Goal: Find specific page/section: Find specific page/section

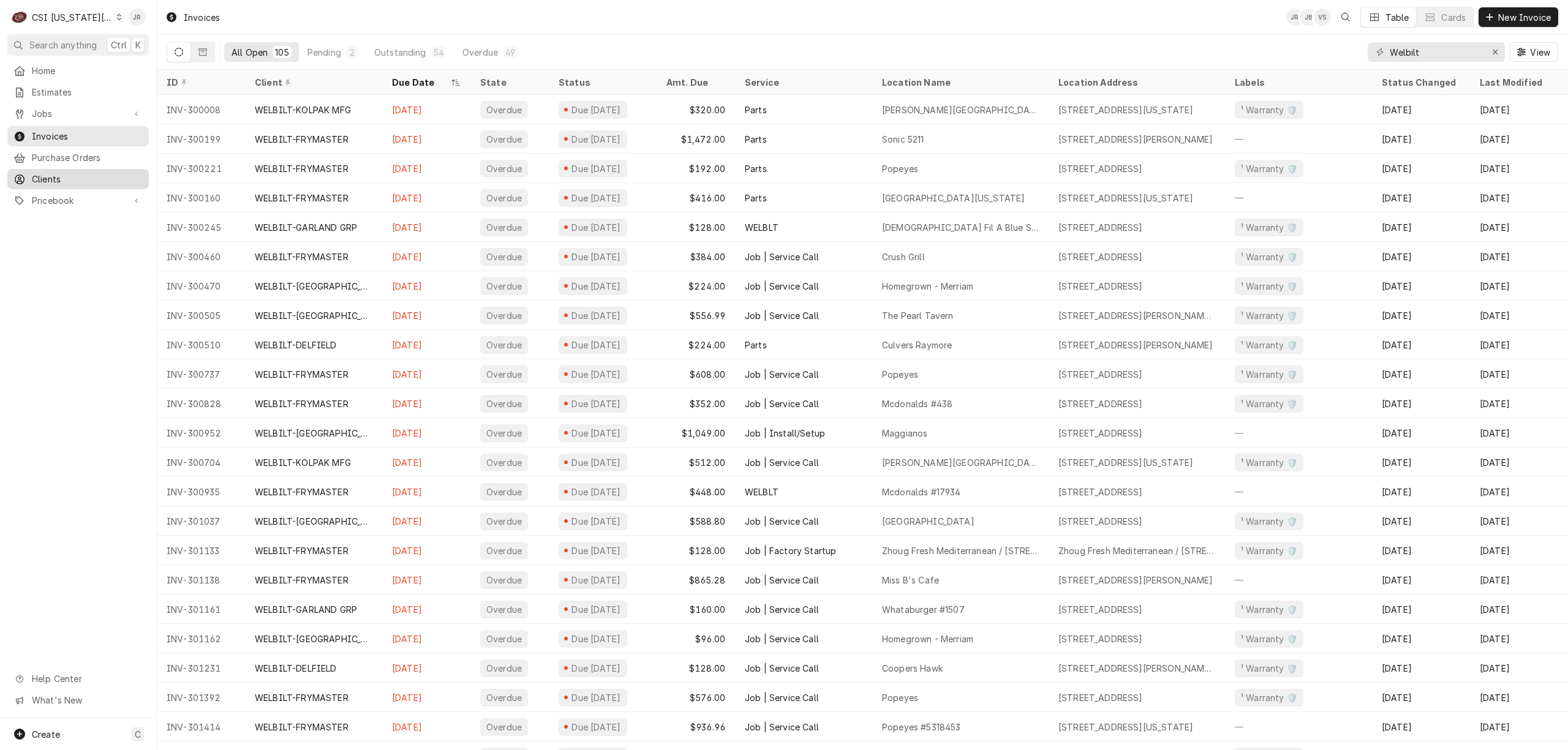
click at [78, 173] on span "Clients" at bounding box center [88, 179] width 111 height 13
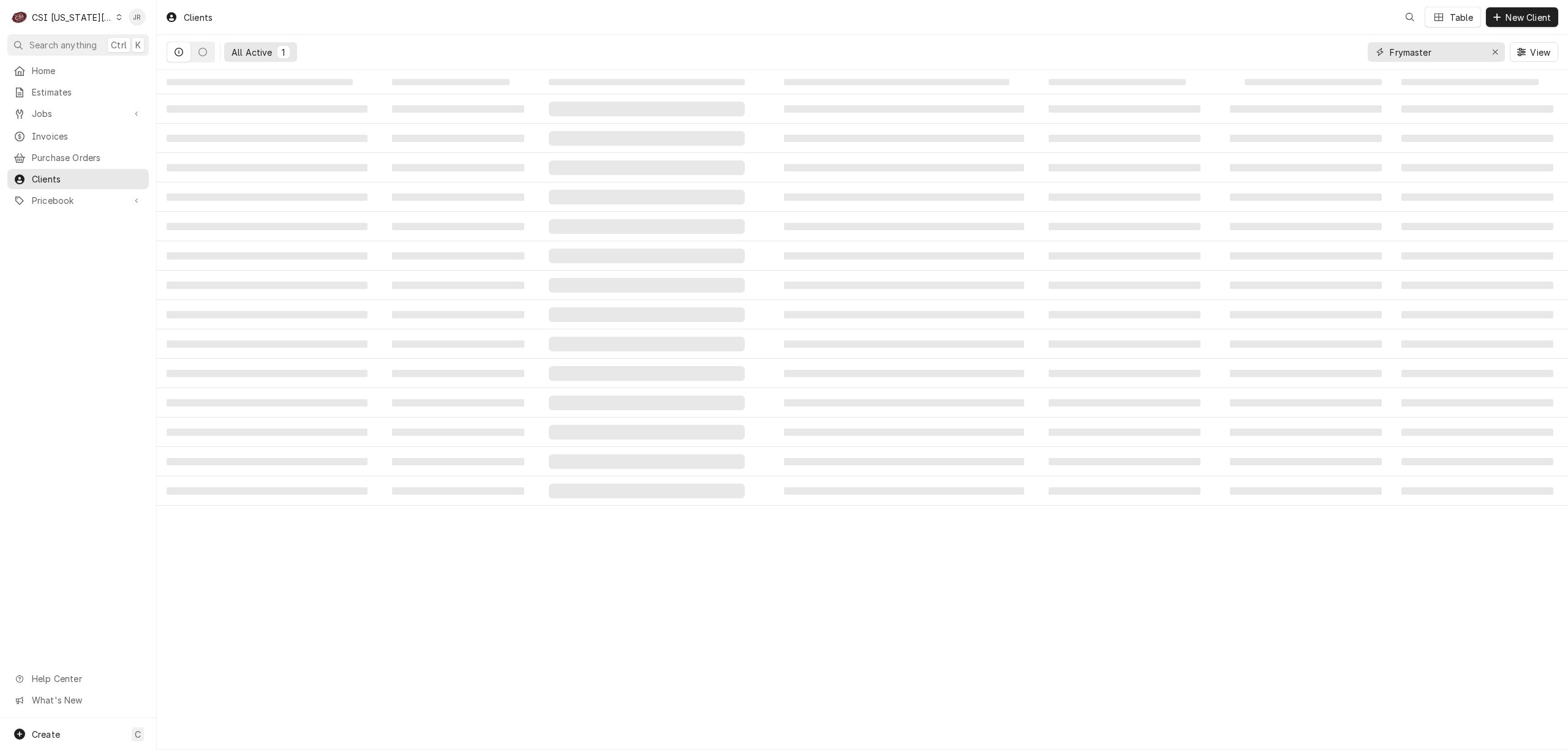
drag, startPoint x: 1447, startPoint y: 54, endPoint x: 1300, endPoint y: 39, distance: 147.8
click at [1295, 38] on div "All Active 1 Frymaster View" at bounding box center [862, 52] width 1392 height 34
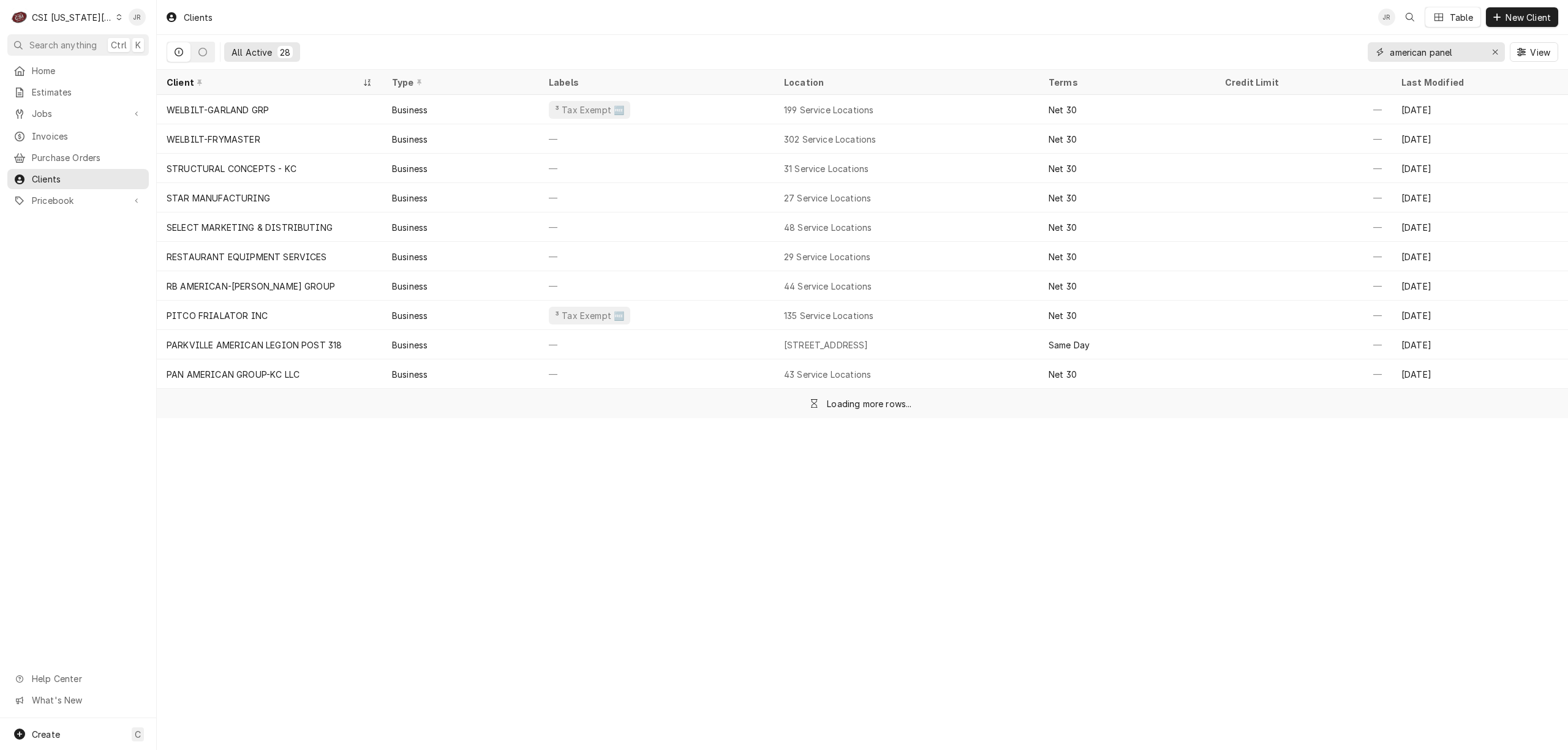
type input "american panel"
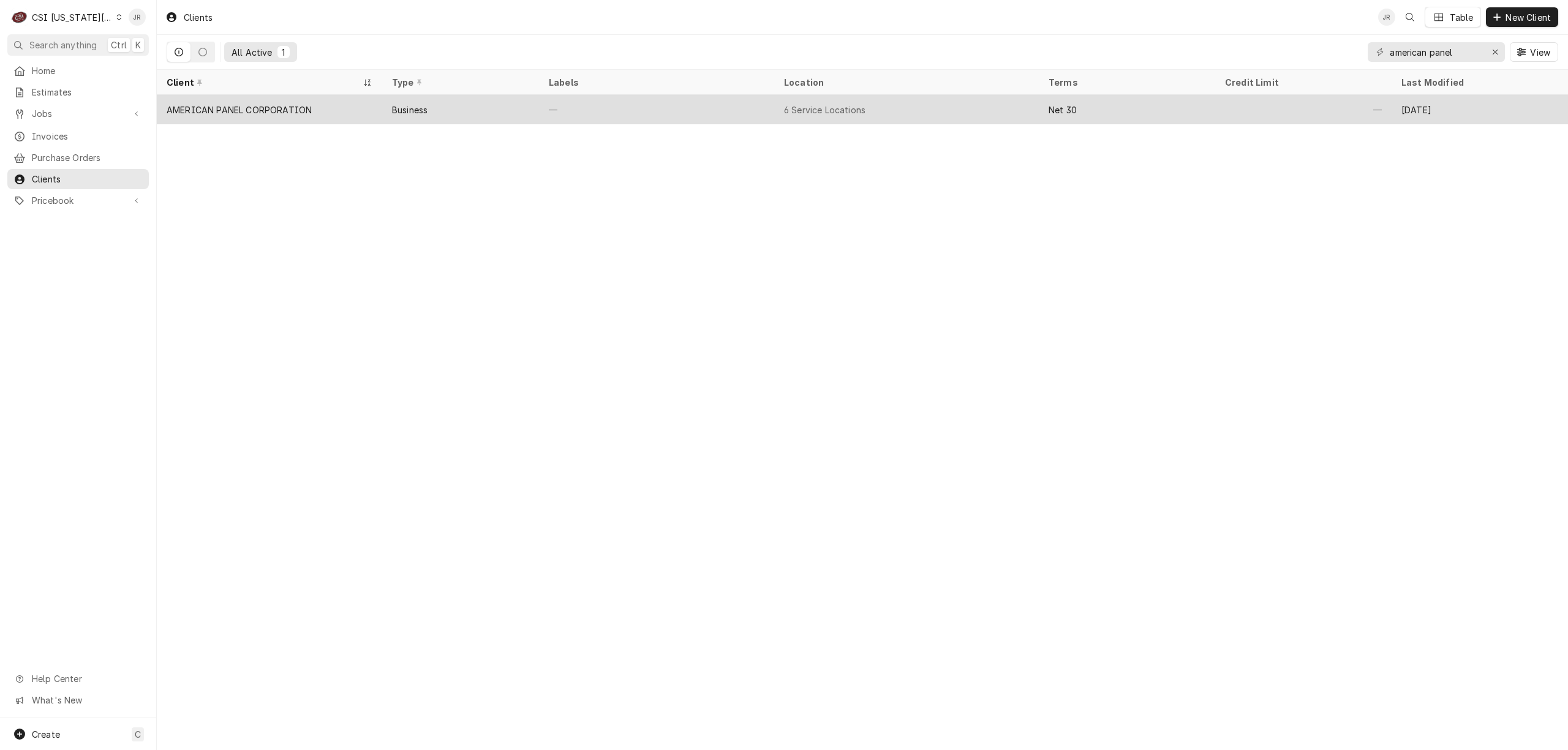
click at [378, 99] on div "AMERICAN PANEL CORPORATION" at bounding box center [269, 110] width 226 height 30
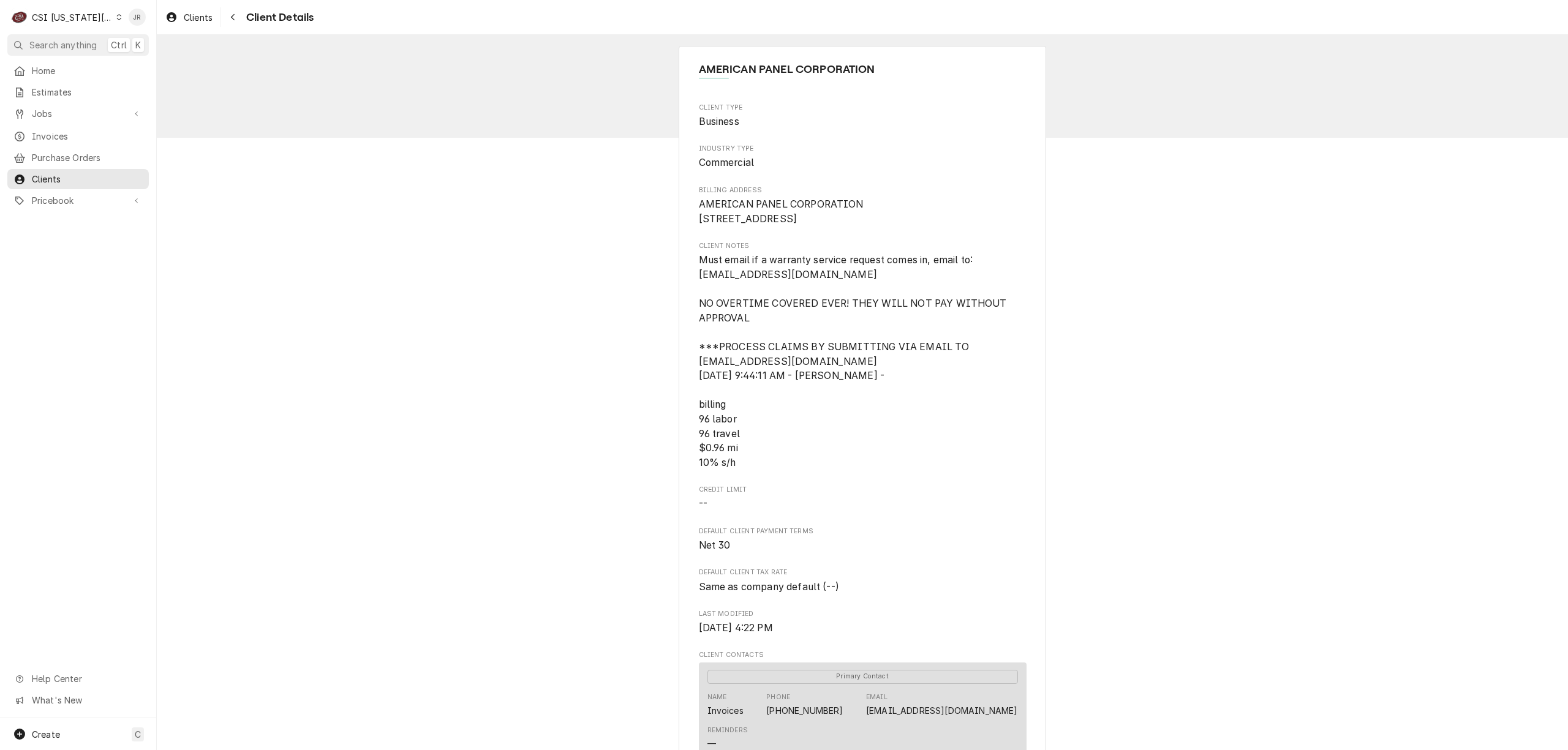
click at [78, 16] on div "CSI [US_STATE][GEOGRAPHIC_DATA]" at bounding box center [72, 17] width 81 height 13
click at [162, 65] on div "CSI St. Louis" at bounding box center [210, 67] width 179 height 13
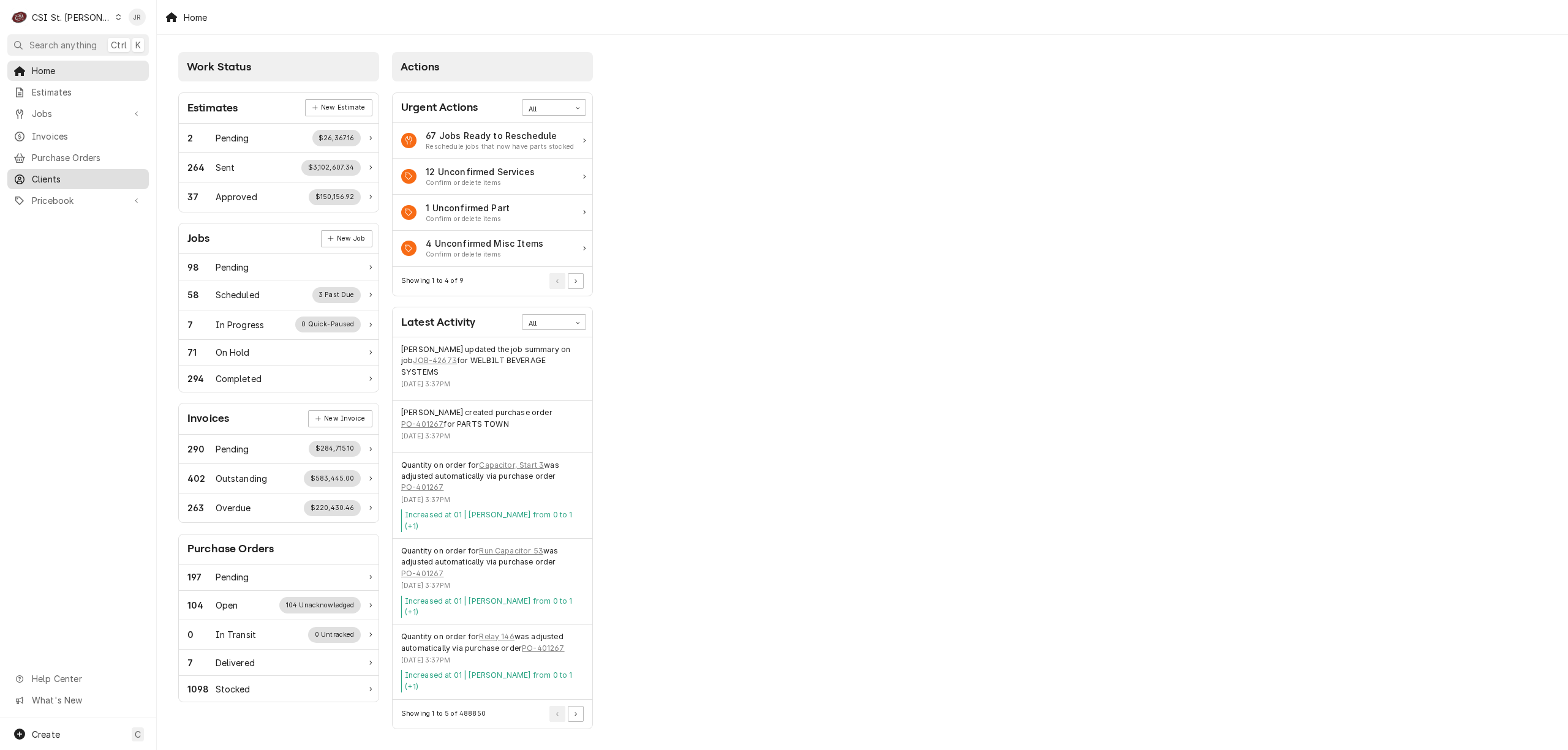
click at [66, 180] on div "Clients" at bounding box center [78, 179] width 136 height 16
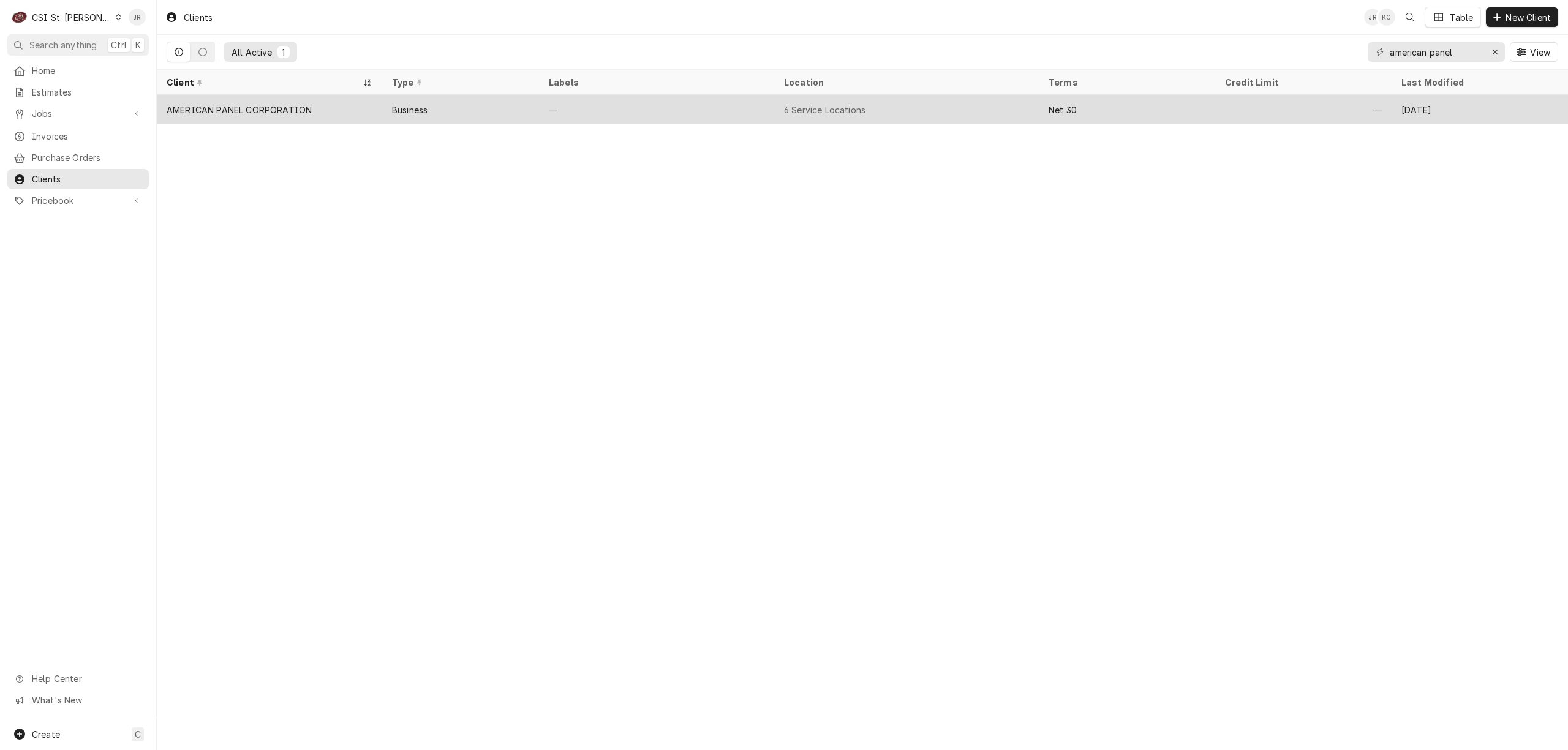
click at [417, 121] on div "Business" at bounding box center [461, 110] width 157 height 30
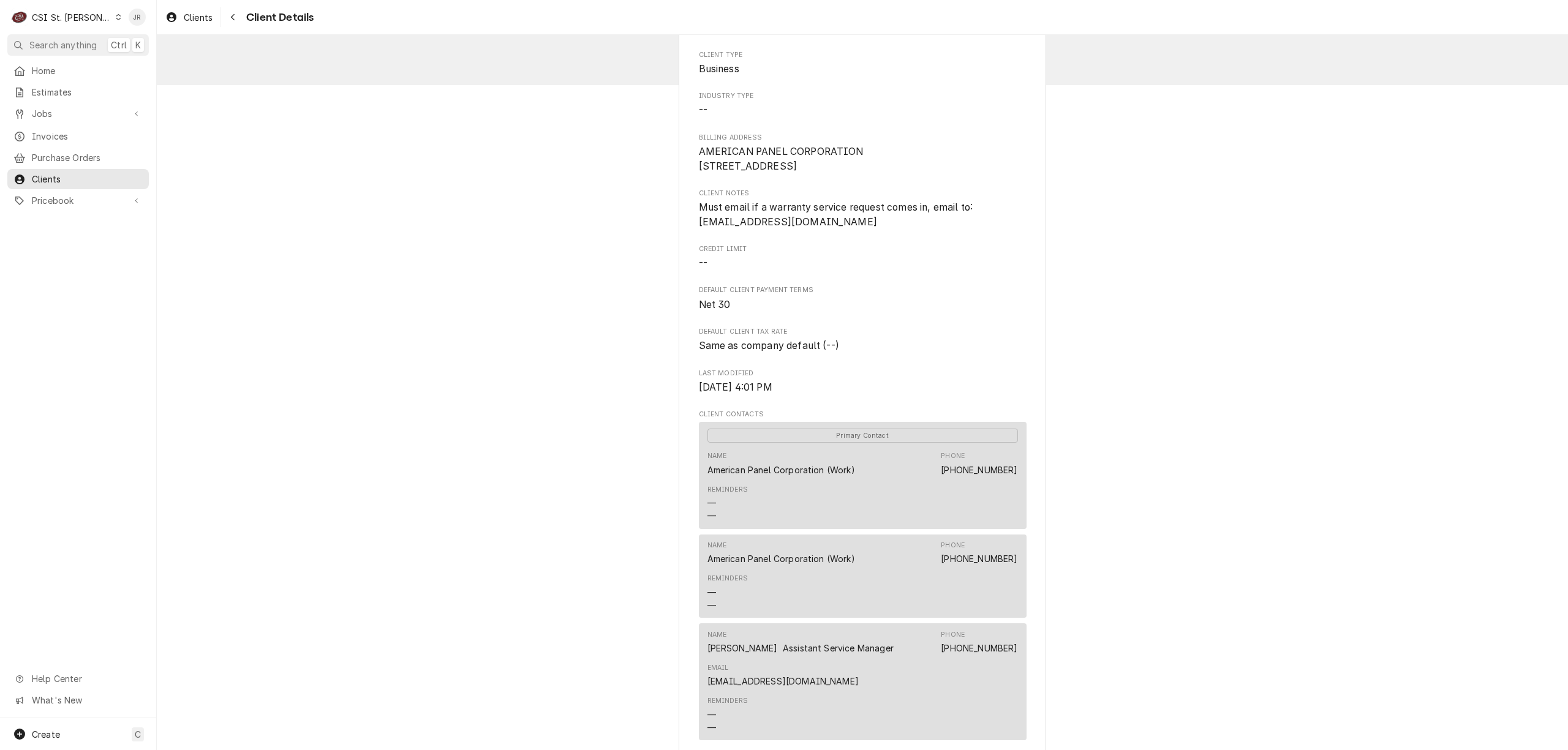
scroll to position [81, 0]
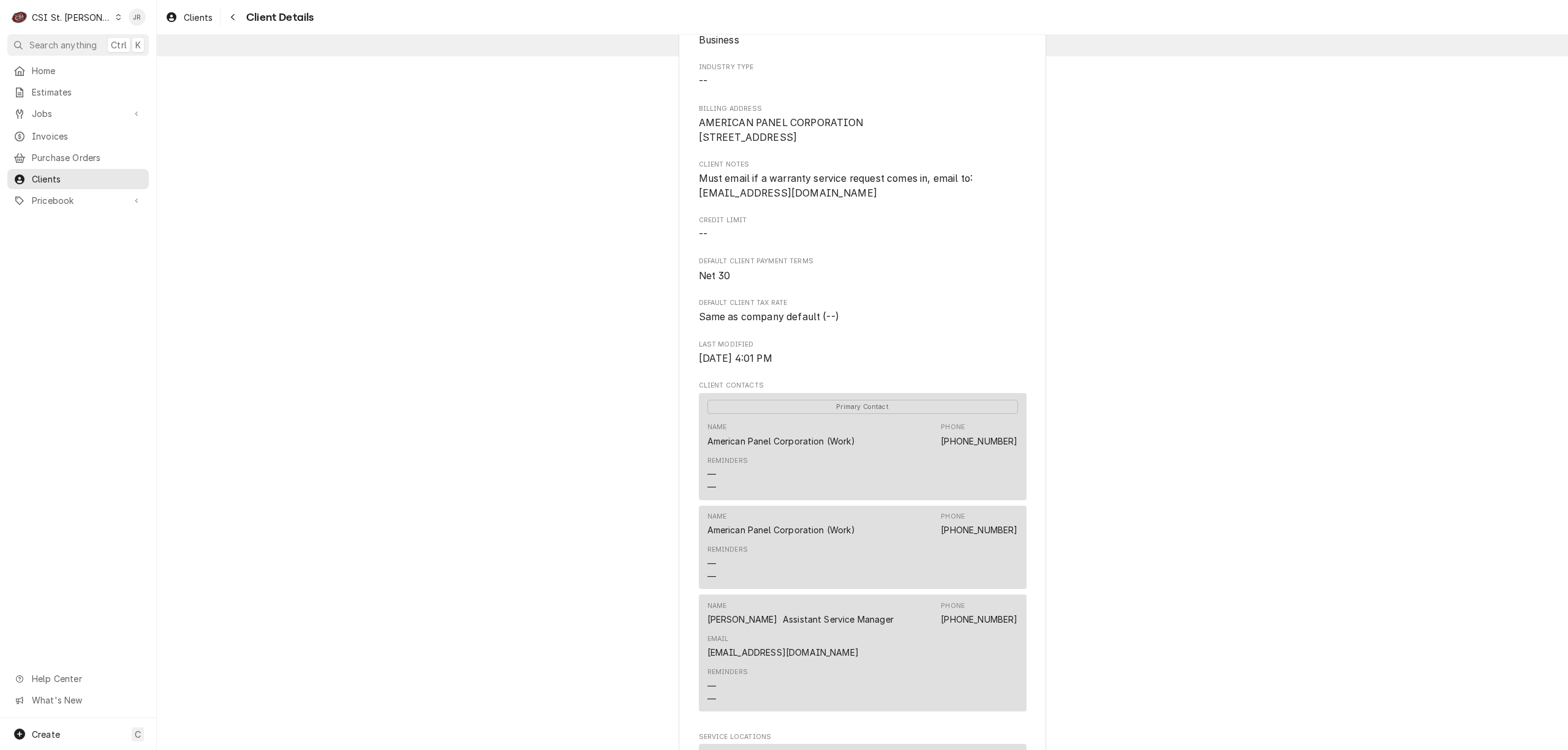
click at [81, 15] on div "CSI St. Louis" at bounding box center [72, 17] width 80 height 13
click at [131, 22] on div "CSI Kansas City" at bounding box center [189, 24] width 162 height 13
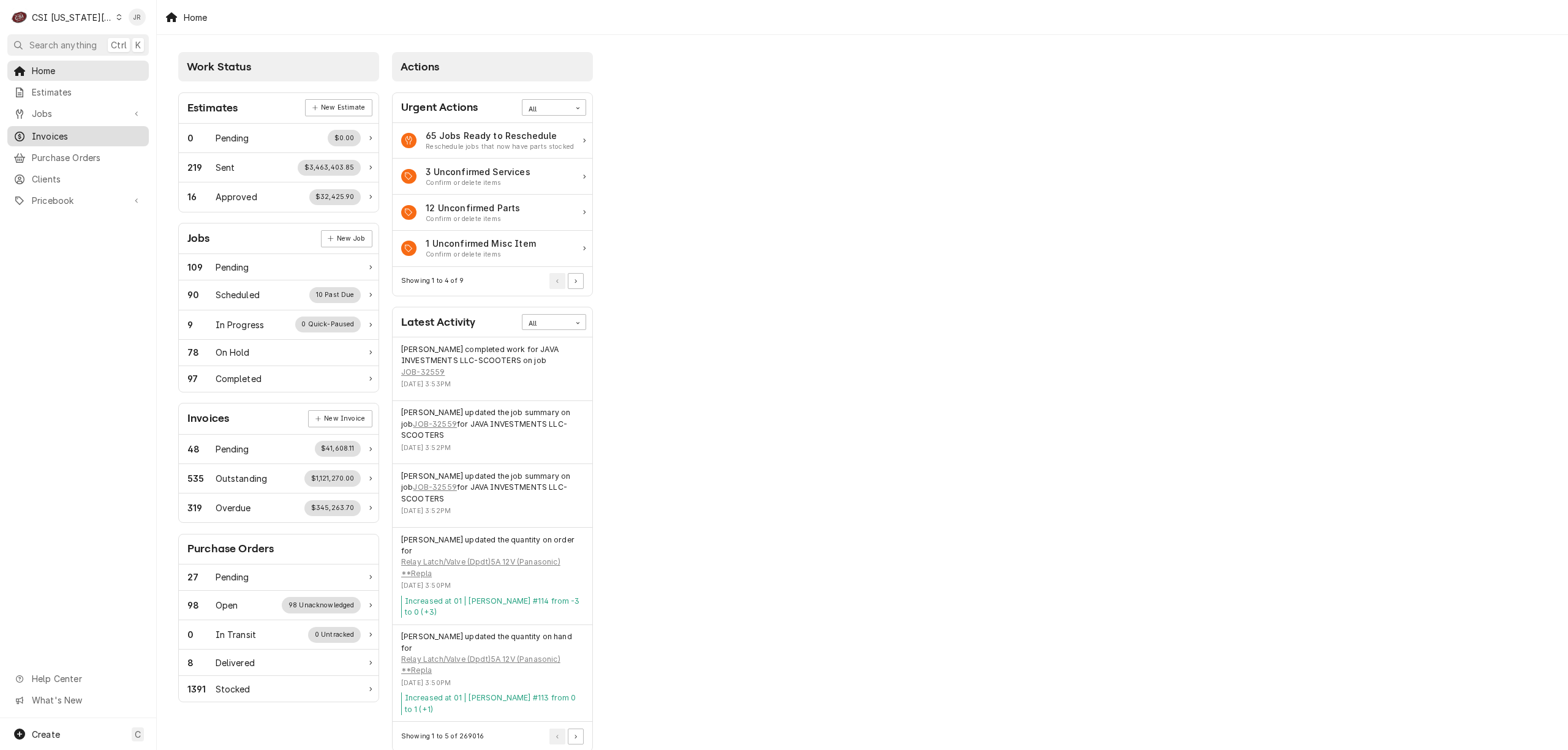
click at [27, 130] on div "Invoices" at bounding box center [78, 136] width 129 height 13
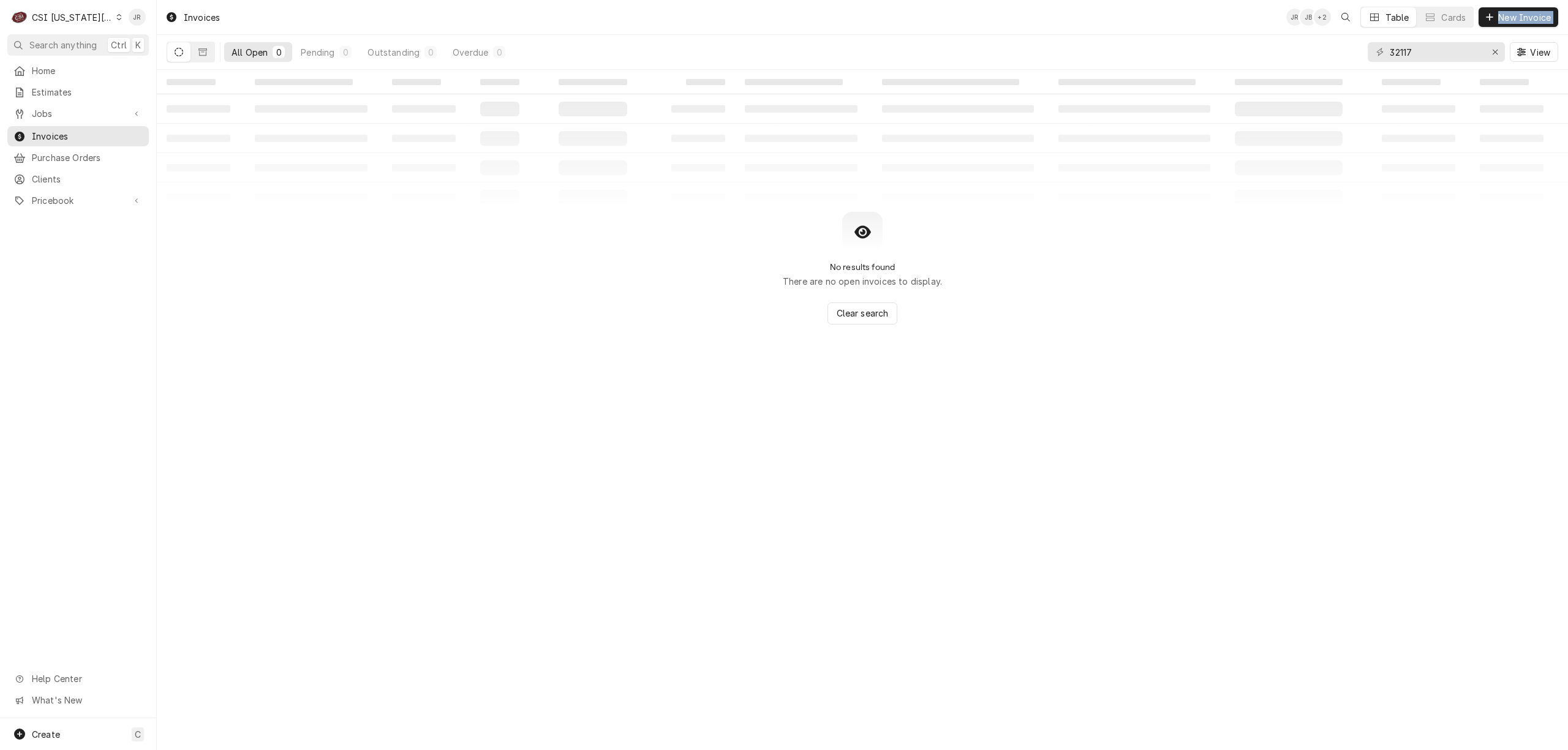
drag, startPoint x: 1434, startPoint y: 38, endPoint x: 1413, endPoint y: 35, distance: 21.2
click at [1415, 33] on div "Invoices JR JB + 2 Table Cards New Invoice All Open 0 Pending 0 Outstanding 0 O…" at bounding box center [862, 34] width 1411 height 70
drag, startPoint x: 1405, startPoint y: 41, endPoint x: 1405, endPoint y: 52, distance: 11.0
click at [1405, 42] on input "32117" at bounding box center [1436, 52] width 92 height 20
click at [1405, 52] on input "32117" at bounding box center [1436, 52] width 92 height 20
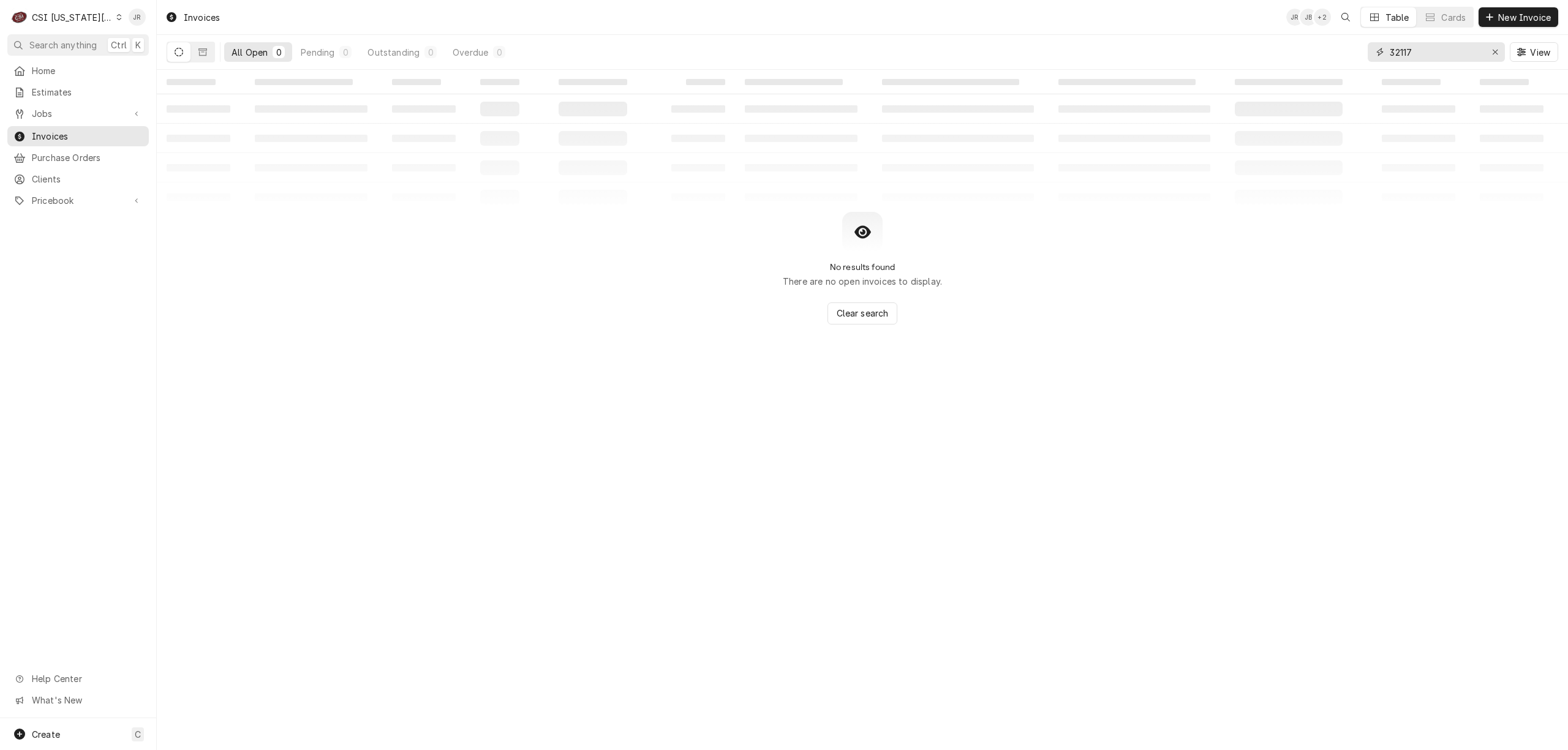
click at [1405, 52] on input "32117" at bounding box center [1436, 52] width 92 height 20
paste input "02955"
type input "302955"
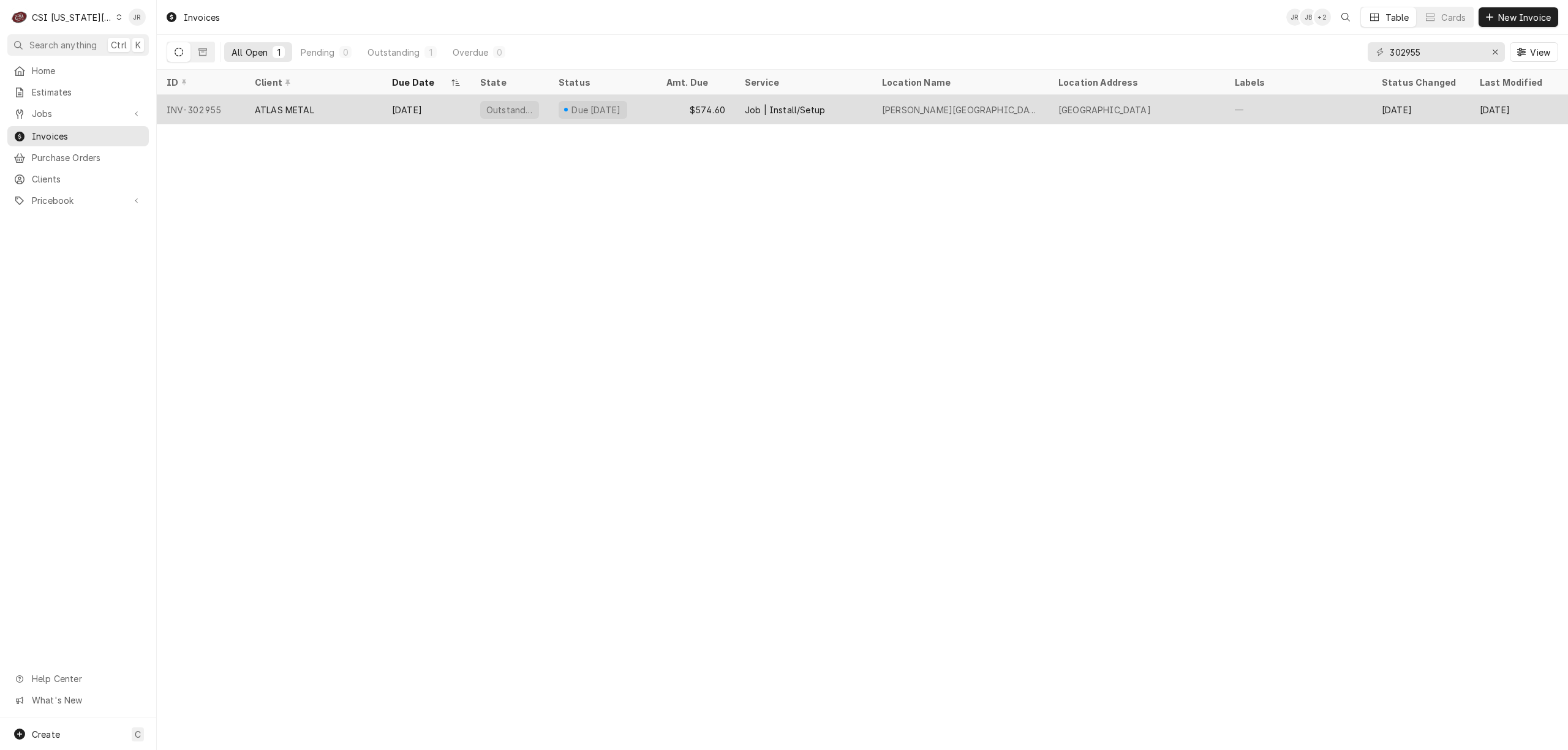
click at [1255, 117] on div "—" at bounding box center [1299, 110] width 147 height 30
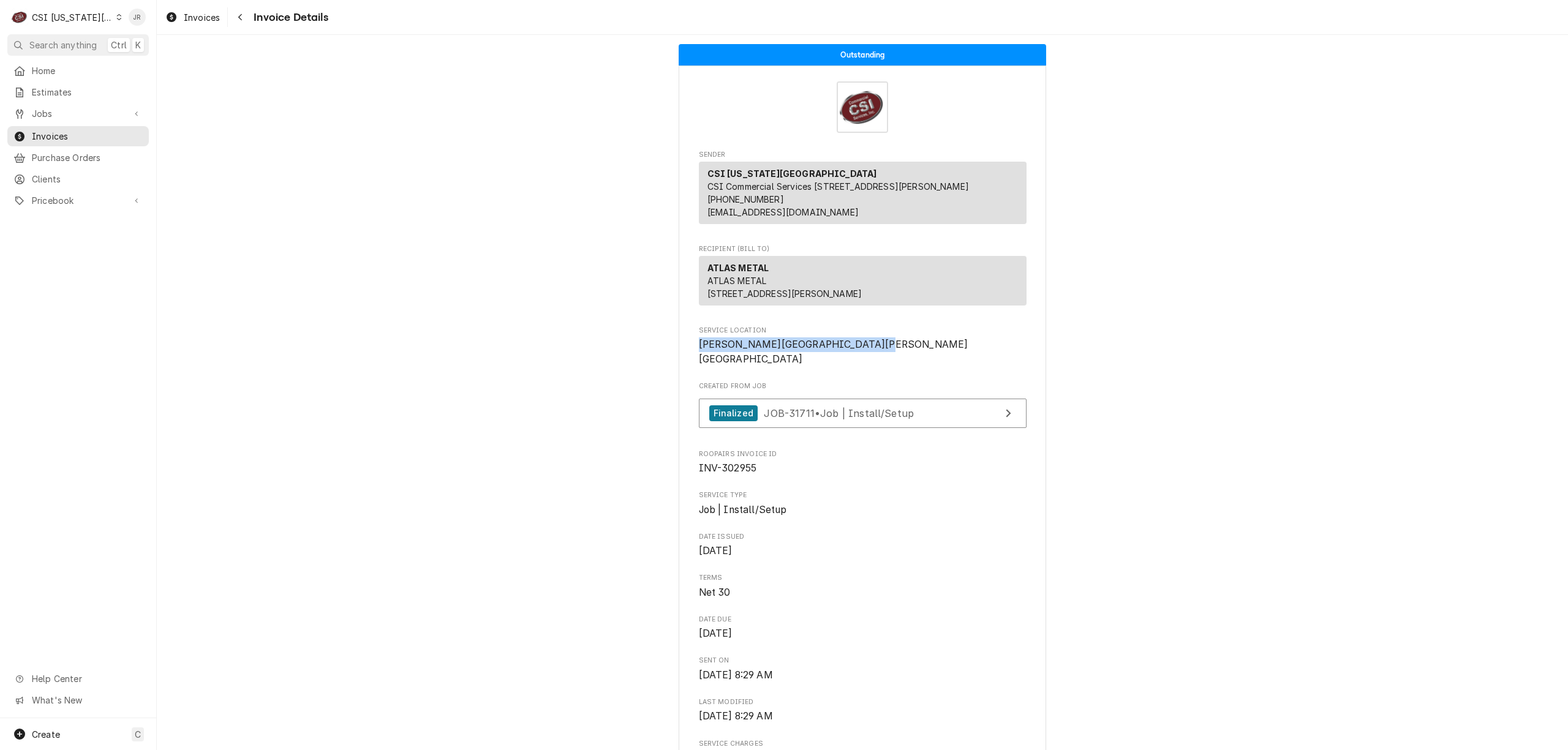
drag, startPoint x: 690, startPoint y: 370, endPoint x: 853, endPoint y: 375, distance: 163.1
drag, startPoint x: 859, startPoint y: 370, endPoint x: 689, endPoint y: 369, distance: 170.0
copy span "[PERSON_NAME][GEOGRAPHIC_DATA][PERSON_NAME]"
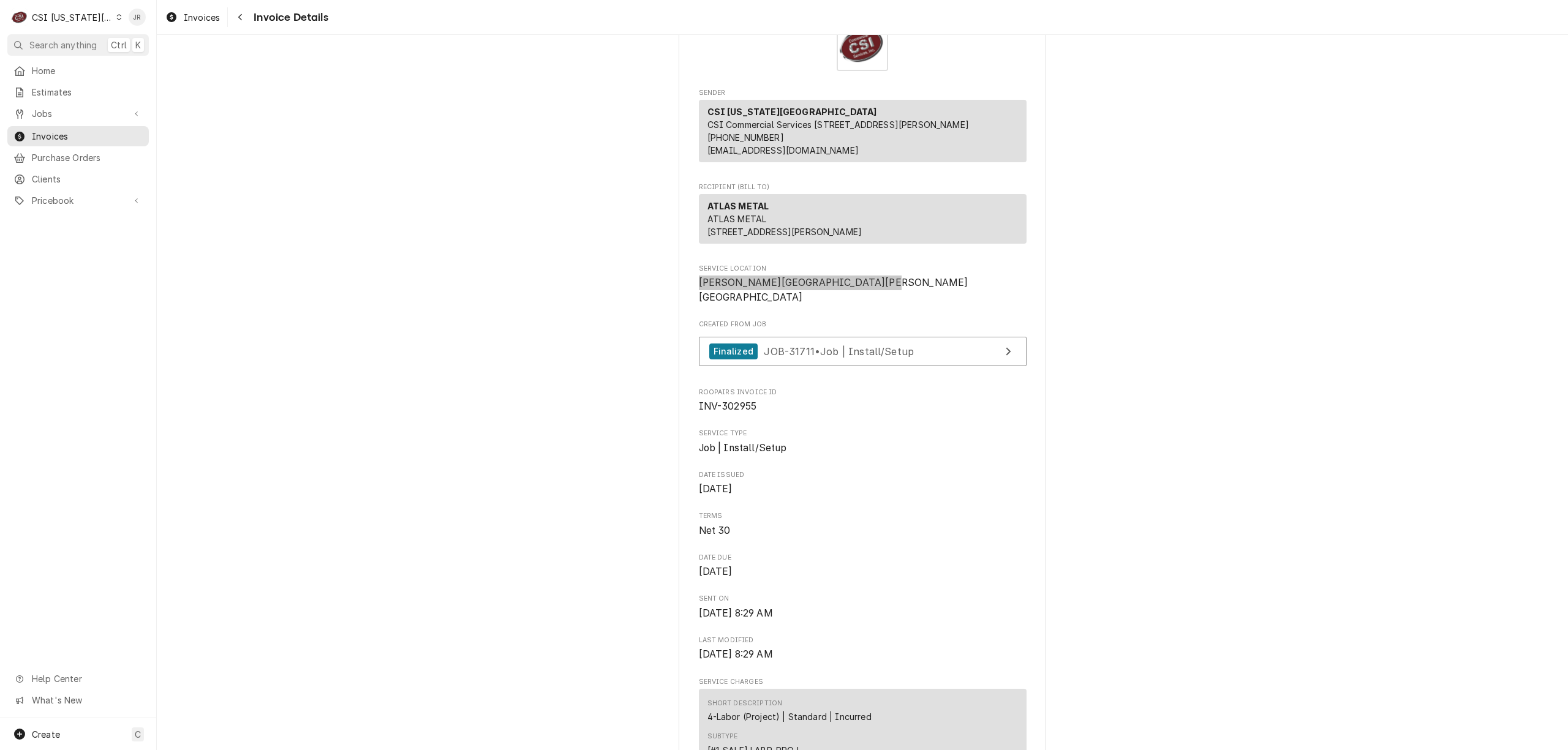
scroll to position [163, 0]
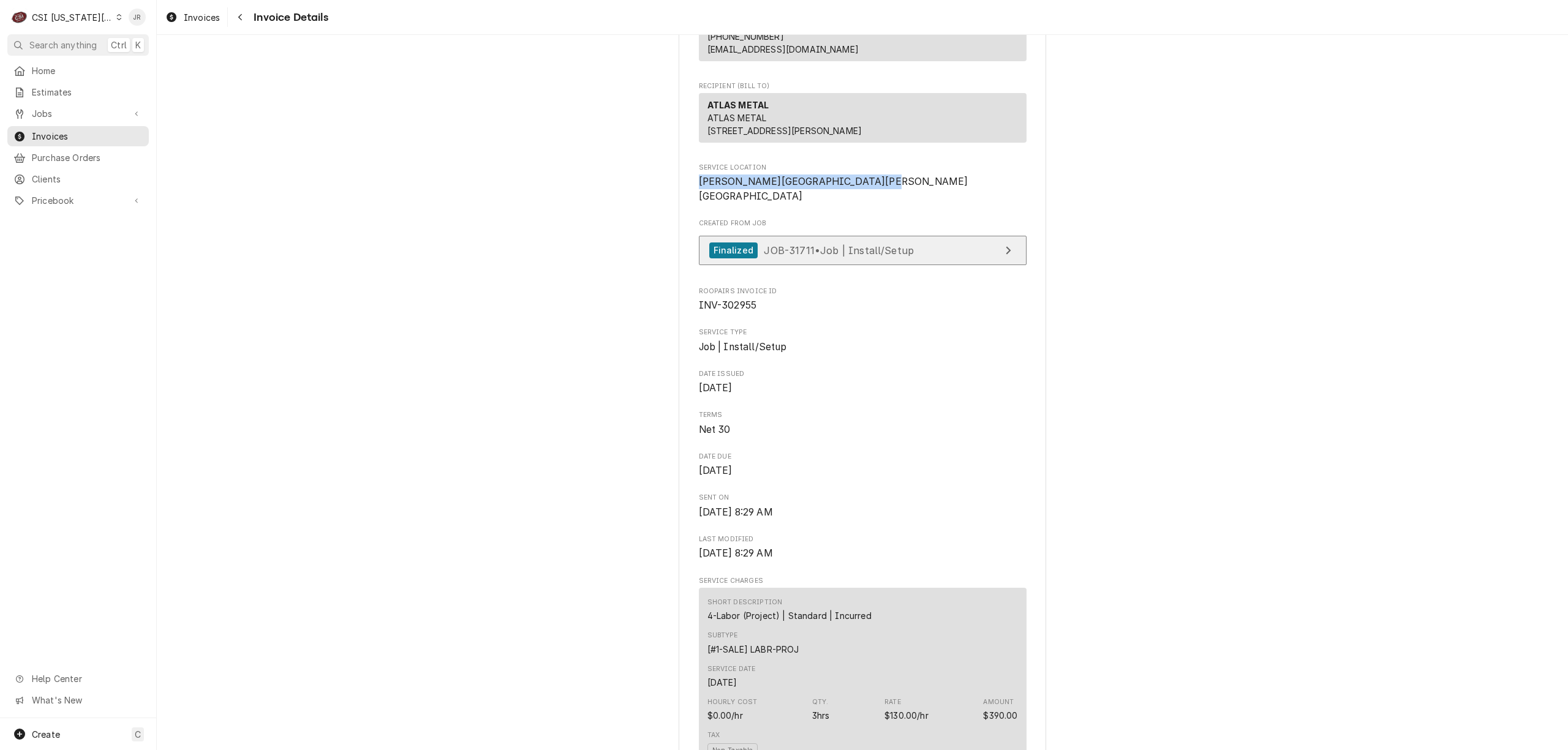
click at [944, 265] on link "Finalized JOB-31711 • Job | Install/Setup" at bounding box center [863, 251] width 327 height 30
click at [995, 395] on span "Aug 29, 2025" at bounding box center [863, 388] width 327 height 15
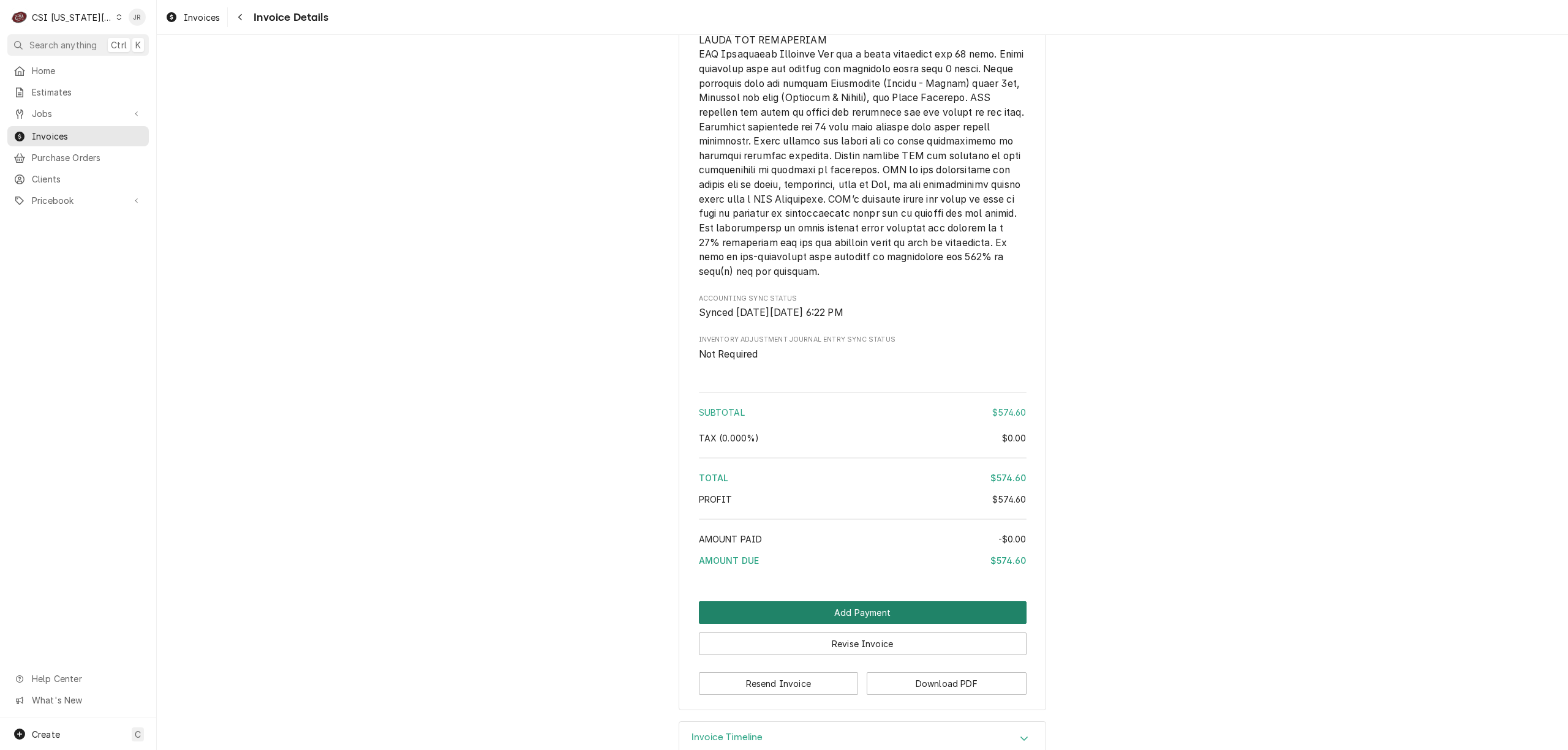
scroll to position [1875, 0]
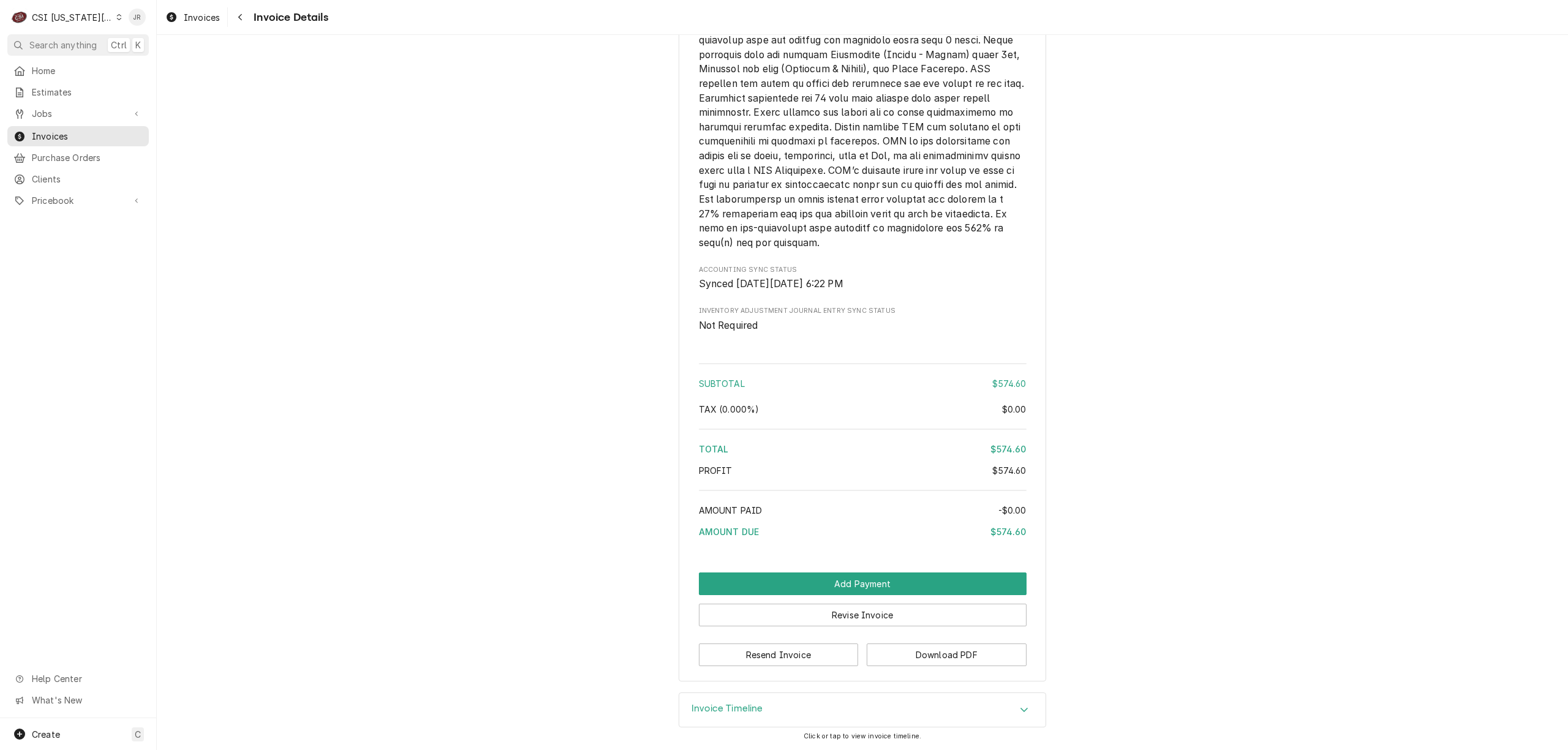
click at [806, 727] on div "Invoice Timeline" at bounding box center [862, 710] width 367 height 34
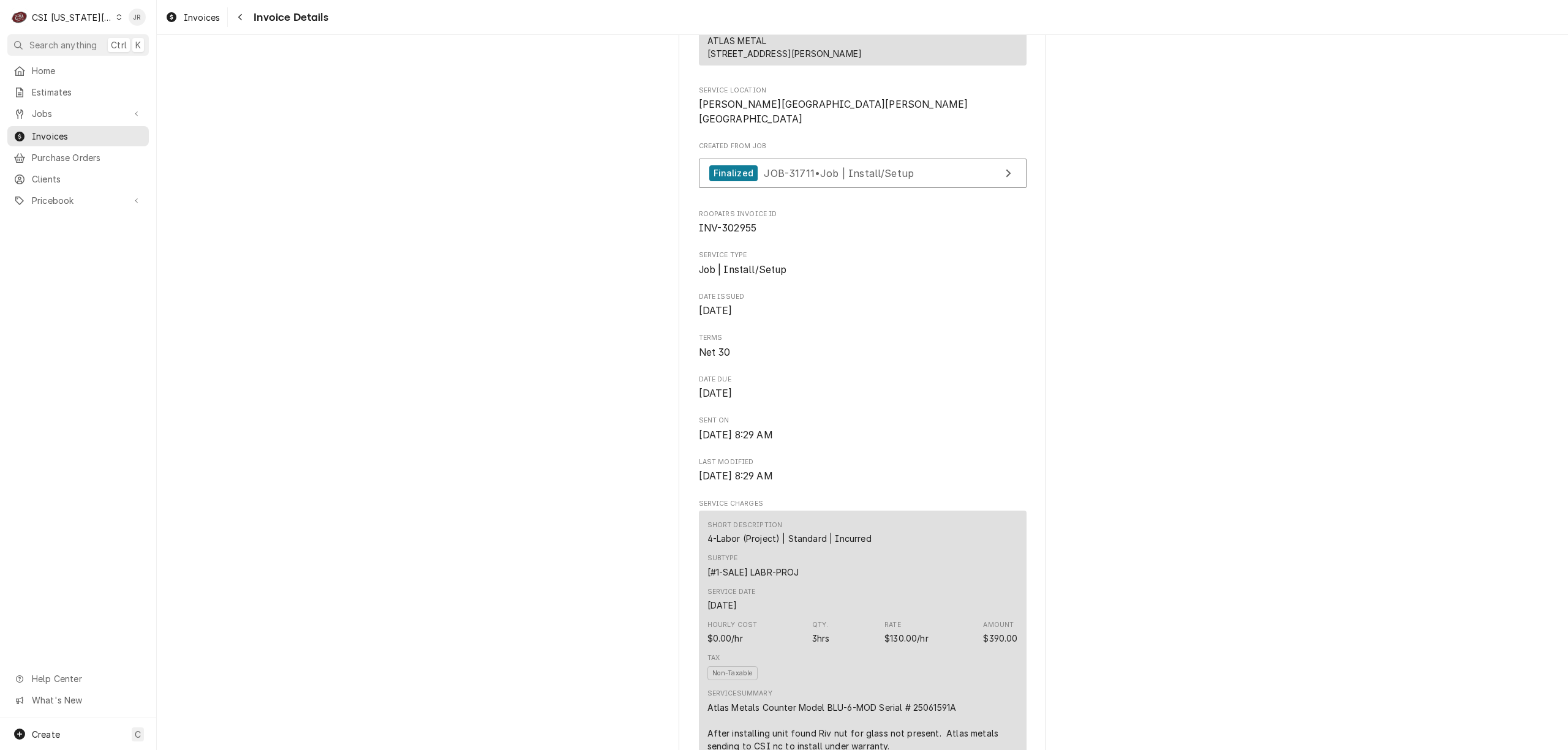
scroll to position [0, 0]
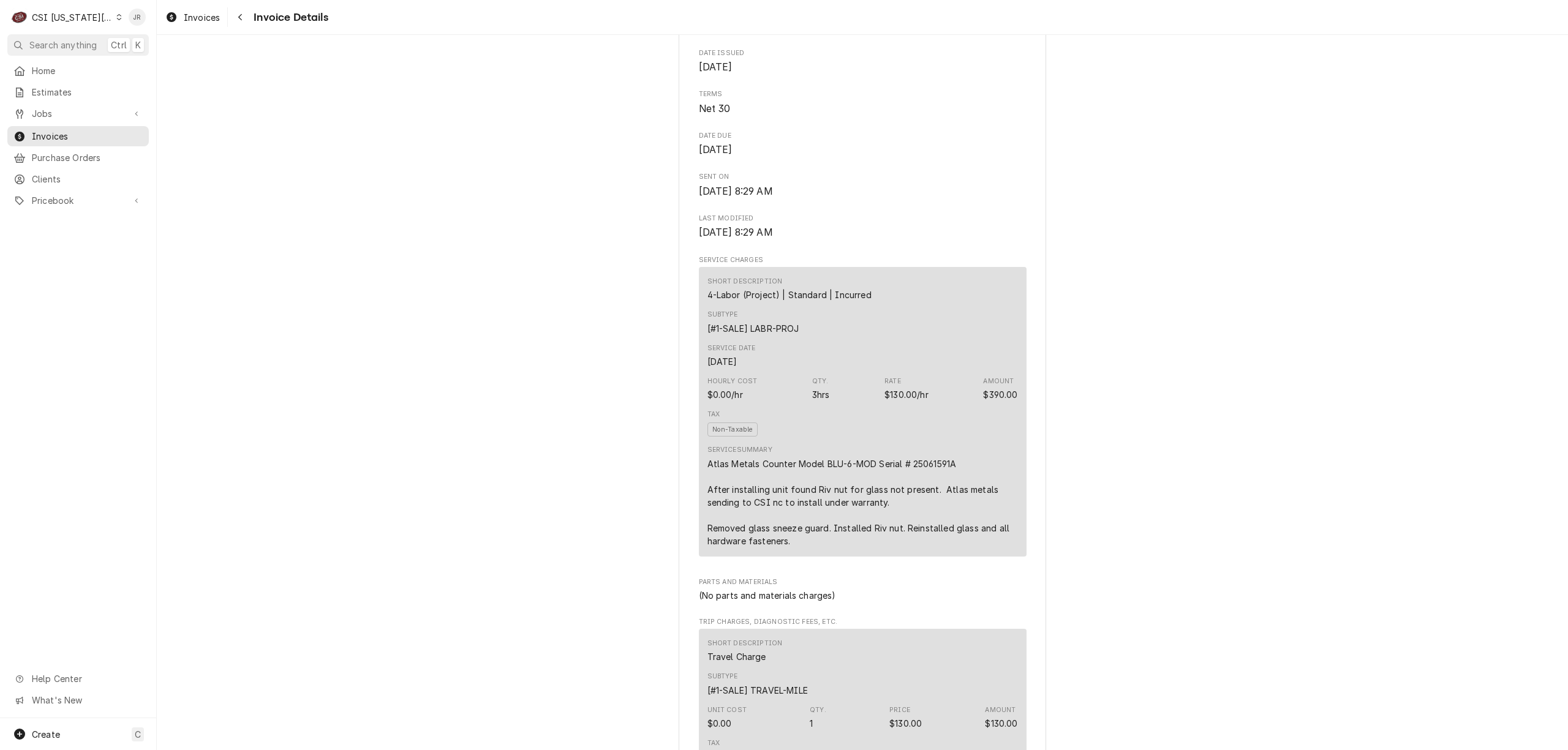
scroll to position [490, 0]
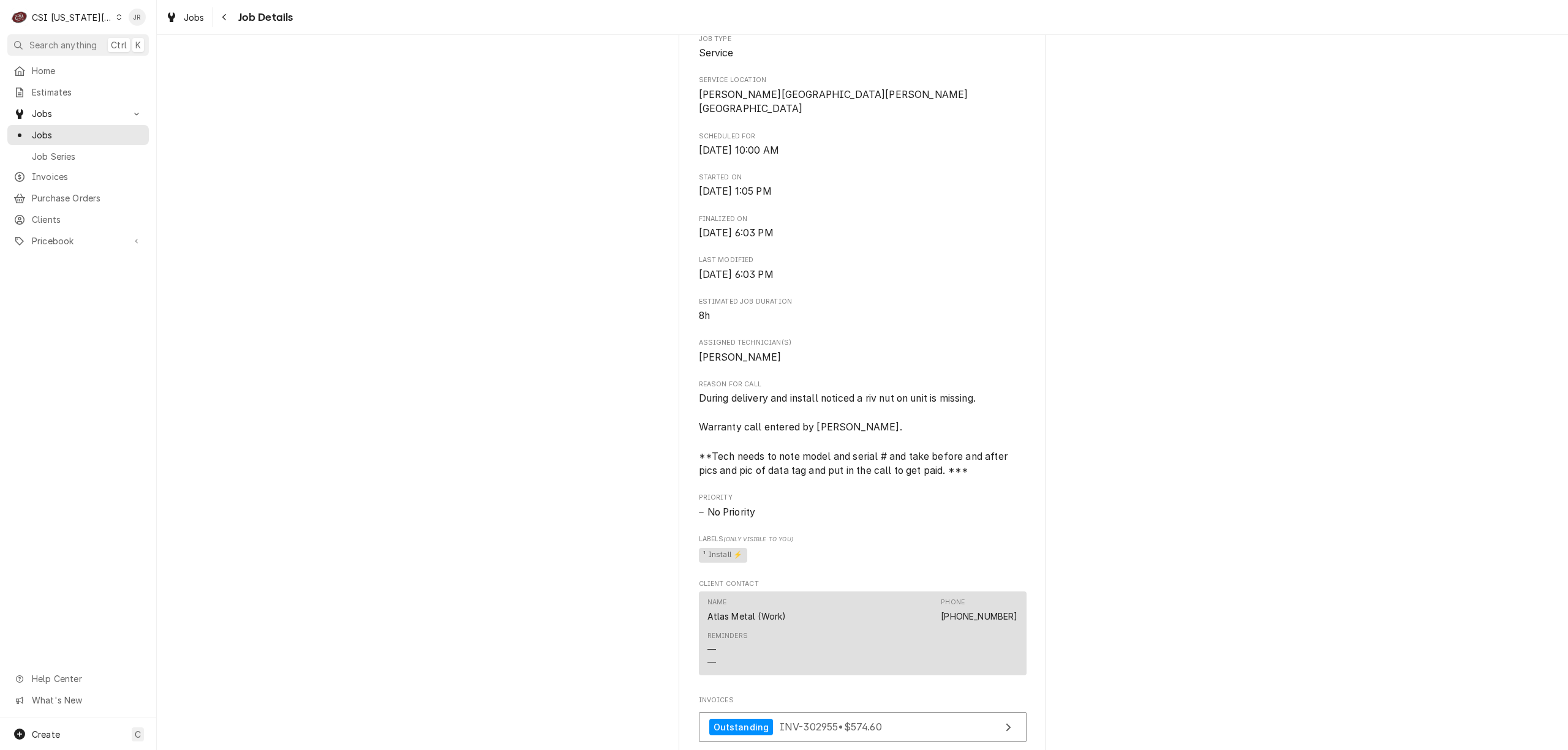
scroll to position [408, 0]
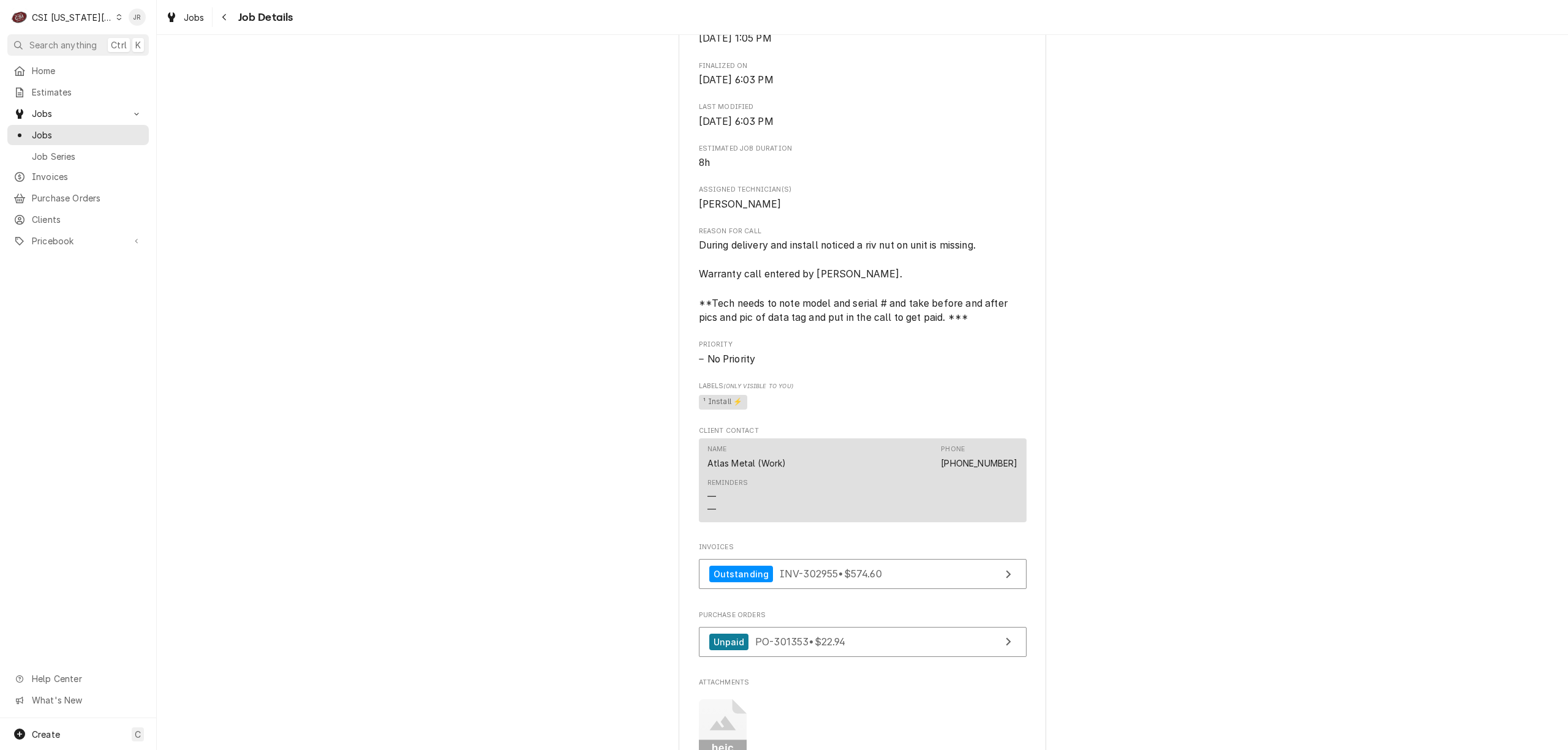
click at [1281, 302] on div "Completed and Invoiced ATLAS METAL Lewis and clark elementary school / Nashua R…" at bounding box center [862, 272] width 1411 height 1264
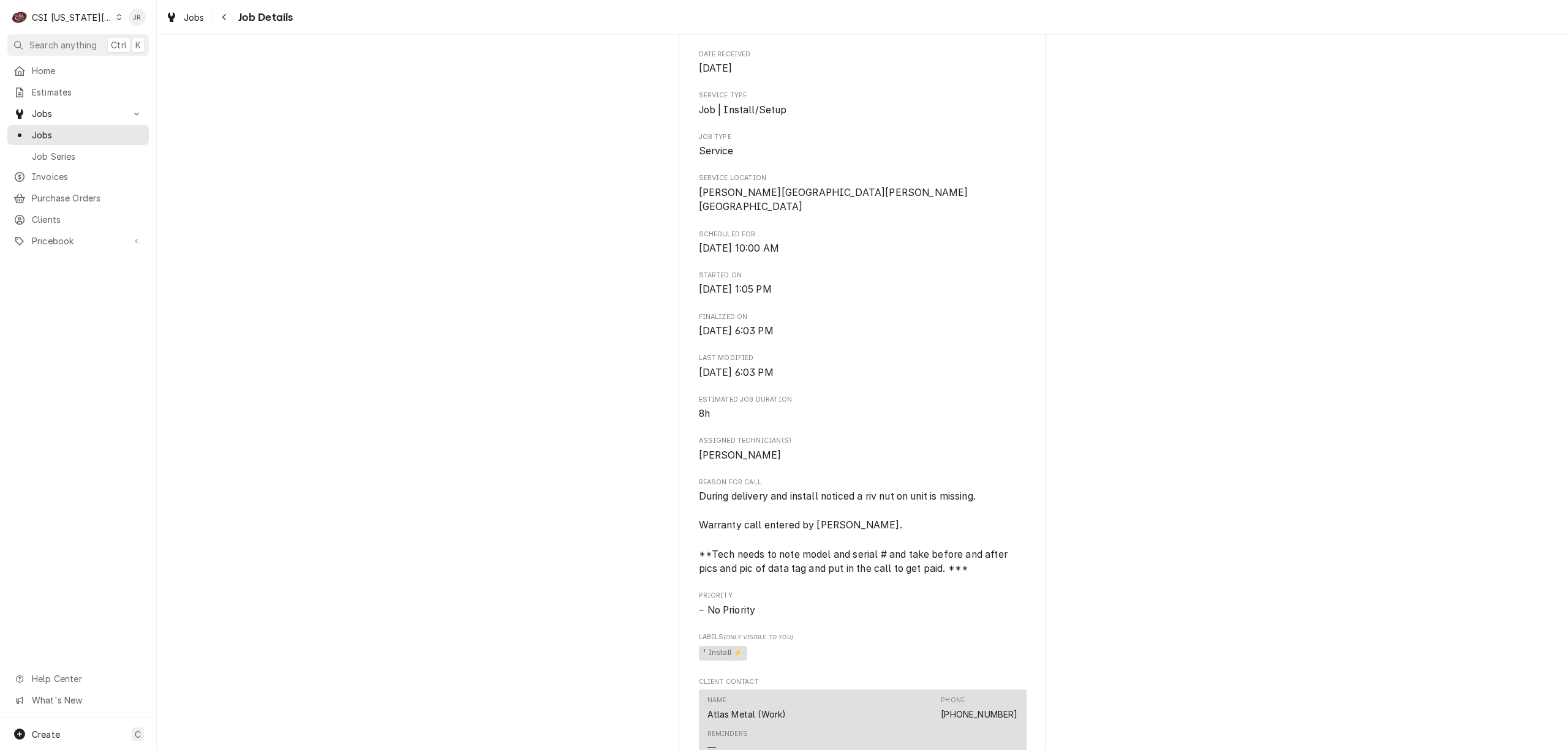
scroll to position [163, 0]
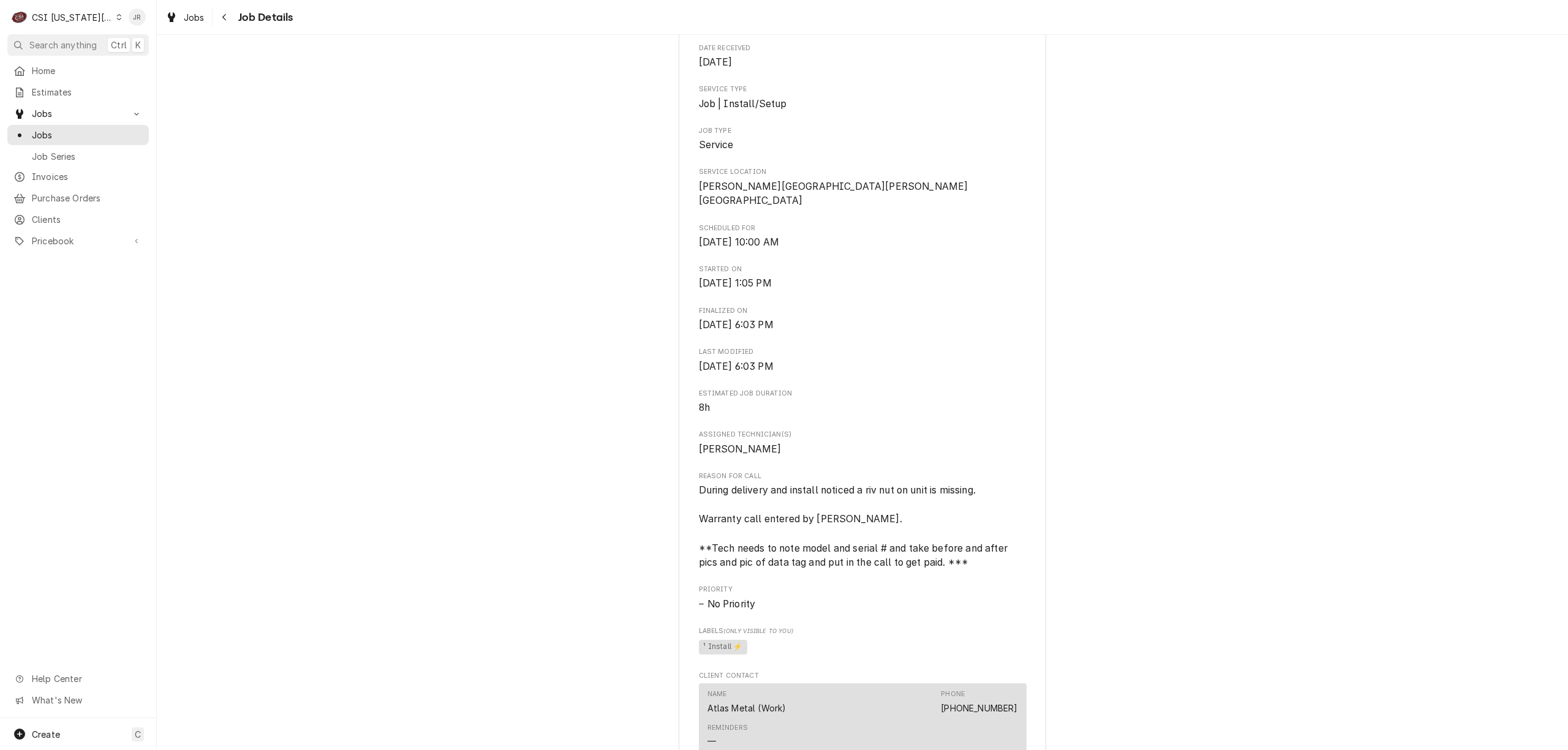
click at [1447, 350] on div "Completed and Invoiced ATLAS METAL Lewis and clark elementary school / Nashua R…" at bounding box center [862, 517] width 1411 height 1264
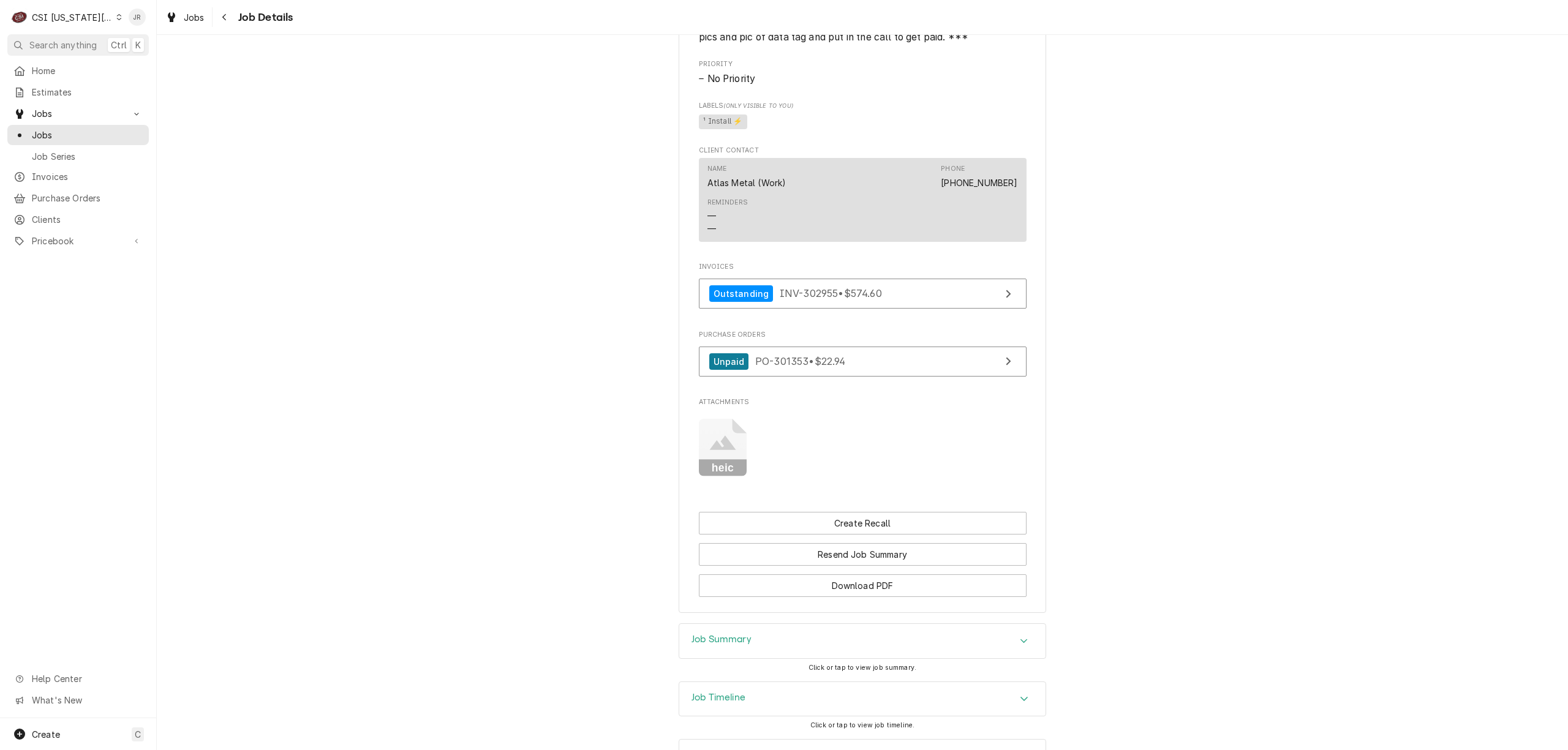
scroll to position [753, 0]
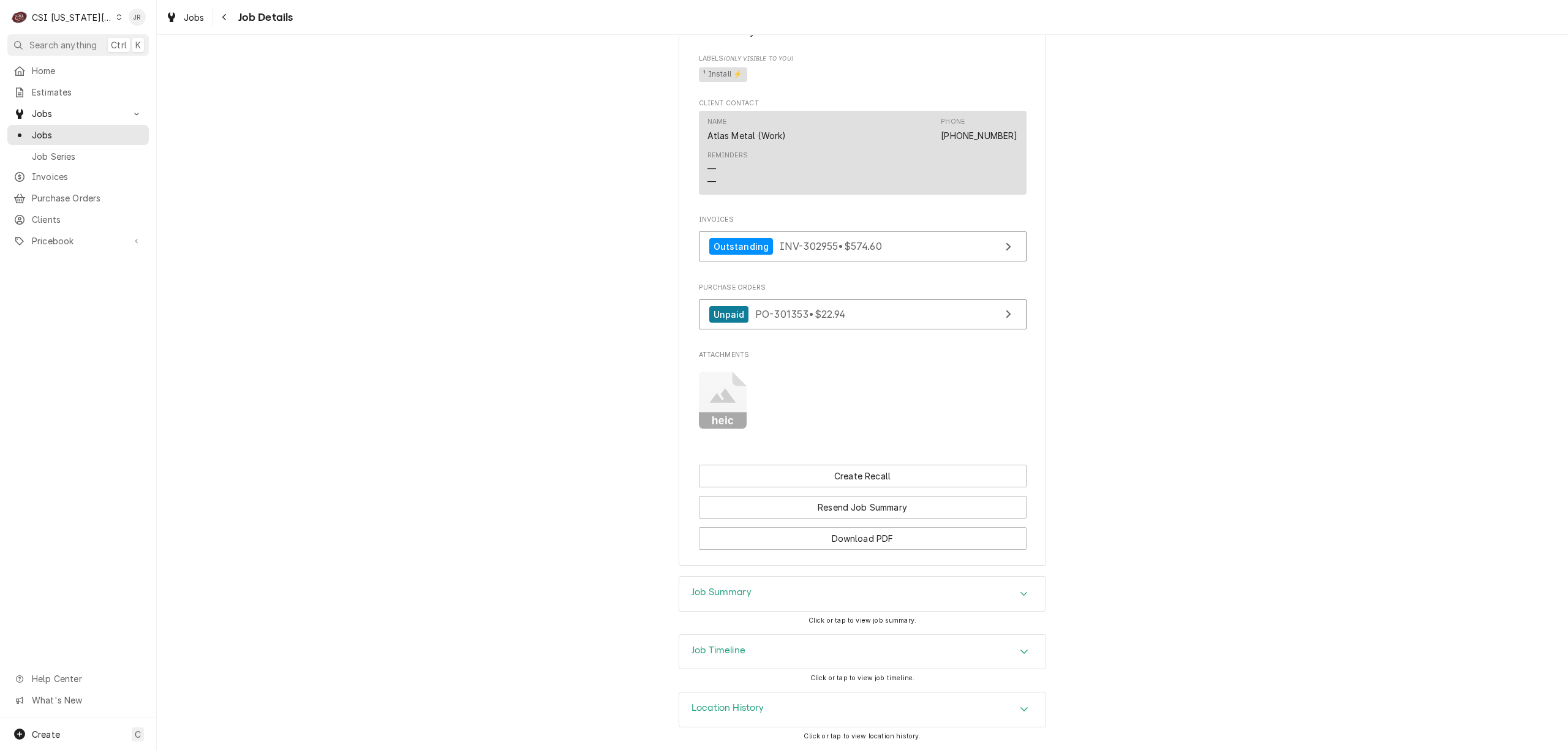
click at [772, 599] on div "Job Summary" at bounding box center [862, 594] width 367 height 34
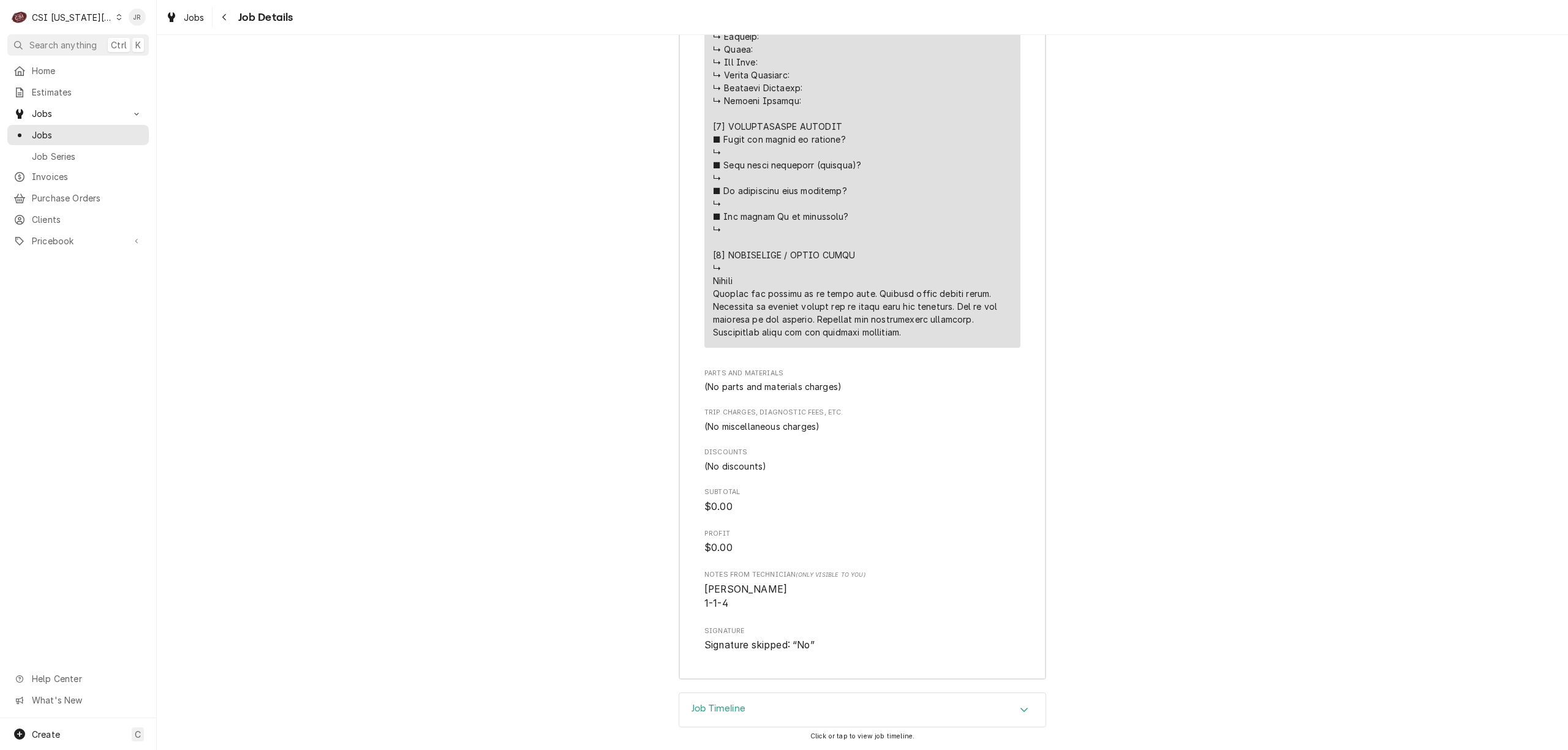
scroll to position [1971, 0]
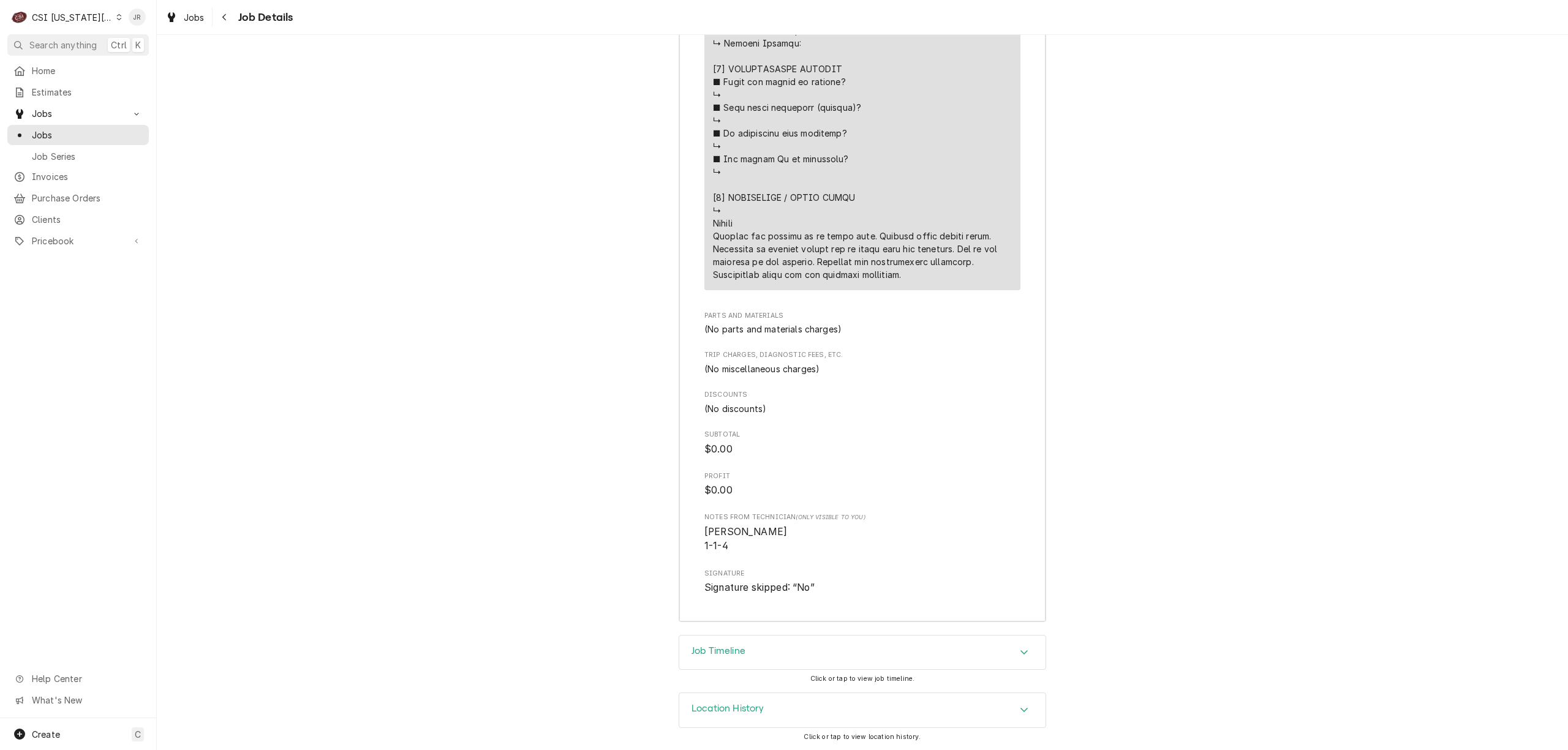
click at [760, 711] on div "Location History" at bounding box center [862, 710] width 367 height 34
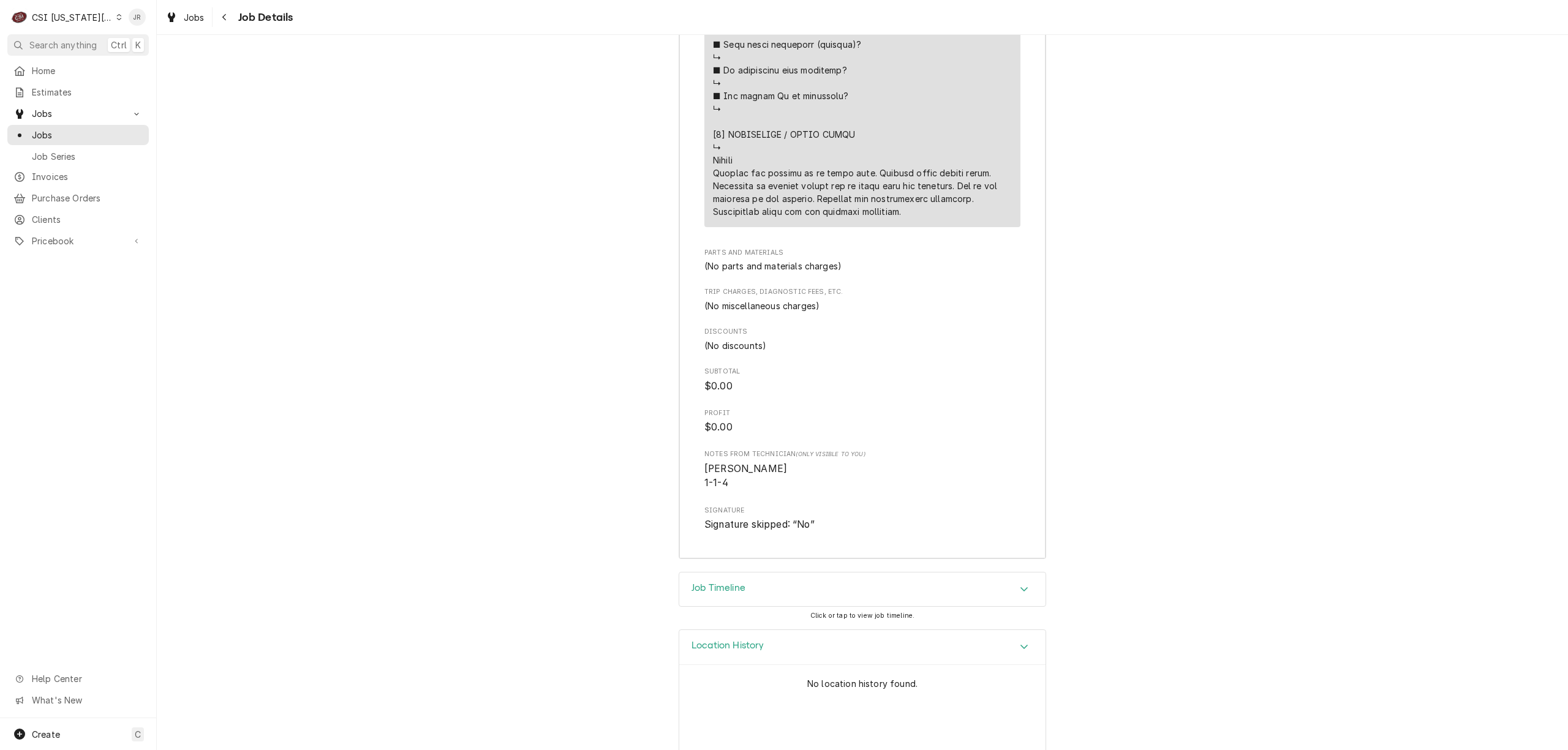
scroll to position [2085, 0]
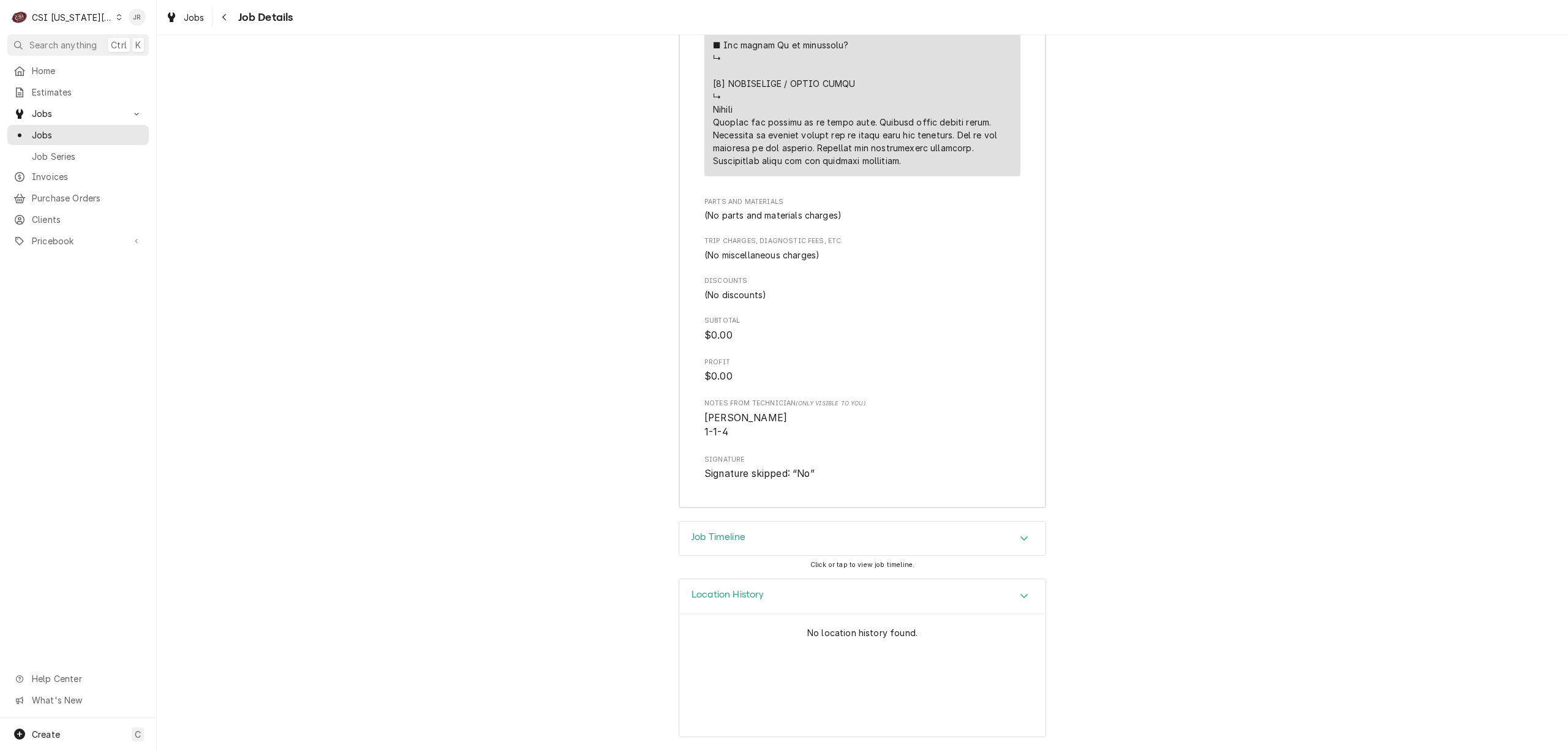
click at [713, 537] on h3 "Job Timeline" at bounding box center [718, 537] width 54 height 12
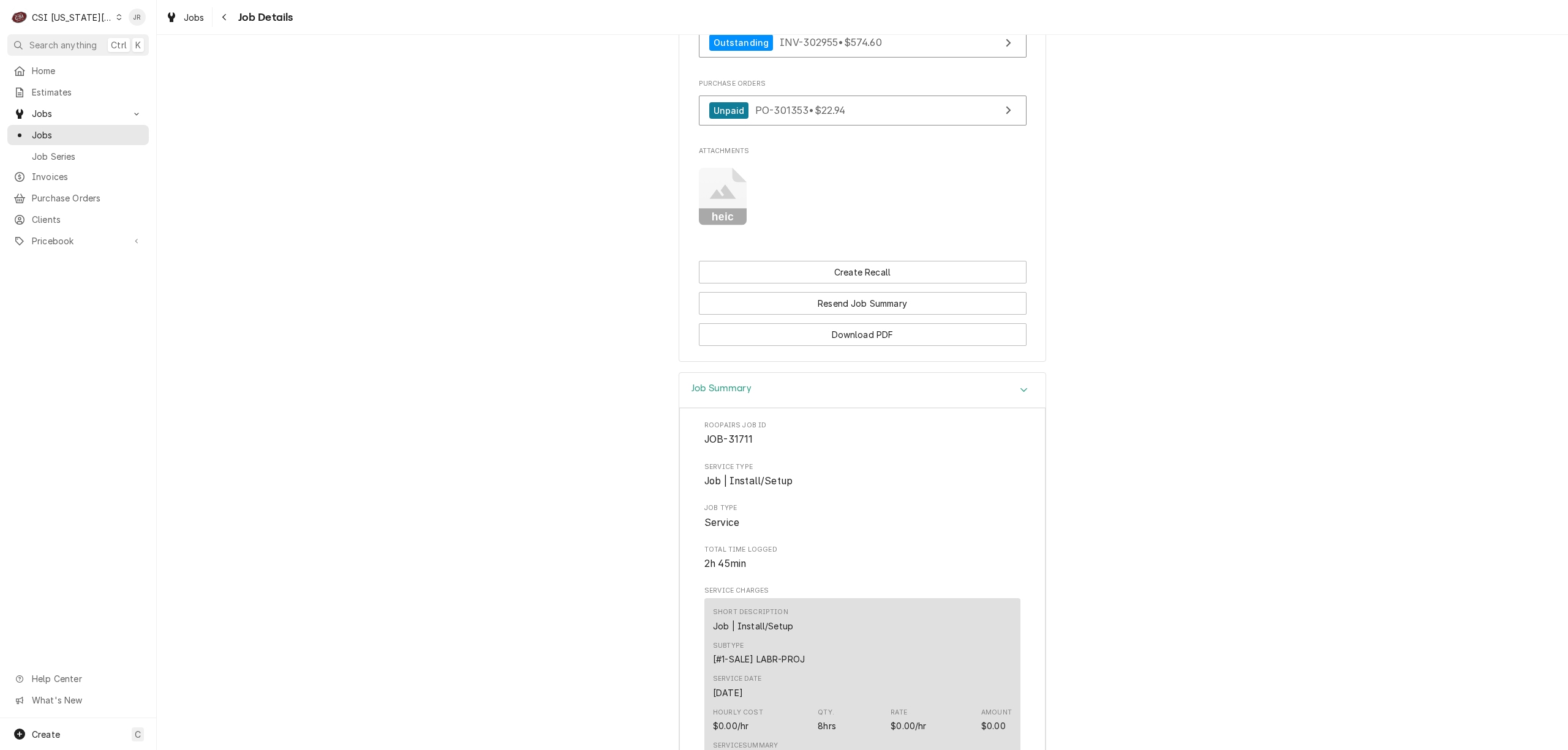
scroll to position [653, 0]
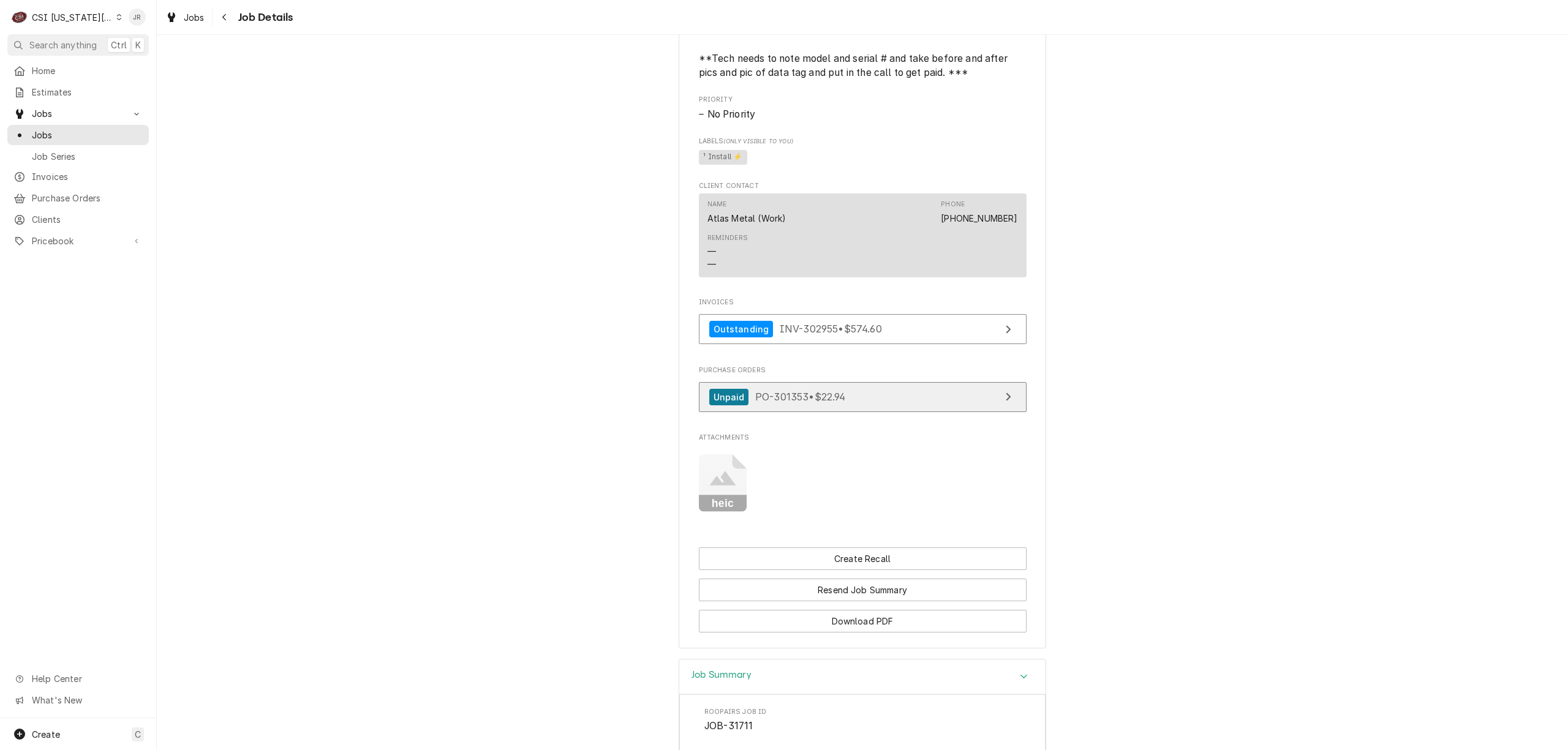
click at [941, 406] on link "Unpaid PO-301353 • $22.94" at bounding box center [863, 397] width 327 height 30
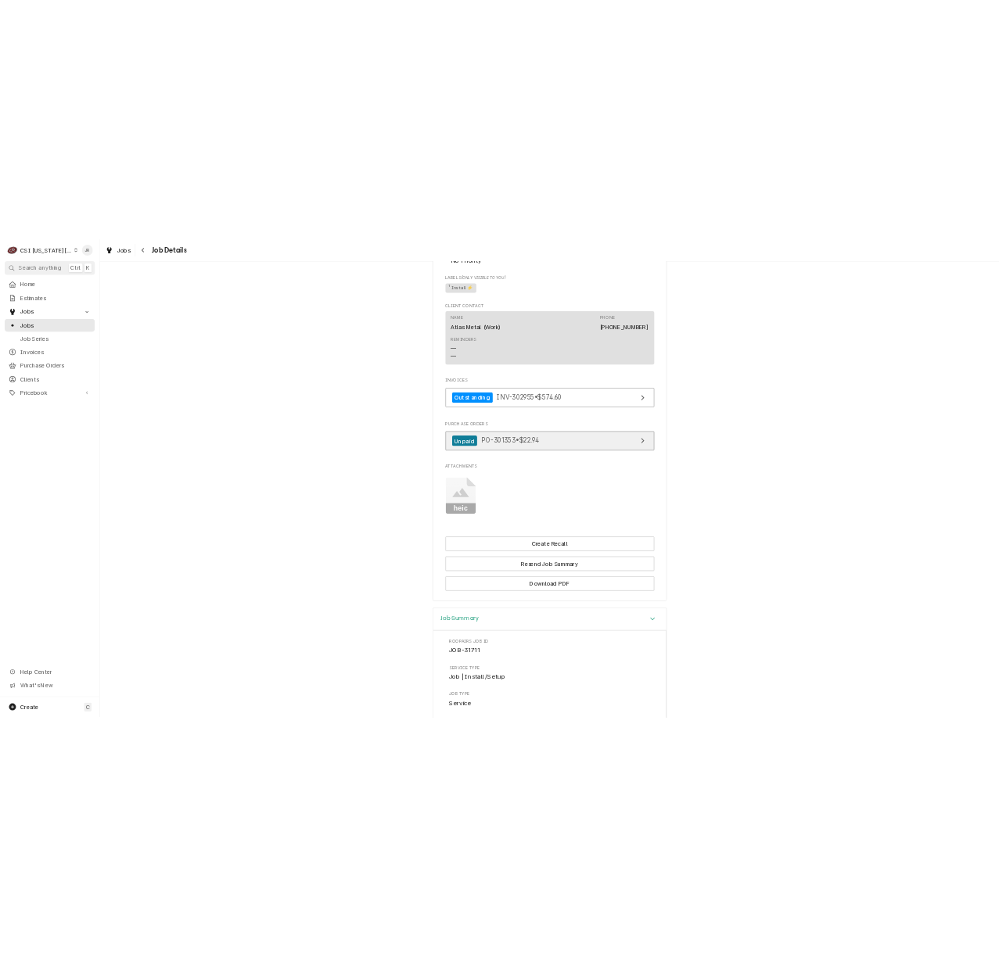
scroll to position [677, 0]
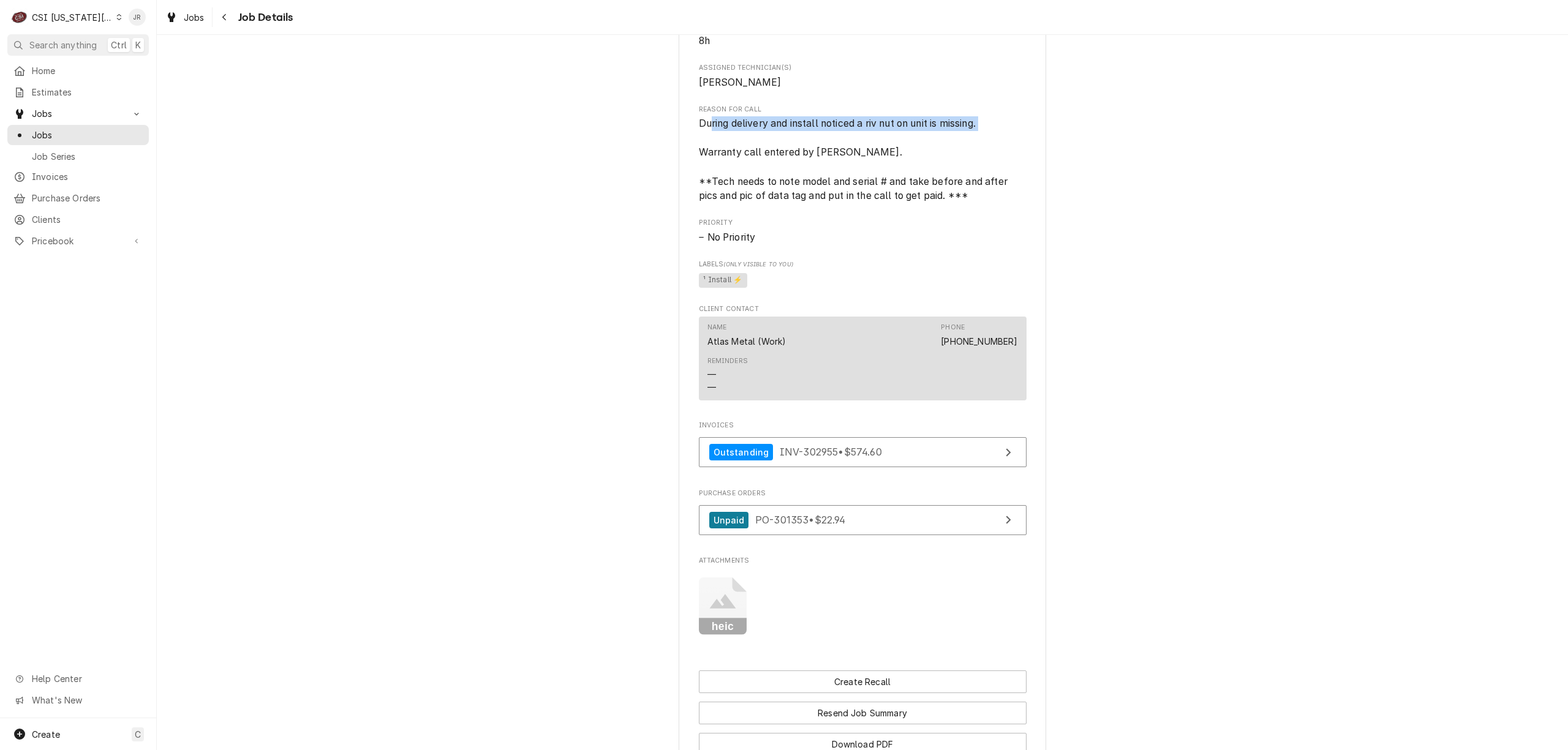
drag, startPoint x: 706, startPoint y: 140, endPoint x: 992, endPoint y: 132, distance: 286.1
click at [992, 132] on span "During delivery and install noticed a riv nut on unit is missing. Warranty call…" at bounding box center [863, 160] width 327 height 87
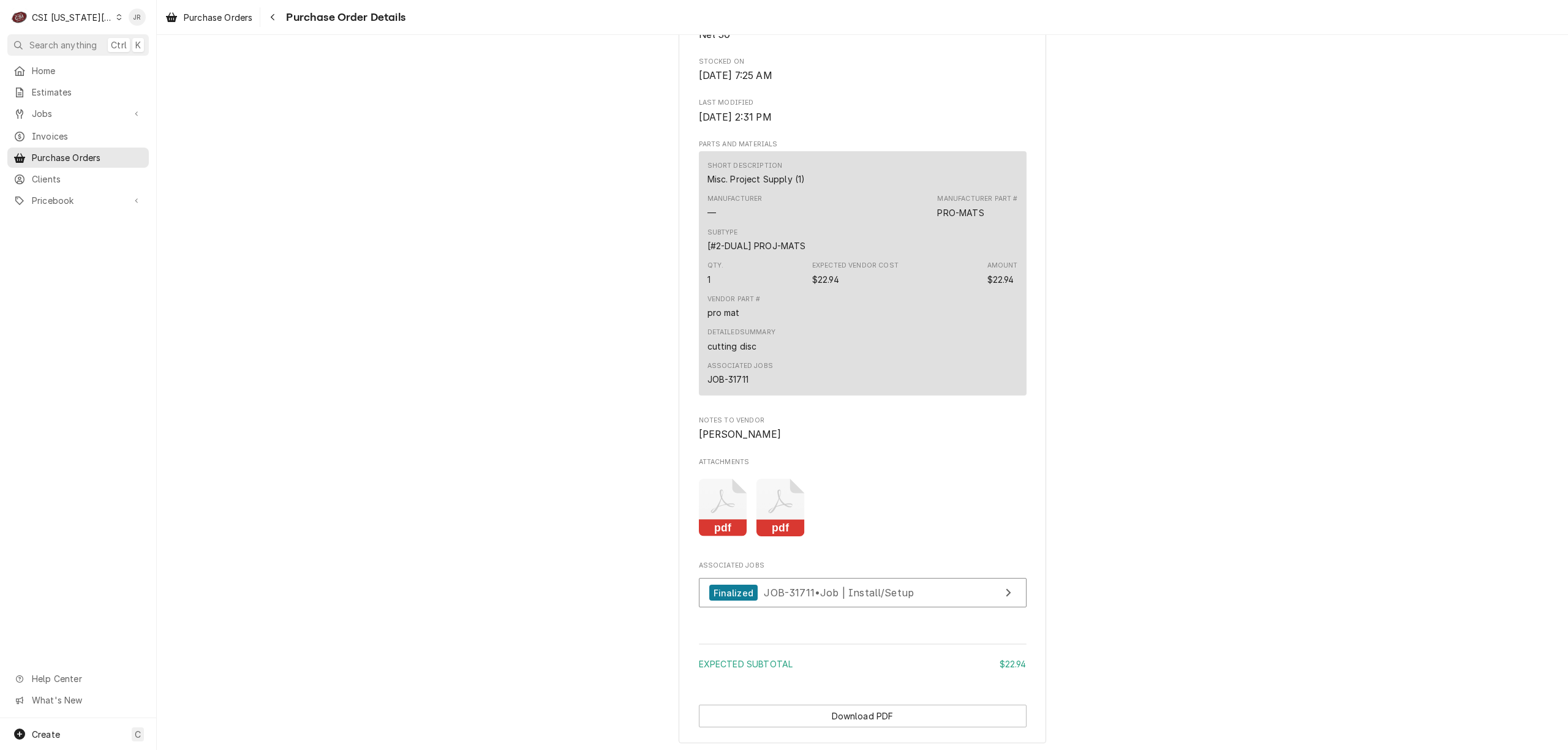
scroll to position [859, 0]
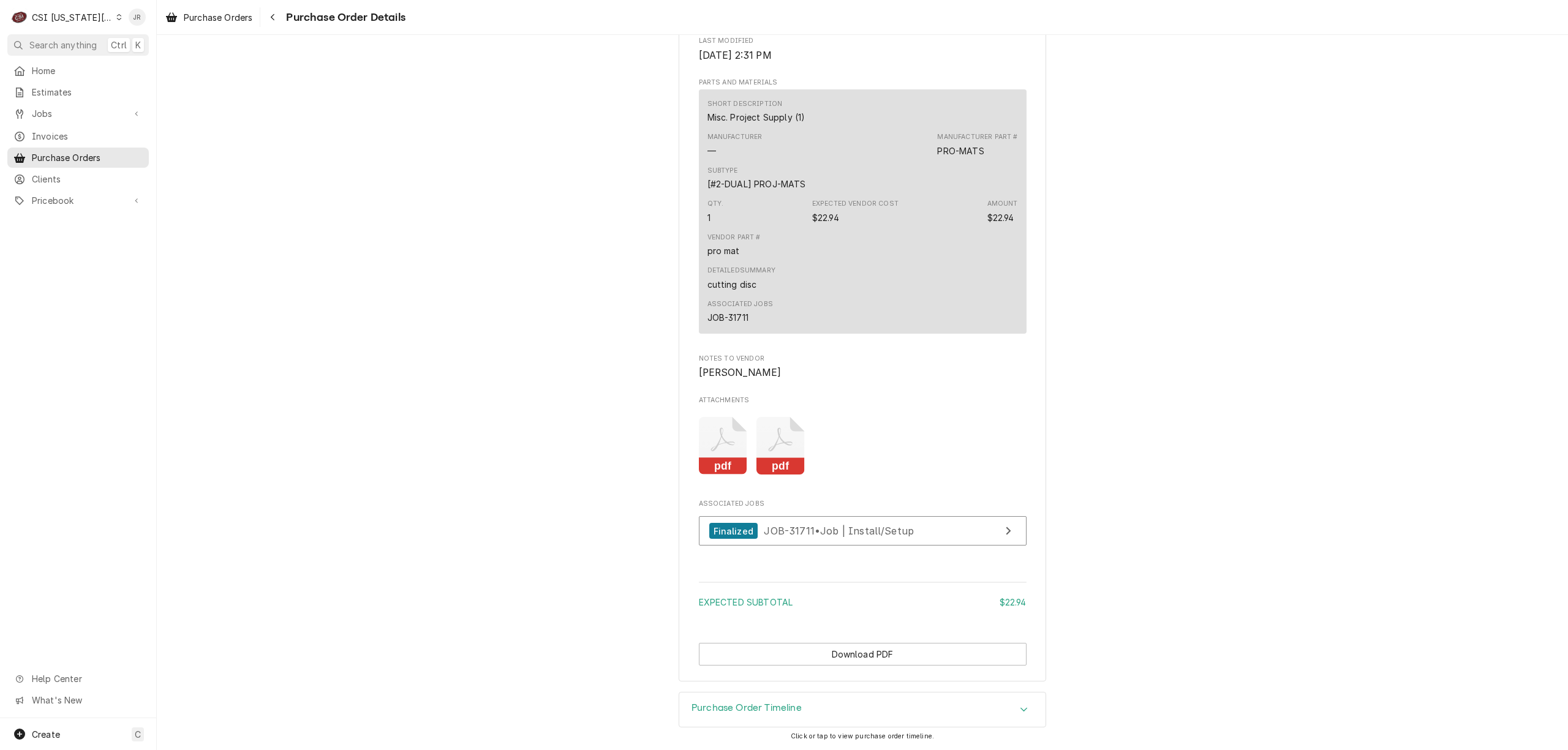
click at [764, 442] on icon "Attachments" at bounding box center [781, 446] width 49 height 58
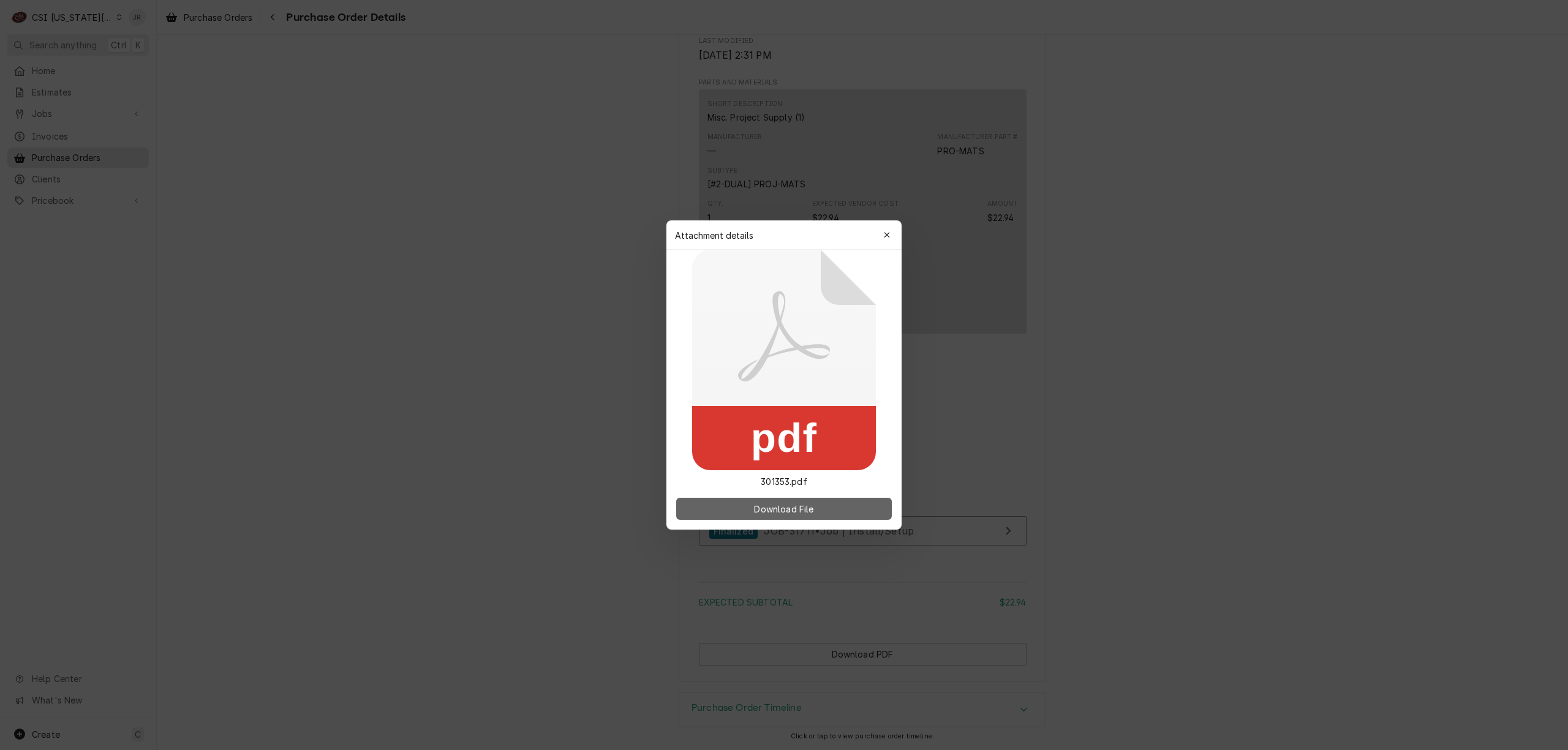
click at [809, 506] on span "Download File" at bounding box center [784, 509] width 64 height 13
click at [891, 231] on div "button" at bounding box center [887, 236] width 13 height 13
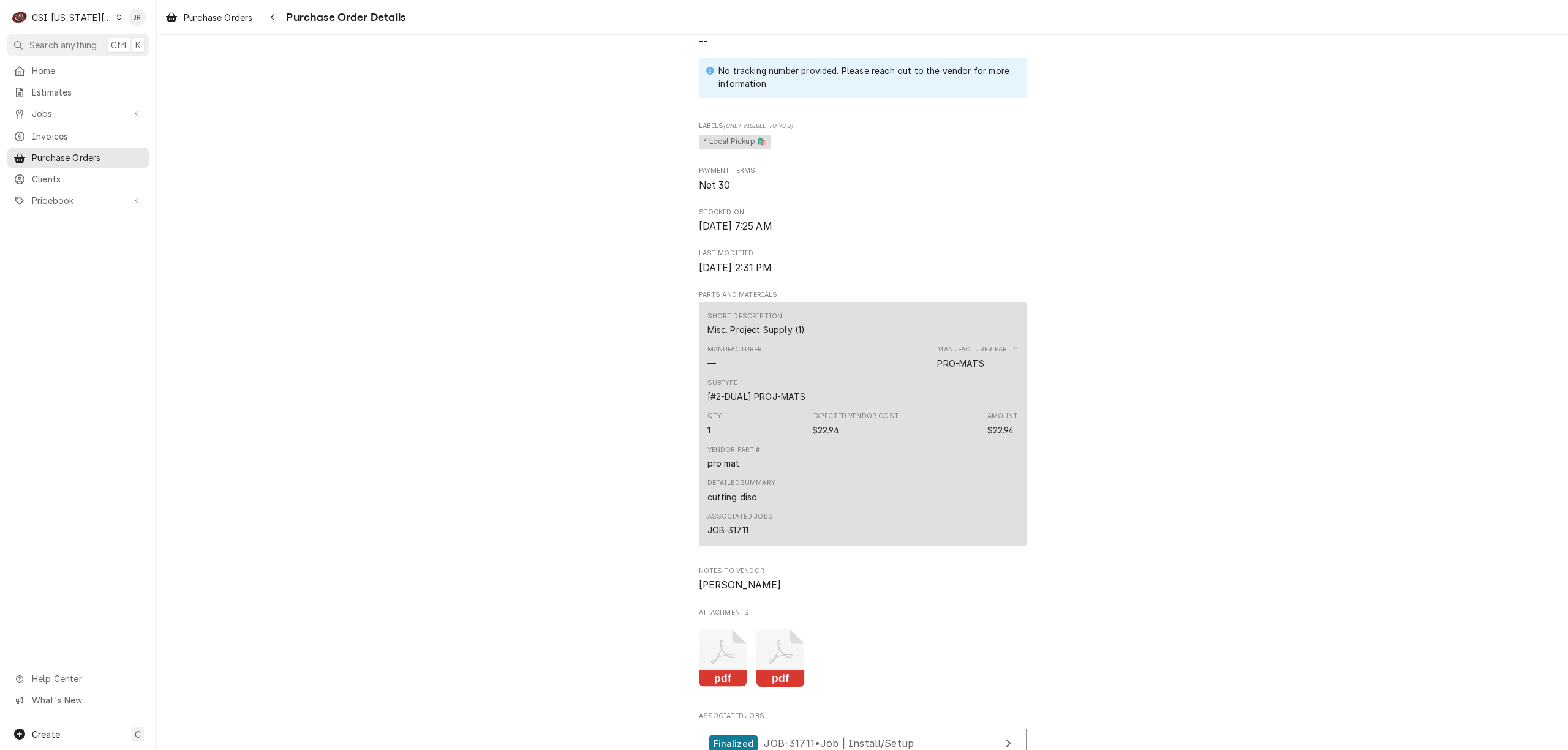
scroll to position [653, 0]
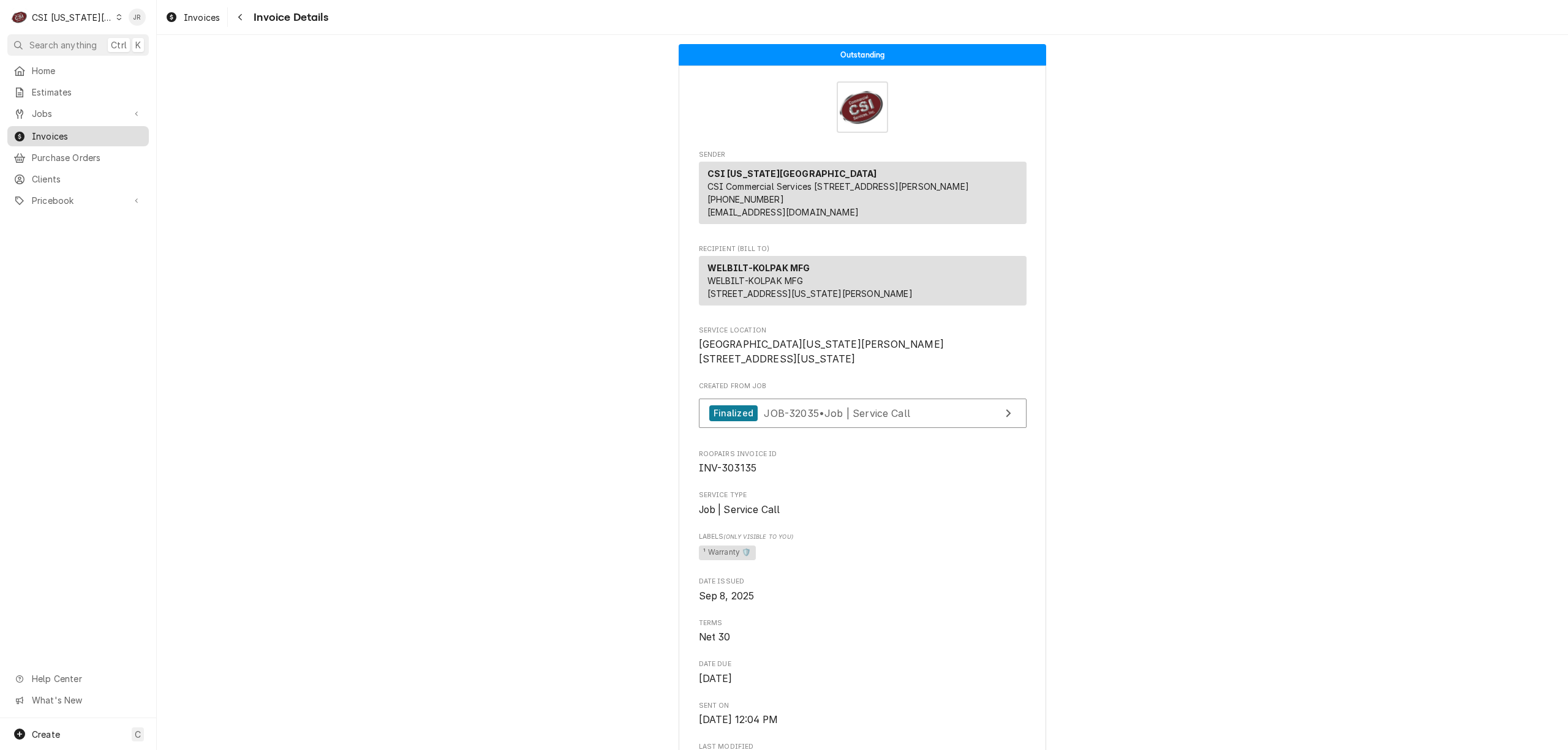
click at [64, 130] on span "Invoices" at bounding box center [88, 136] width 111 height 13
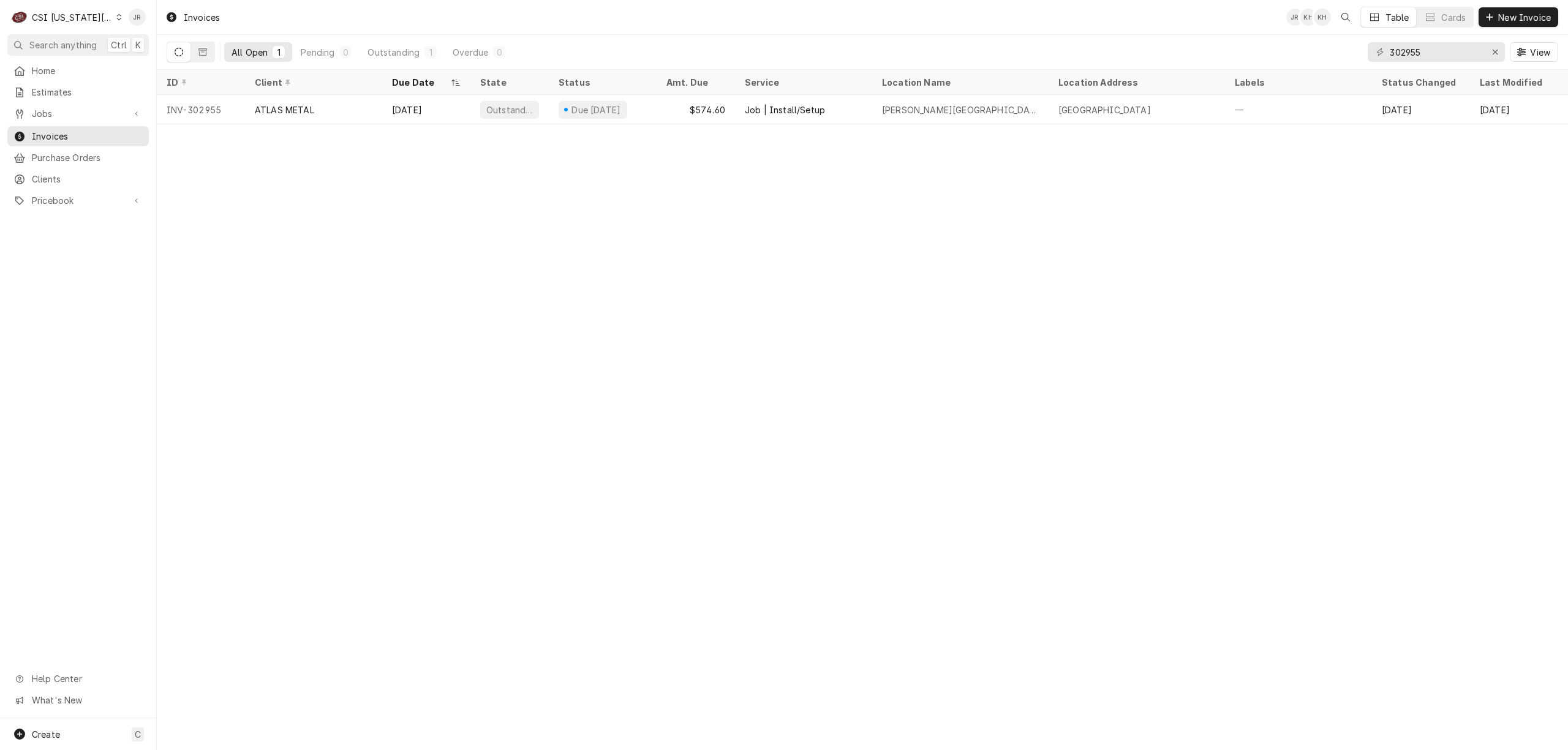
click at [1386, 49] on div "Dynamic Content Wrapper" at bounding box center [1380, 52] width 13 height 13
click at [1407, 52] on input "302955" at bounding box center [1436, 52] width 92 height 20
paste input "3266"
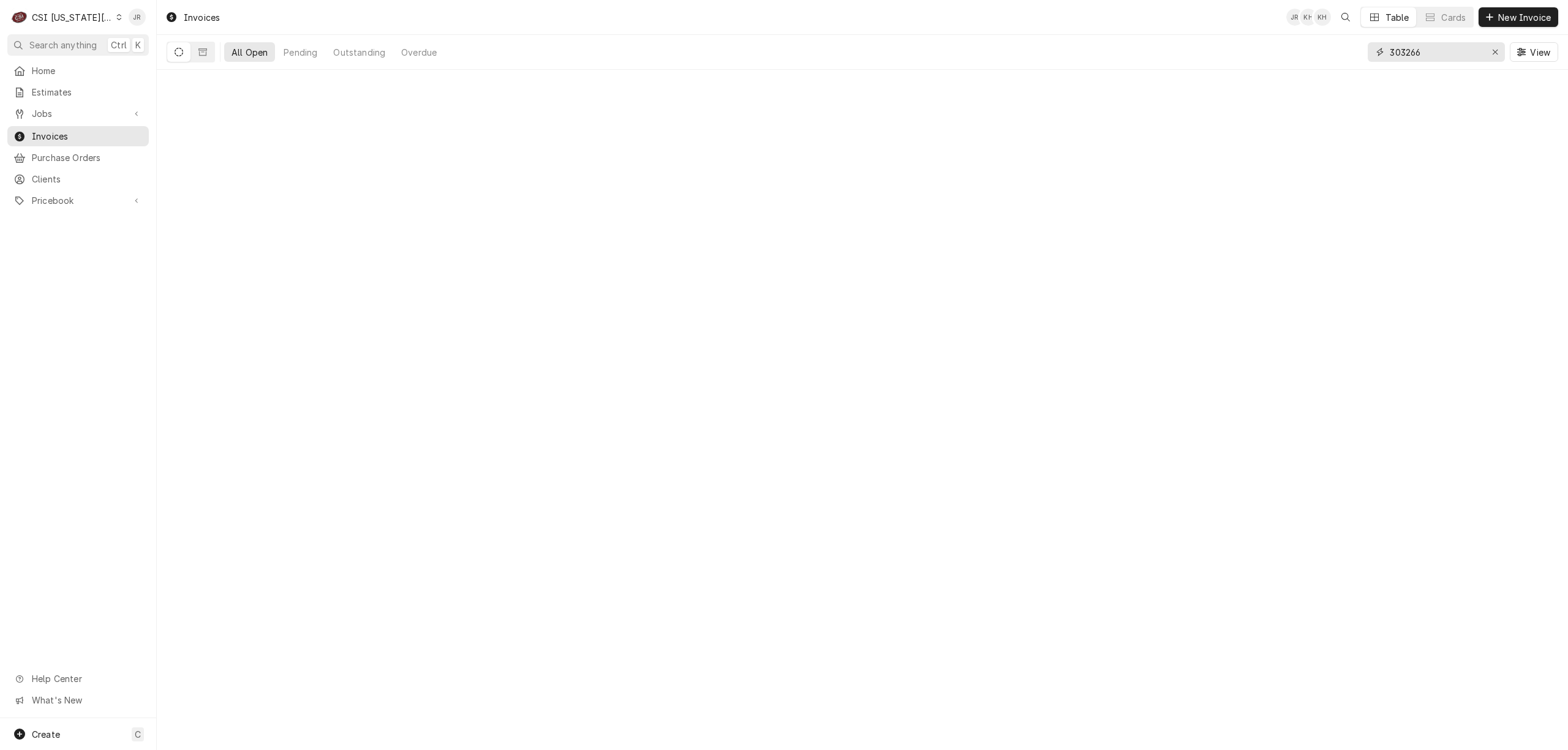
type input "303266"
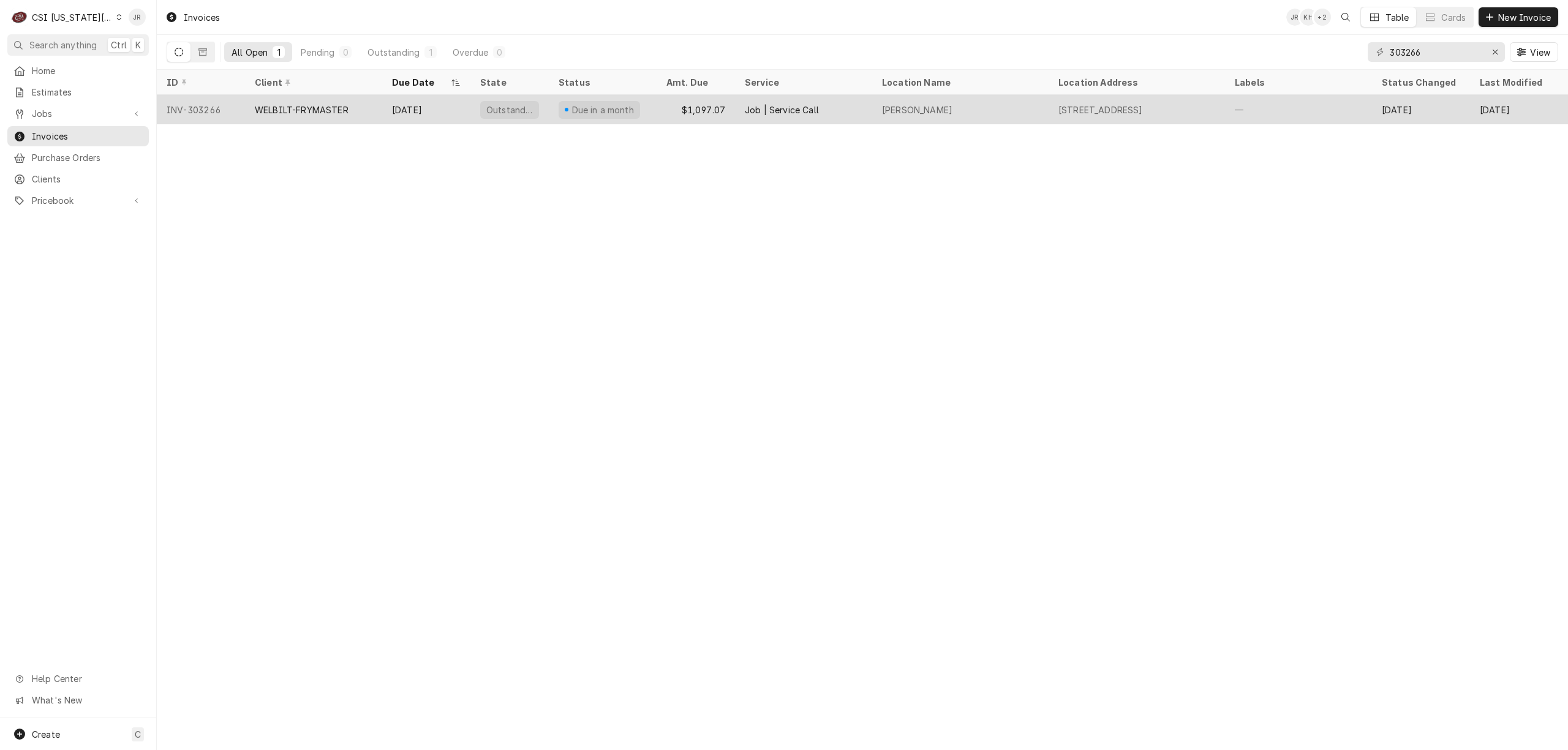
click at [657, 96] on div "$1,097.07" at bounding box center [696, 110] width 78 height 30
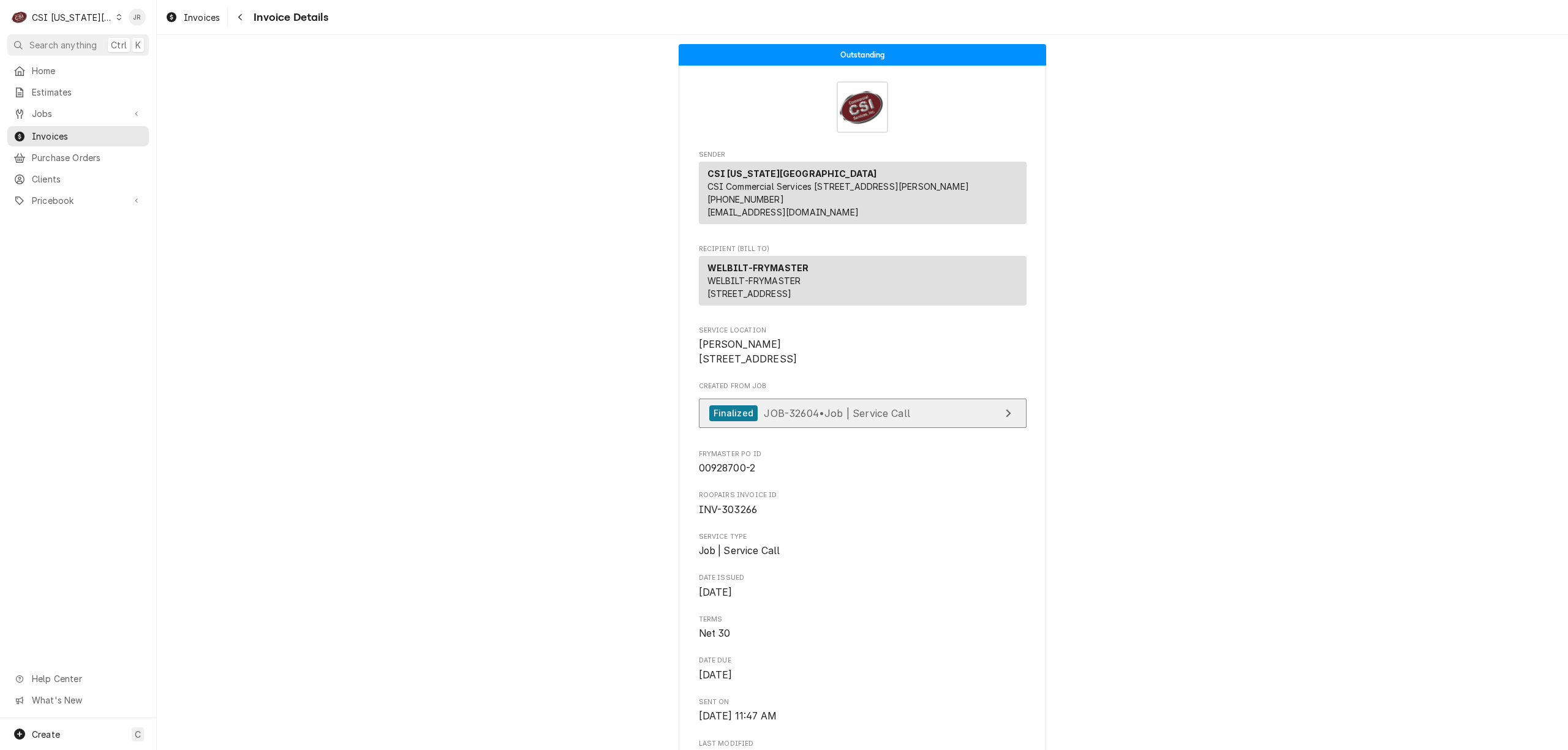
drag, startPoint x: 971, startPoint y: 434, endPoint x: 981, endPoint y: 442, distance: 12.8
click at [973, 434] on div "Created From Job Finalized JOB-32604 • Job | Service Call" at bounding box center [863, 407] width 327 height 52
click at [981, 429] on link "Finalized JOB-32604 • Job | Service Call" at bounding box center [863, 413] width 327 height 30
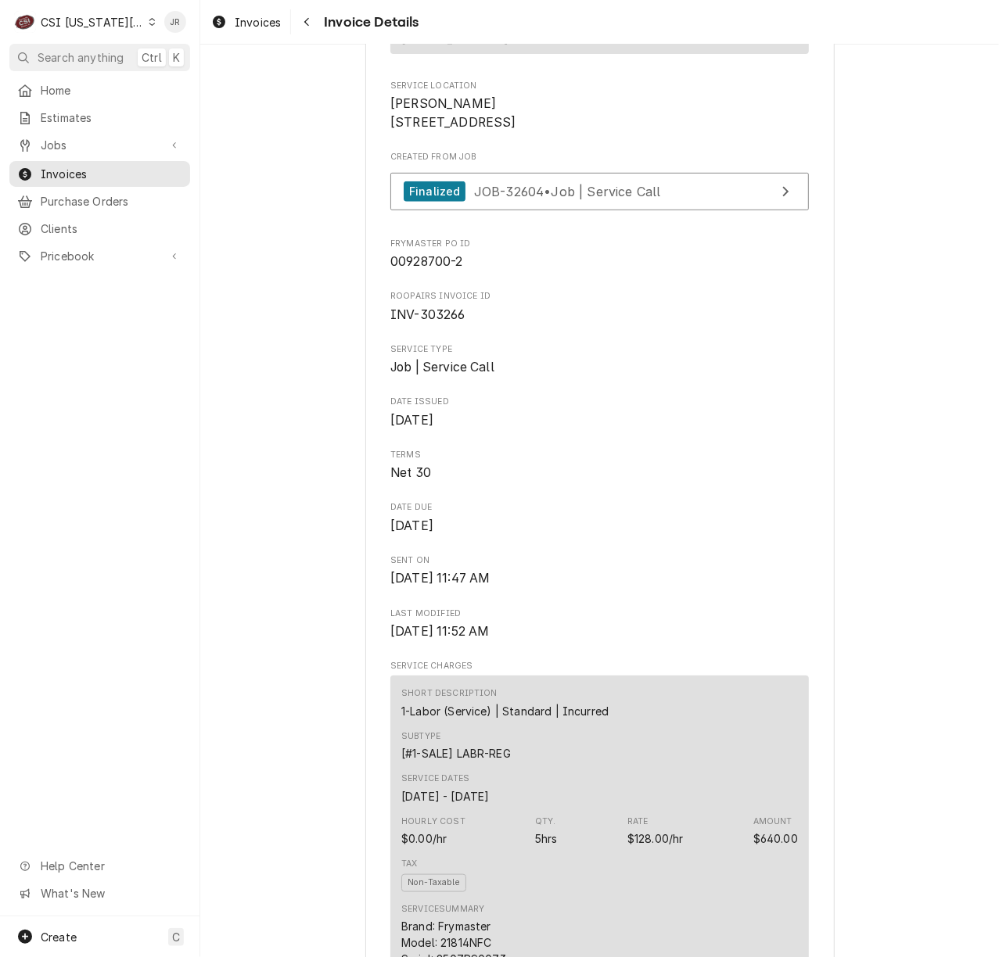
scroll to position [208, 0]
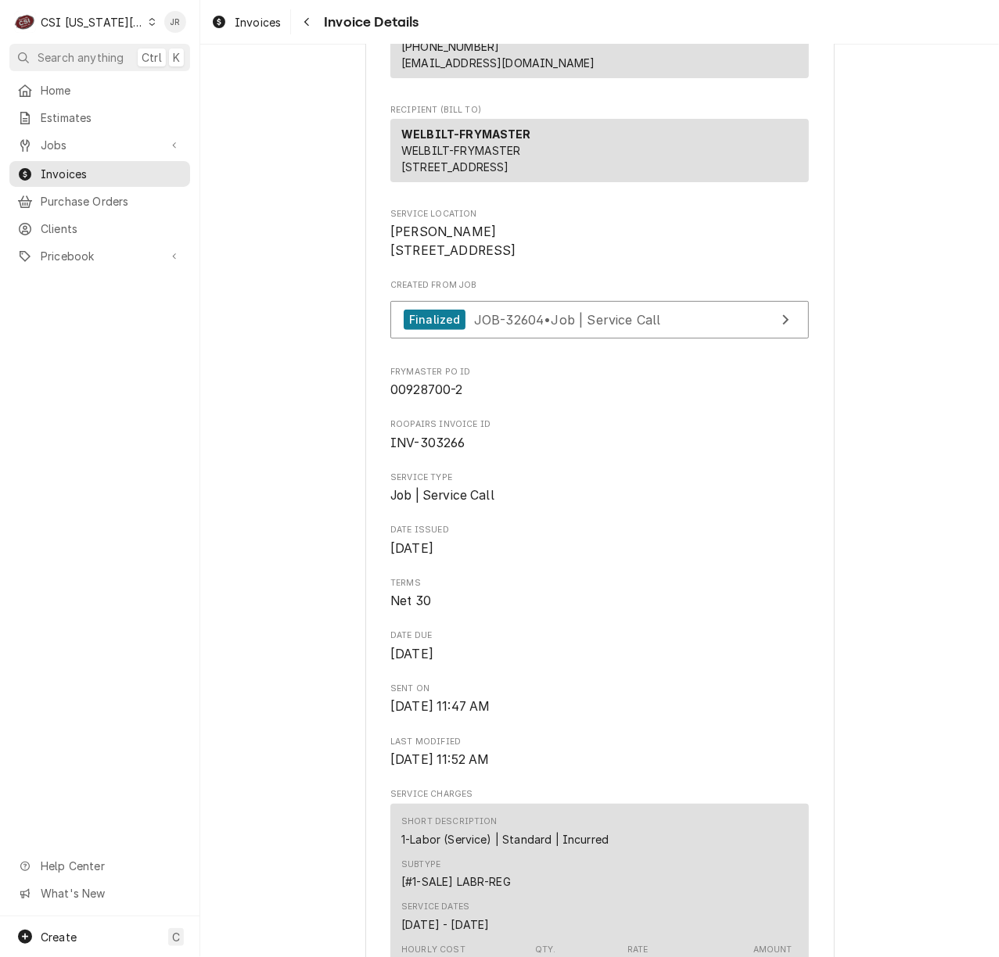
drag, startPoint x: 377, startPoint y: 272, endPoint x: 497, endPoint y: 307, distance: 125.5
copy span "[PERSON_NAME] [STREET_ADDRESS]"
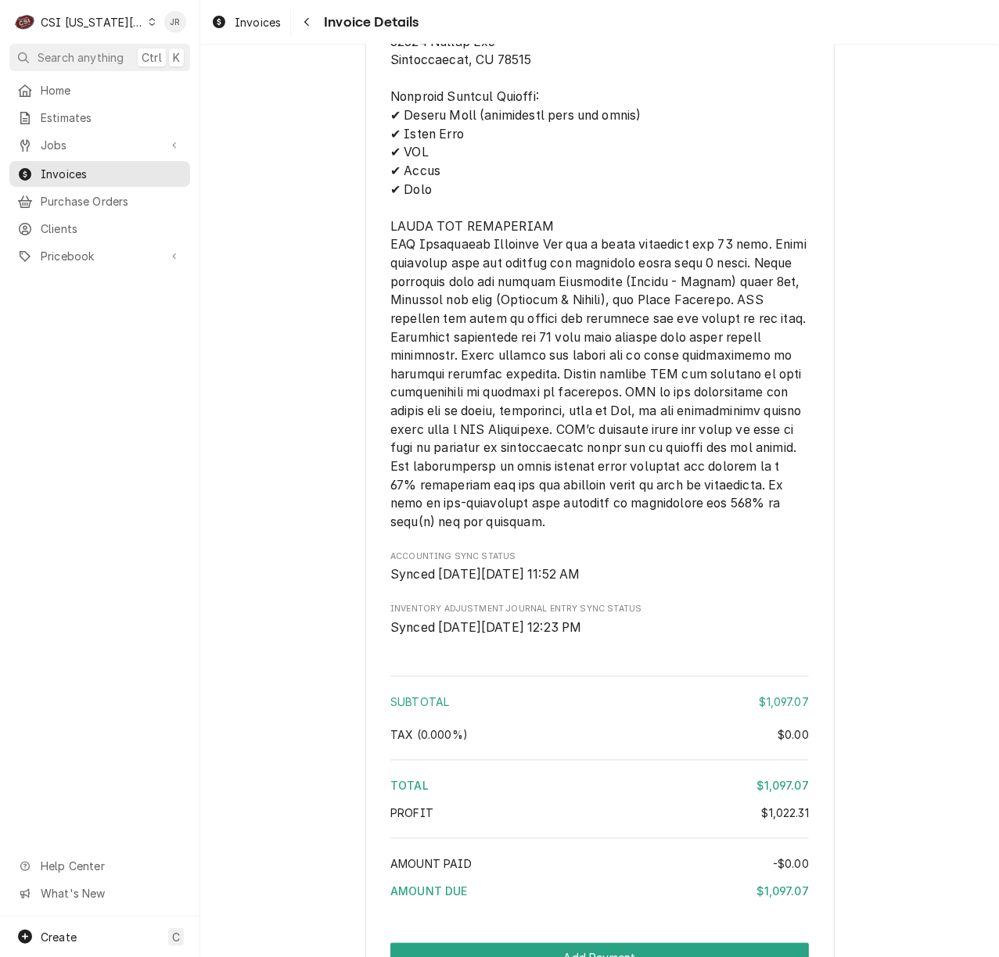
scroll to position [3129, 0]
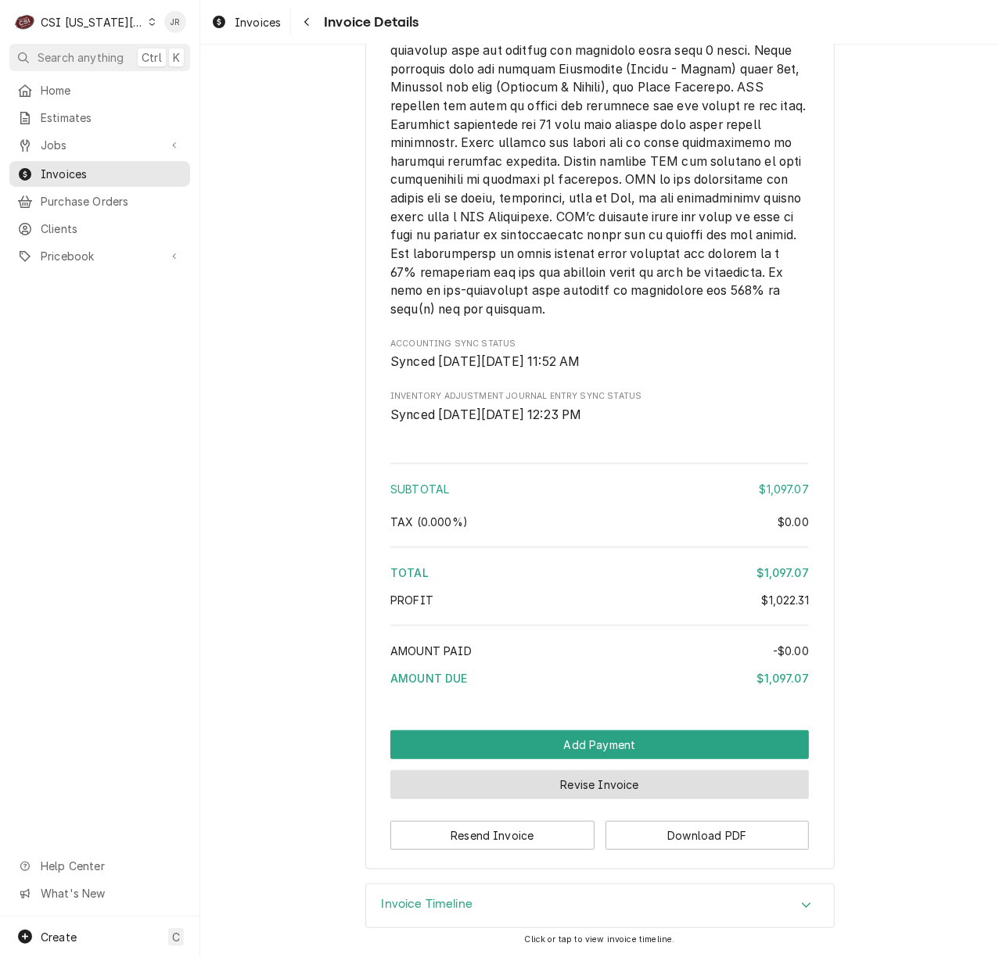
click at [634, 799] on button "Revise Invoice" at bounding box center [599, 784] width 418 height 29
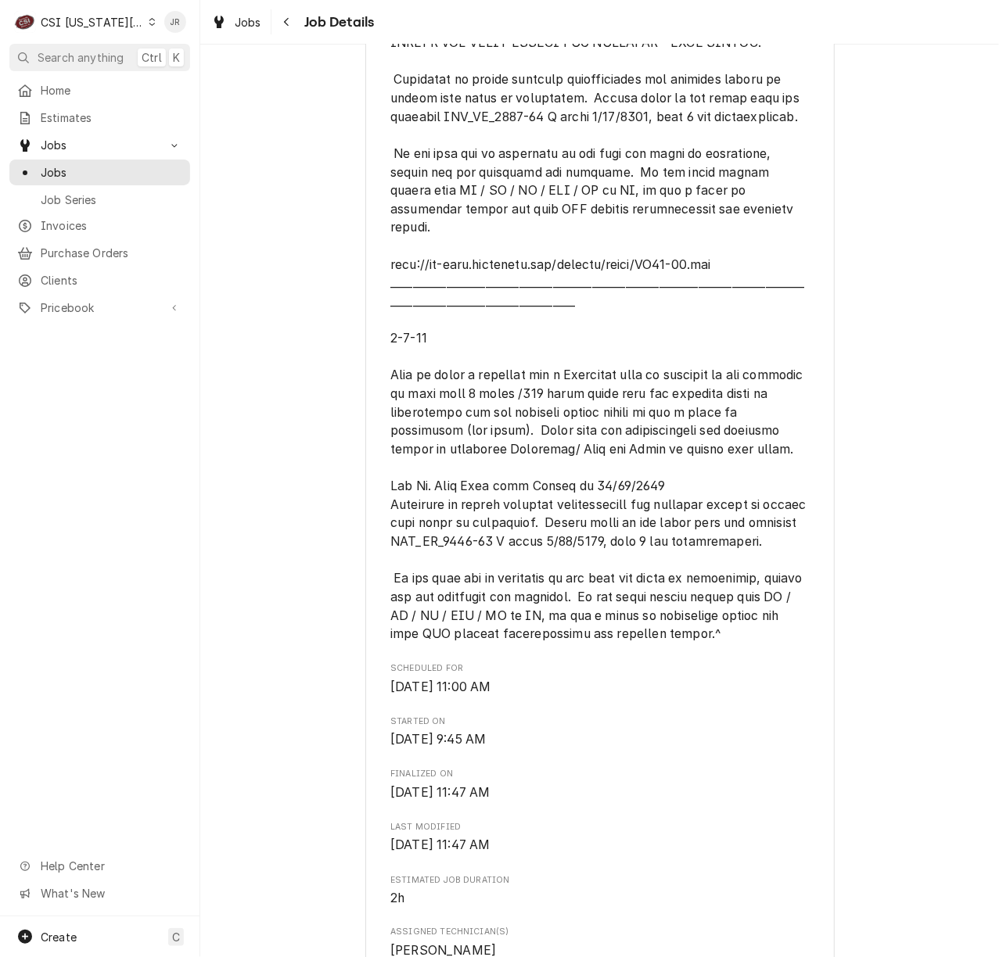
scroll to position [730, 0]
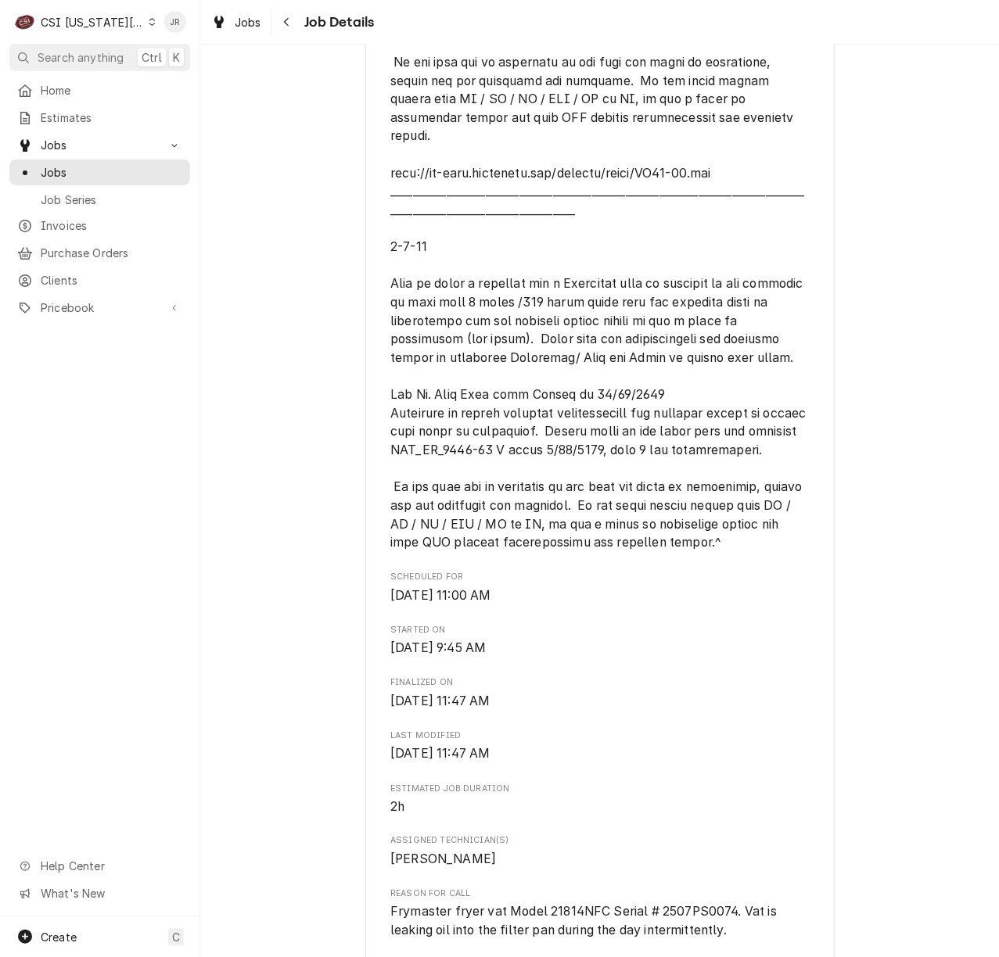
drag, startPoint x: 127, startPoint y: 422, endPoint x: 189, endPoint y: 451, distance: 68.9
click at [128, 426] on div "Home Estimates Jobs Jobs Job Series Invoices Purchase Orders Clients Pricebook …" at bounding box center [99, 496] width 199 height 839
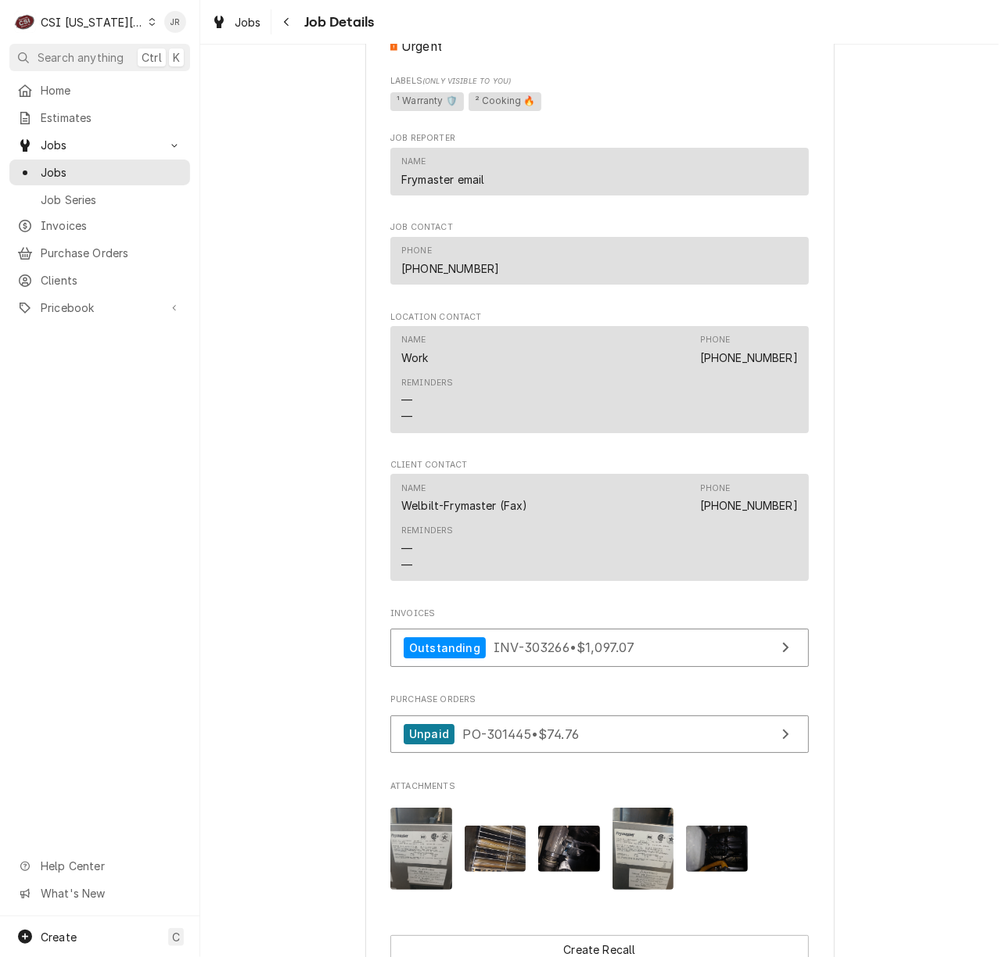
scroll to position [3029, 0]
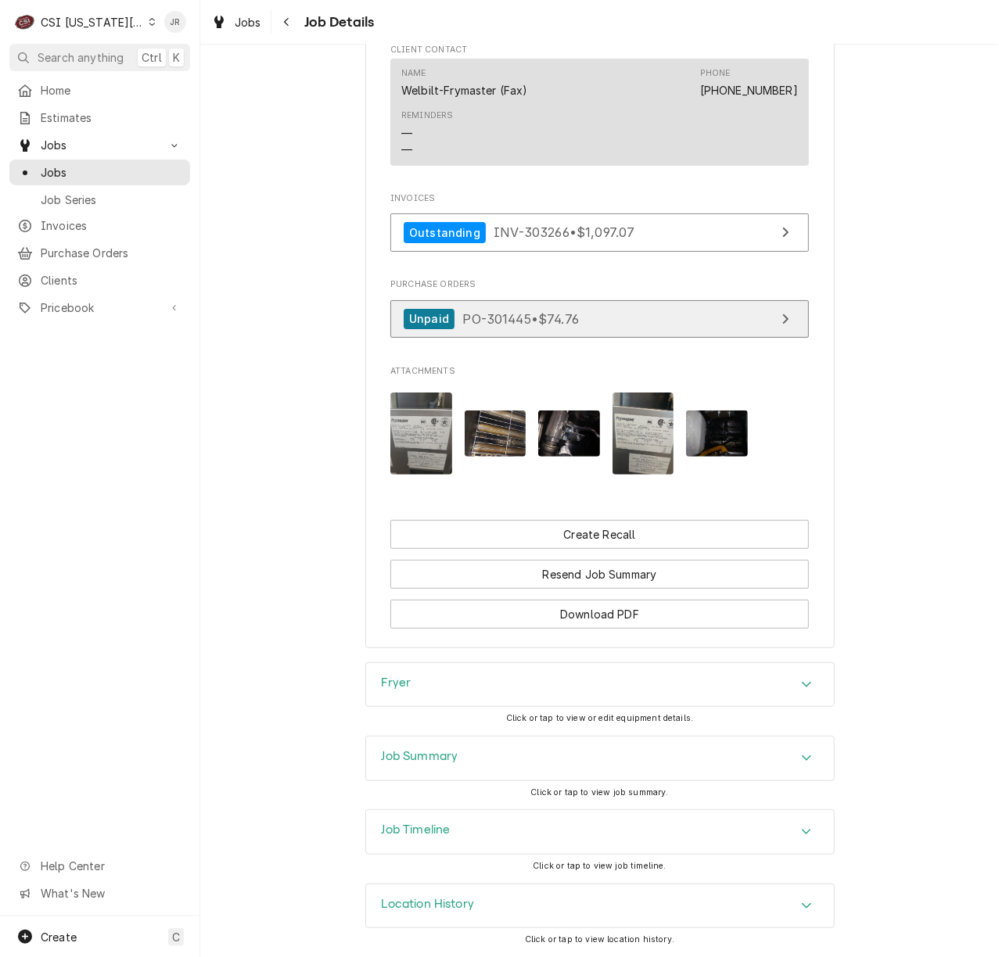
click at [568, 300] on link "Unpaid PO-301445 • $74.76" at bounding box center [599, 319] width 418 height 38
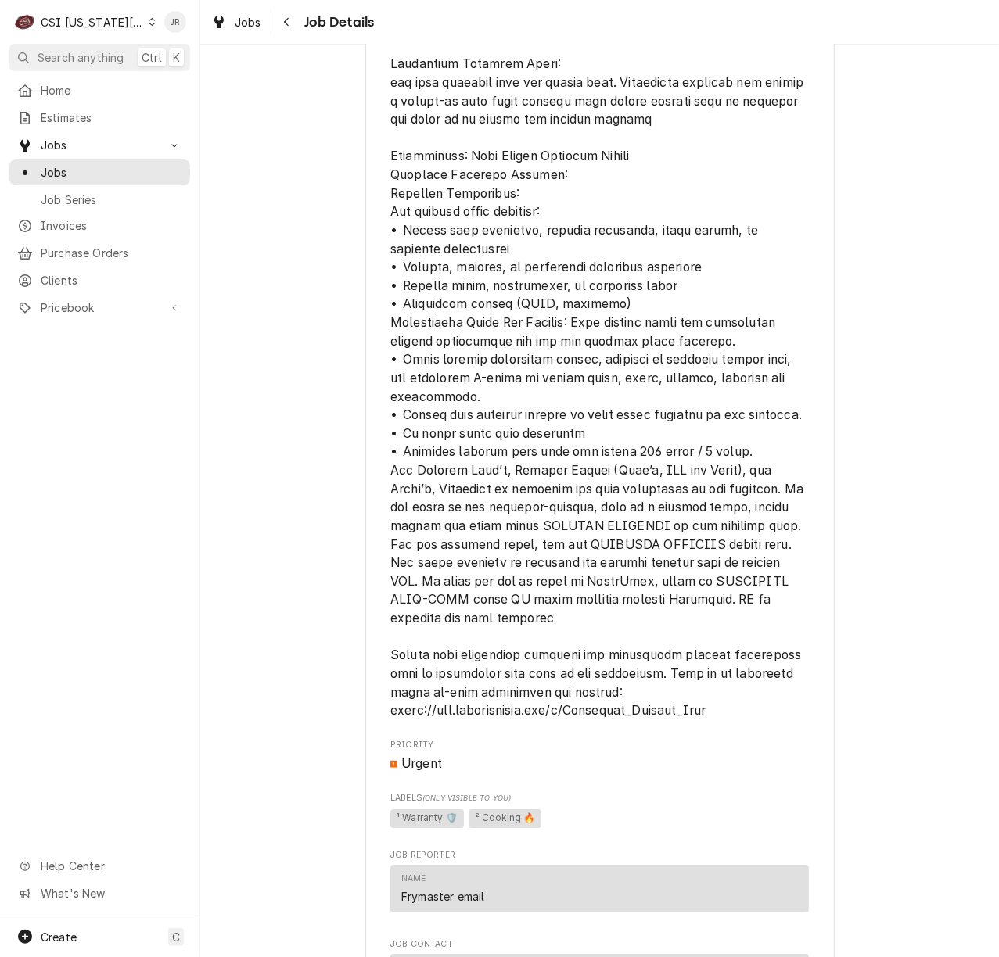
scroll to position [1881, 0]
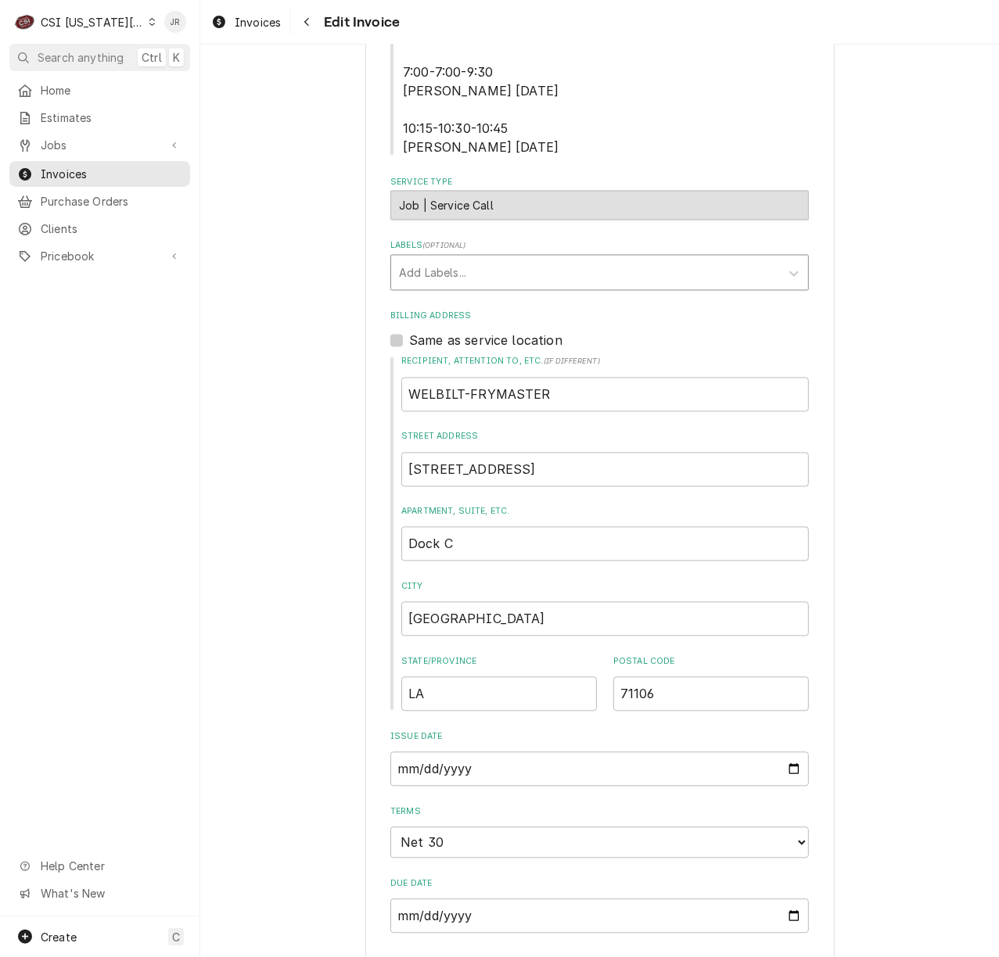
scroll to position [1043, 0]
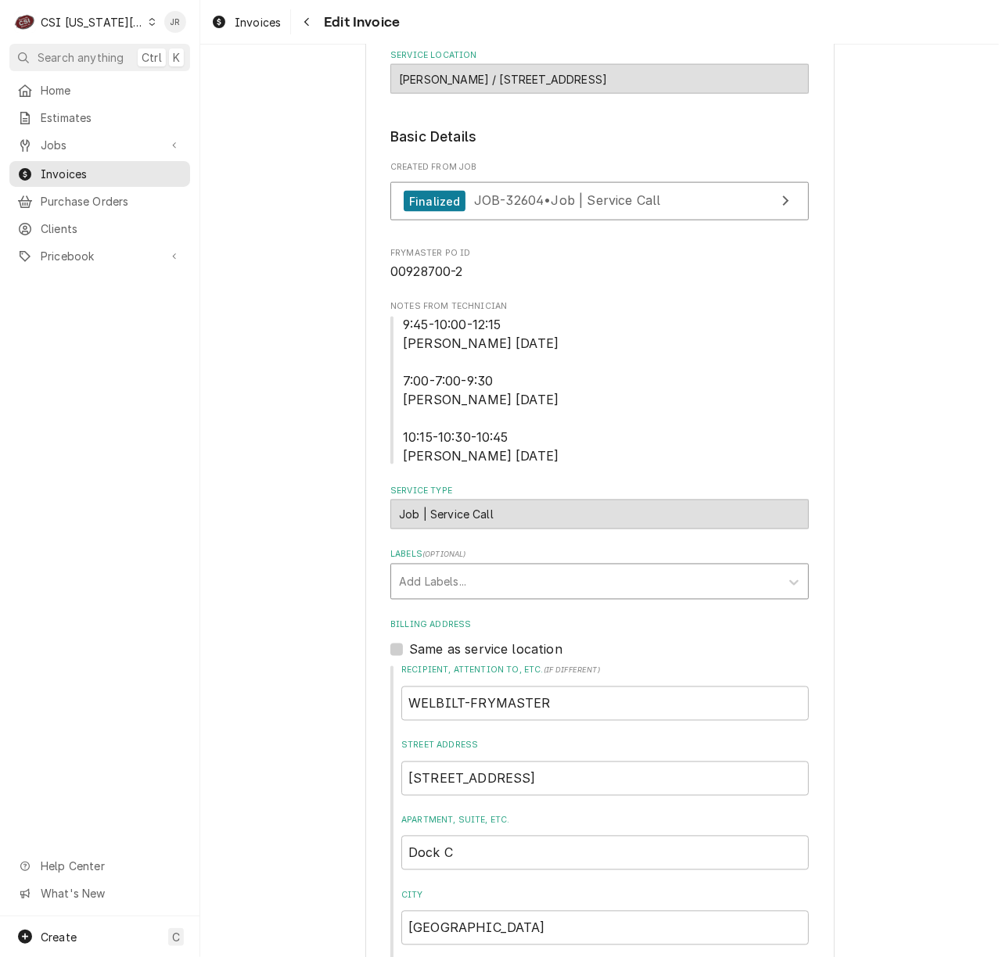
drag, startPoint x: 430, startPoint y: 516, endPoint x: 432, endPoint y: 508, distance: 8.0
click at [432, 508] on fieldset "Basic Details Created From Job Finalized JOB-32604 • Job | Service Call Frymast…" at bounding box center [599, 685] width 418 height 1116
click at [432, 565] on div "Add Labels..." at bounding box center [585, 582] width 389 height 34
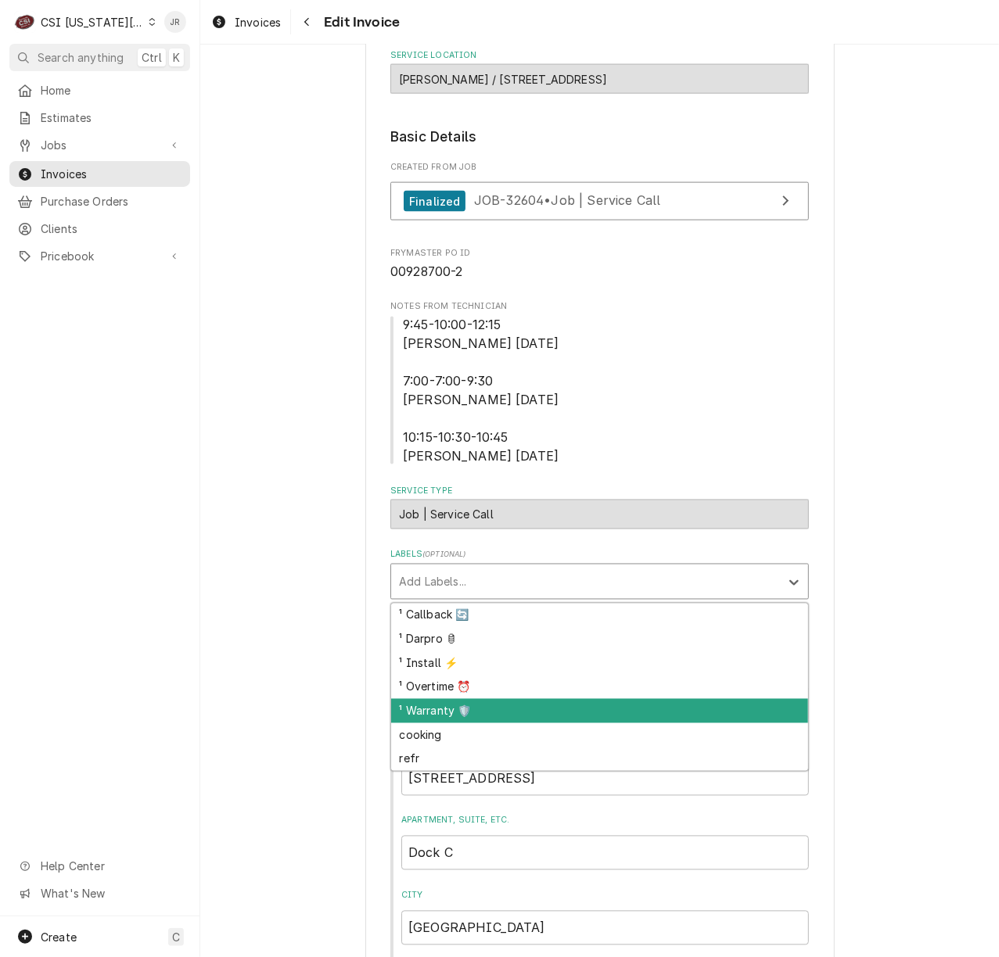
click at [457, 699] on div "¹ Warranty 🛡️" at bounding box center [599, 711] width 417 height 24
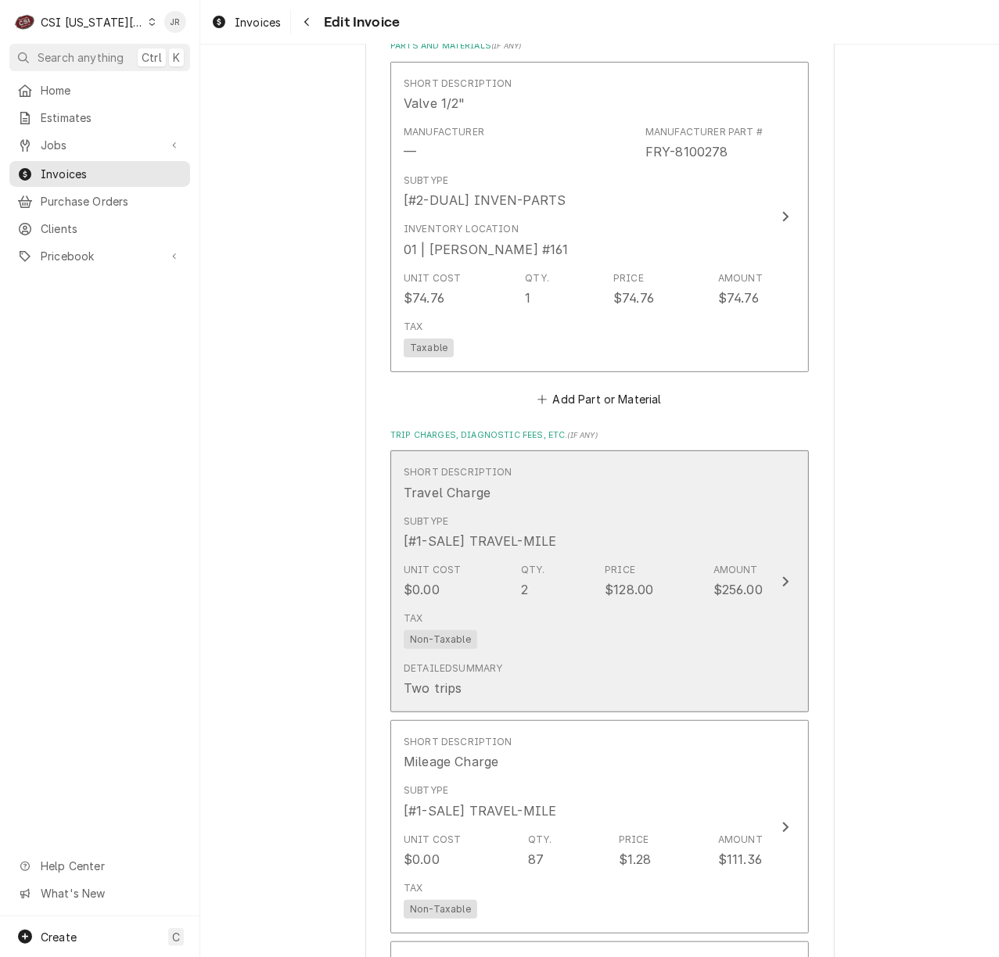
scroll to position [3129, 0]
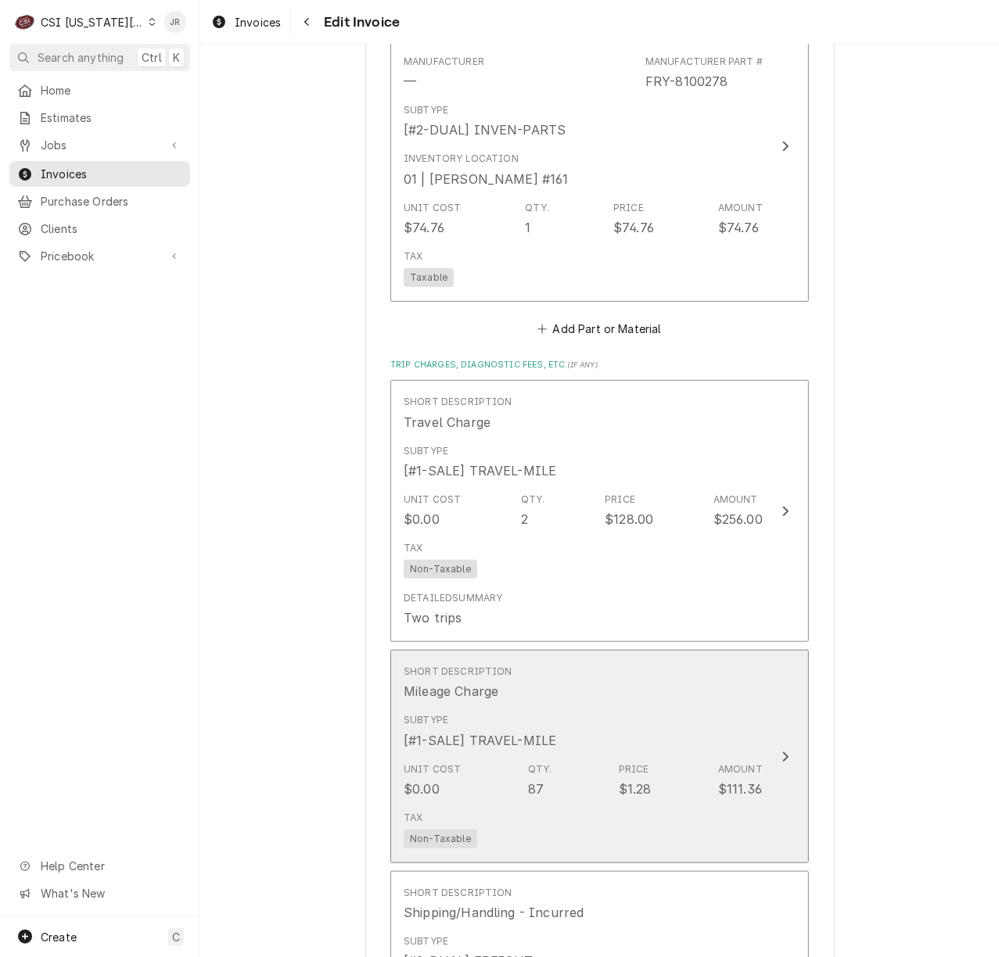
click at [637, 707] on div "Subtype [#1-SALE] TRAVEL-MILE" at bounding box center [583, 731] width 359 height 48
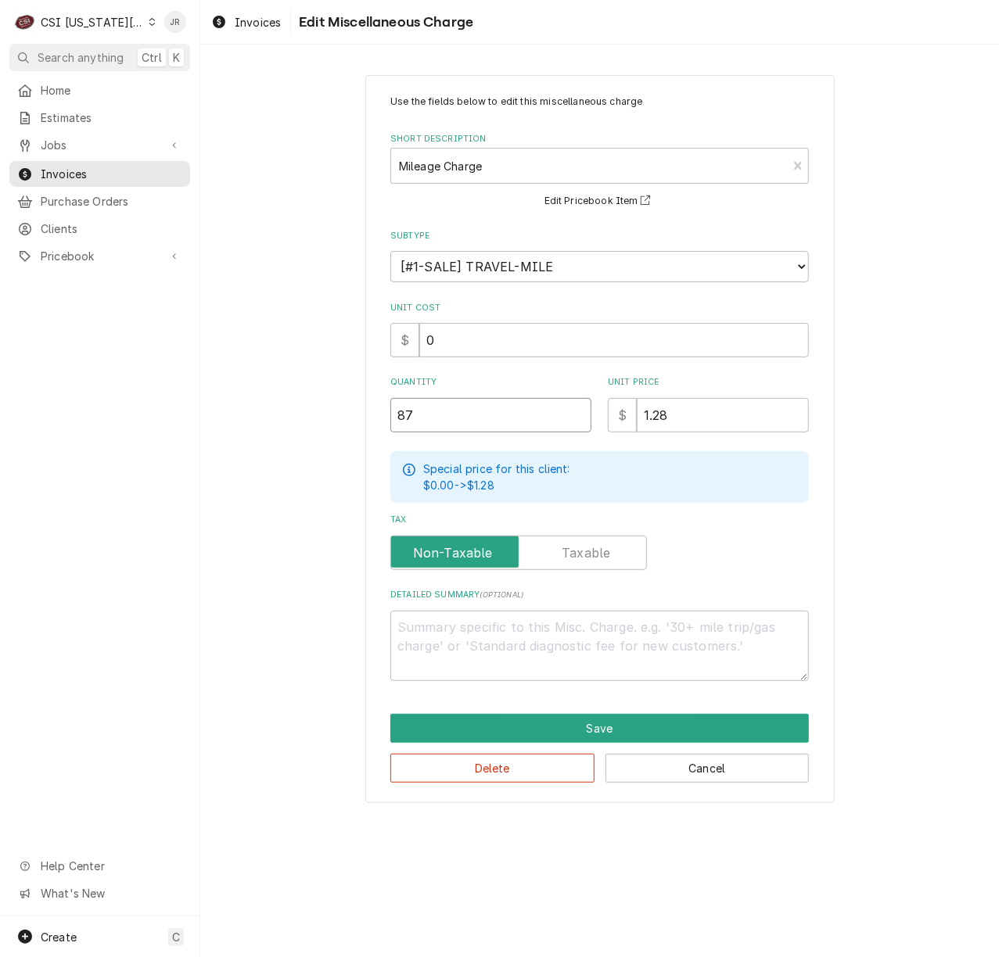
drag, startPoint x: 479, startPoint y: 420, endPoint x: 278, endPoint y: 364, distance: 208.8
click at [250, 361] on div "Use the fields below to edit this miscellaneous charge Short Description Mileag…" at bounding box center [599, 439] width 799 height 756
type textarea "x"
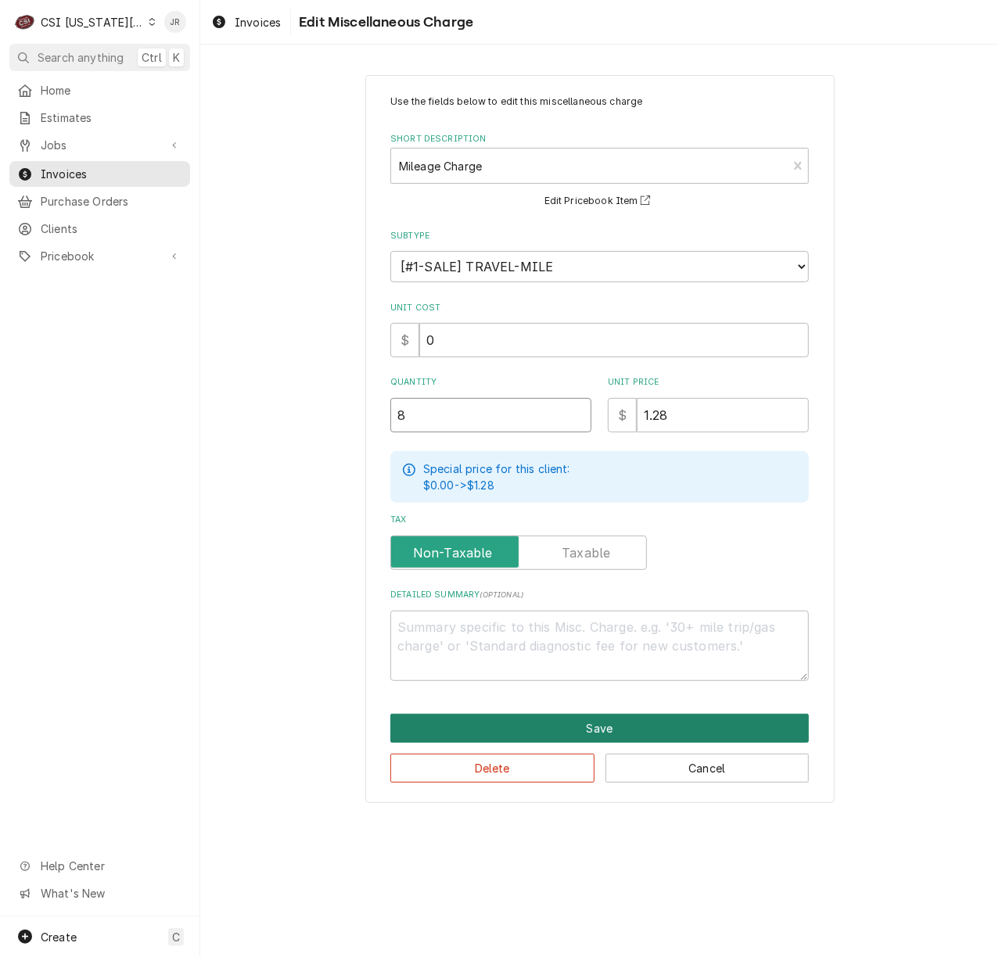
type input "8"
click at [705, 736] on button "Save" at bounding box center [599, 728] width 418 height 29
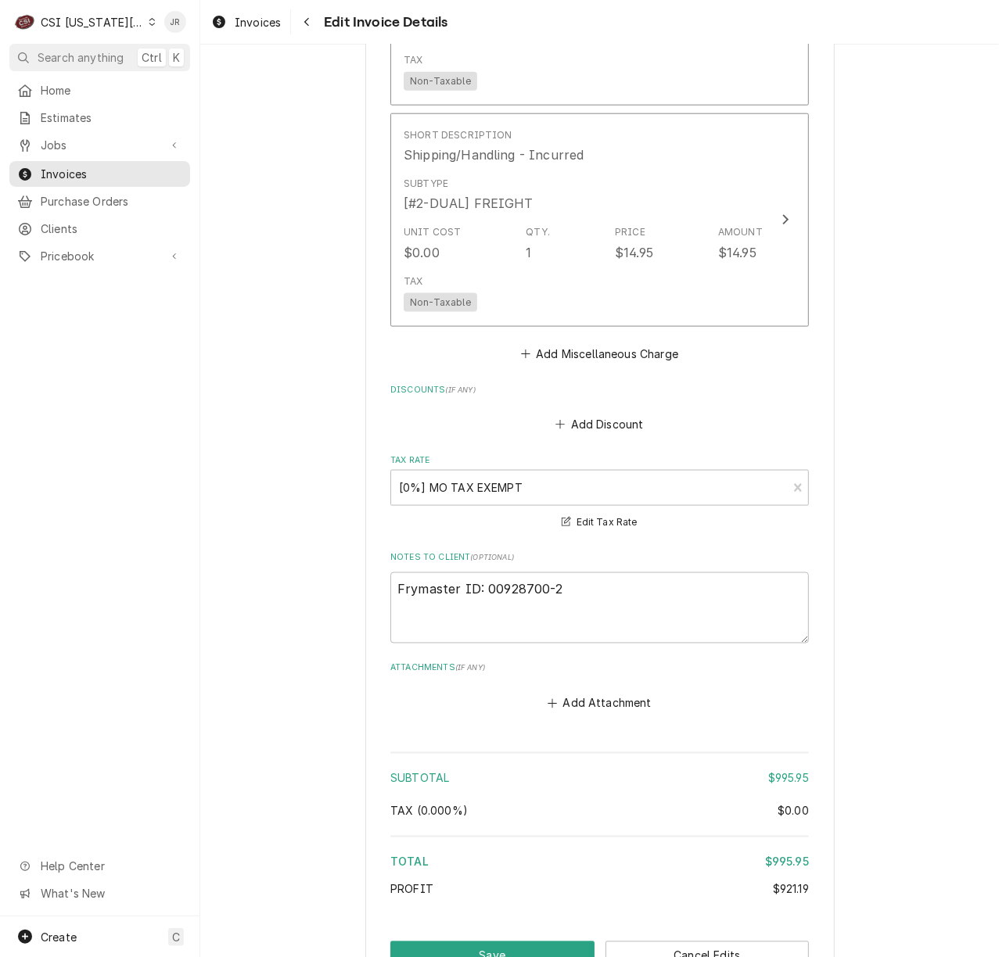
scroll to position [3916, 0]
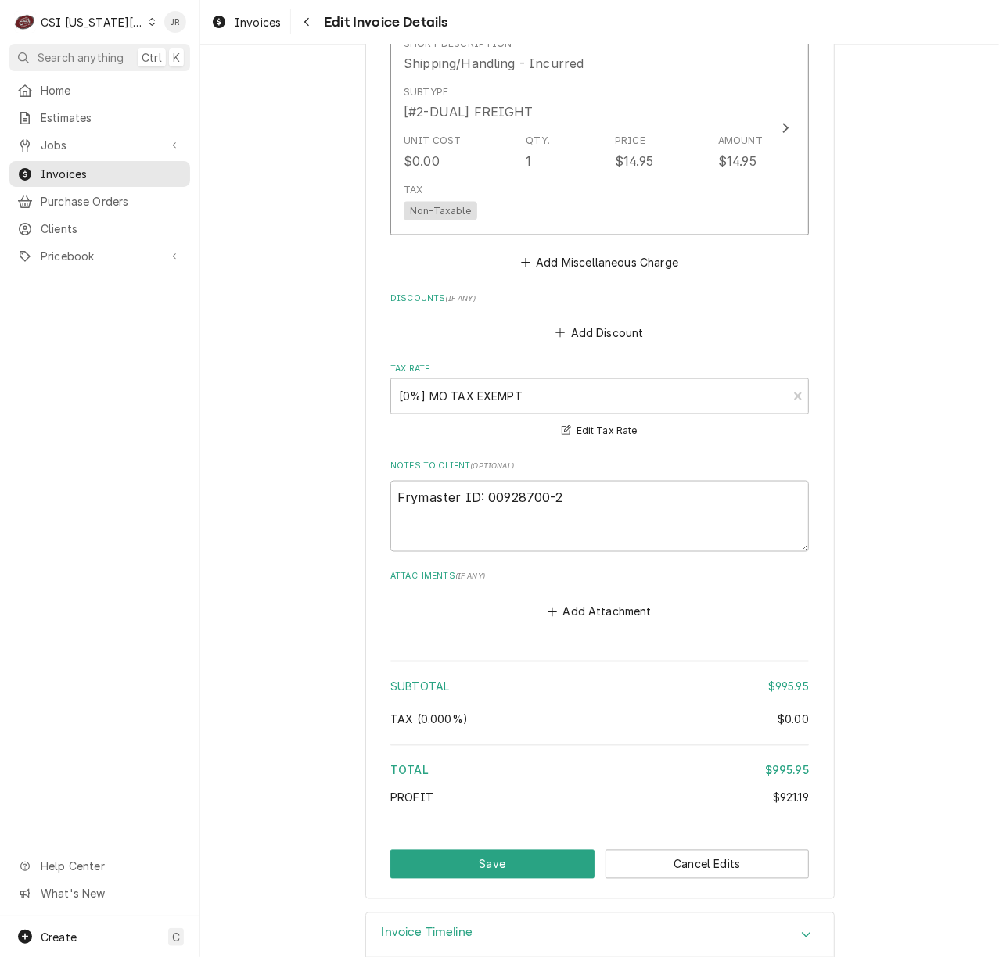
scroll to position [4061, 0]
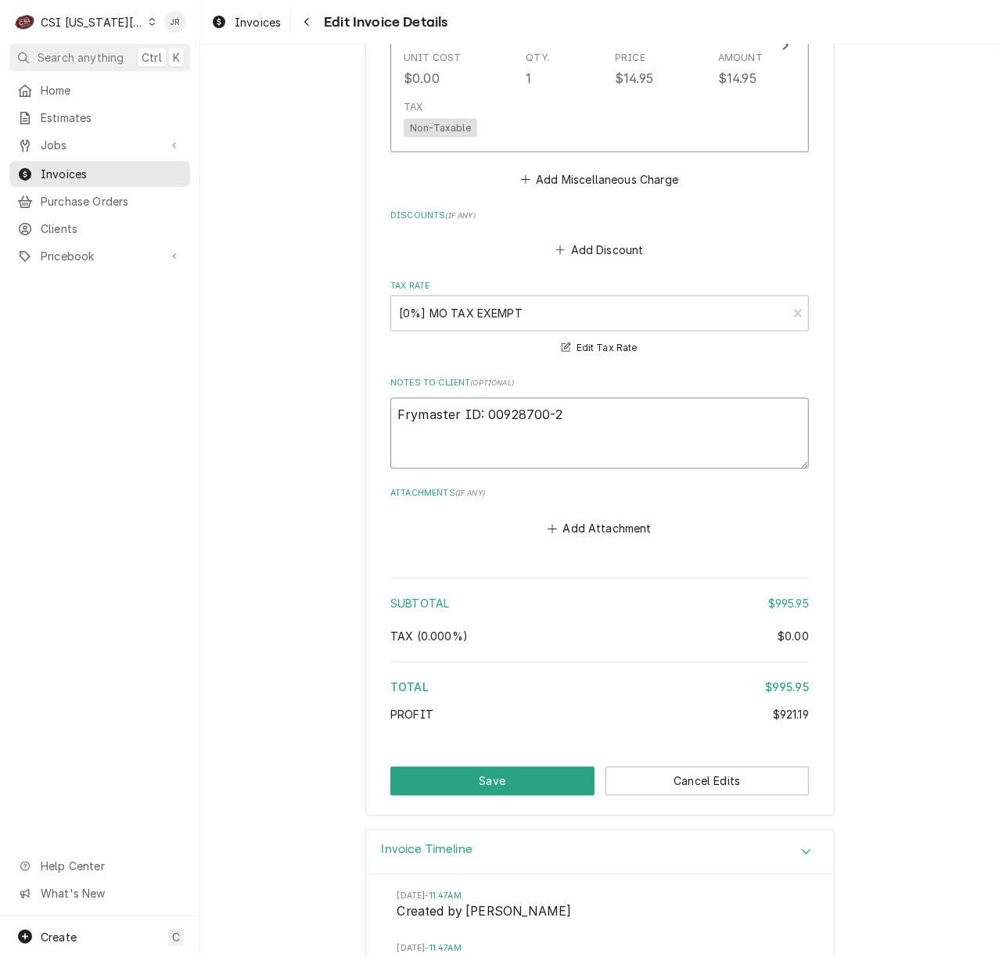
drag, startPoint x: 580, startPoint y: 317, endPoint x: 383, endPoint y: 348, distance: 198.8
click at [497, 767] on button "Save" at bounding box center [492, 781] width 204 height 29
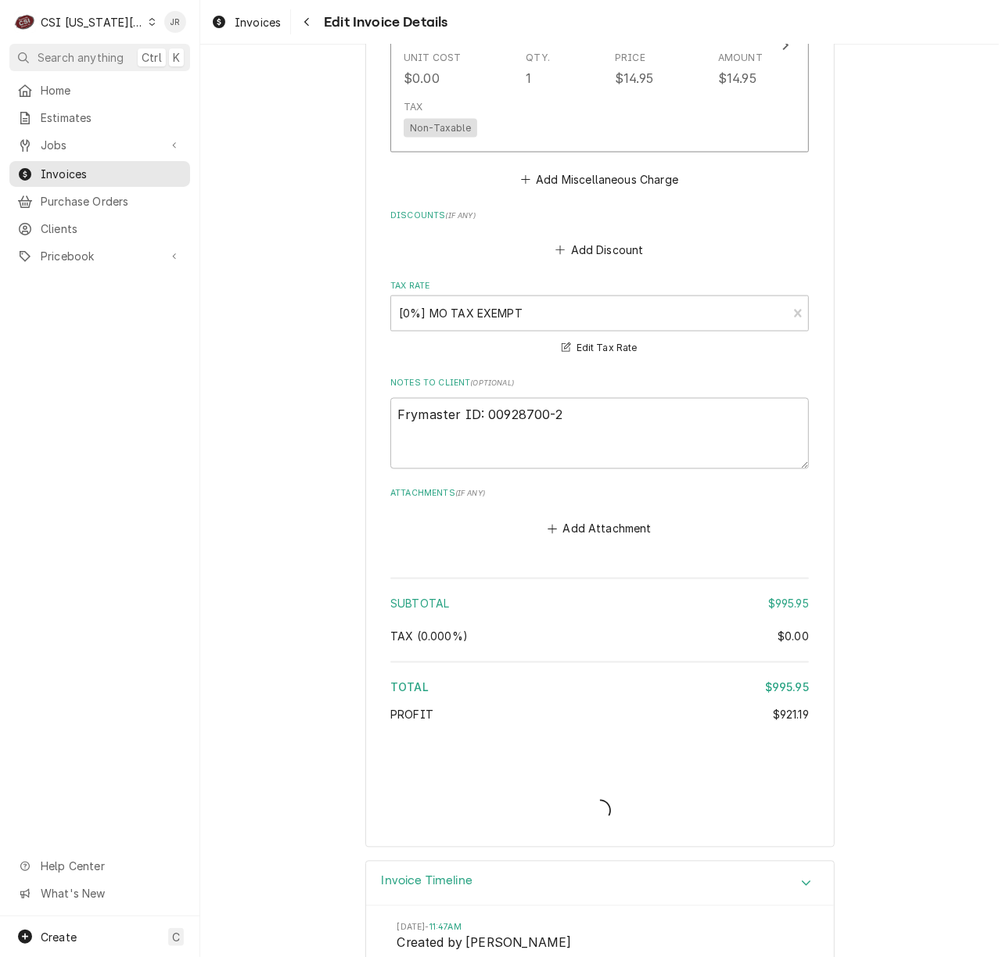
type textarea "x"
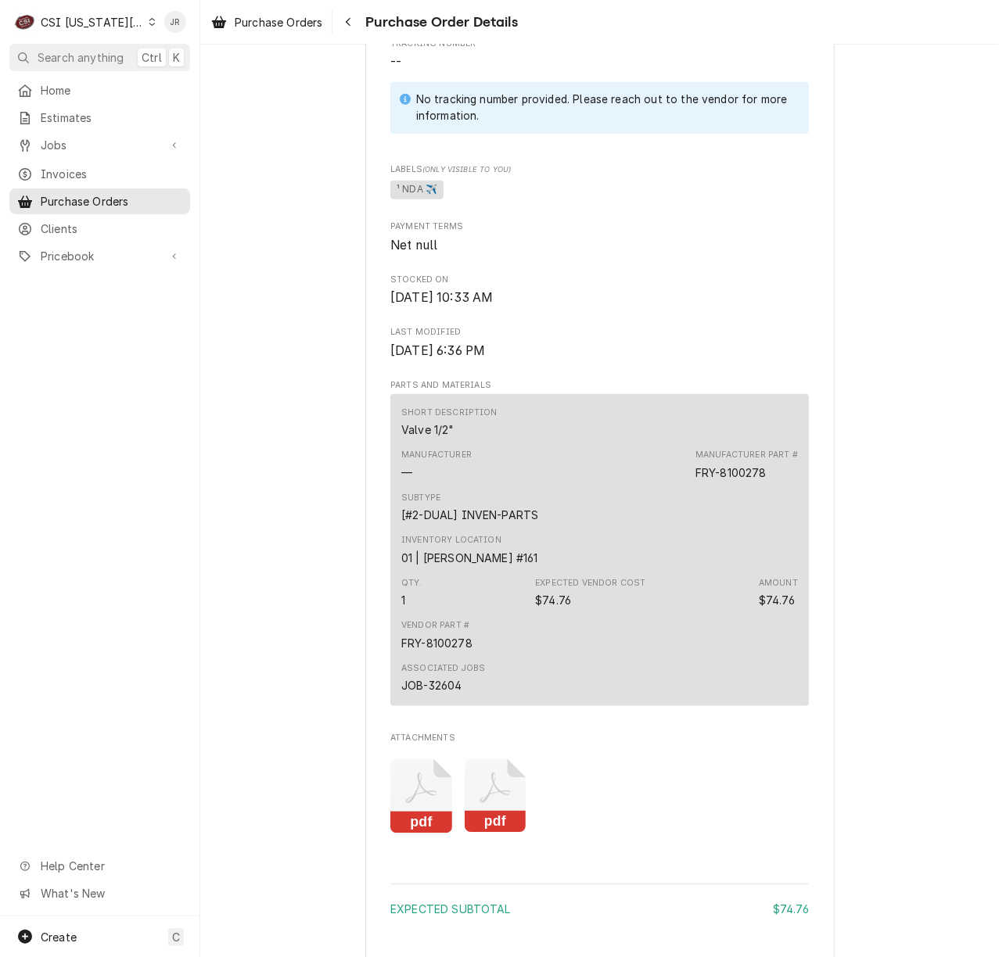
scroll to position [958, 0]
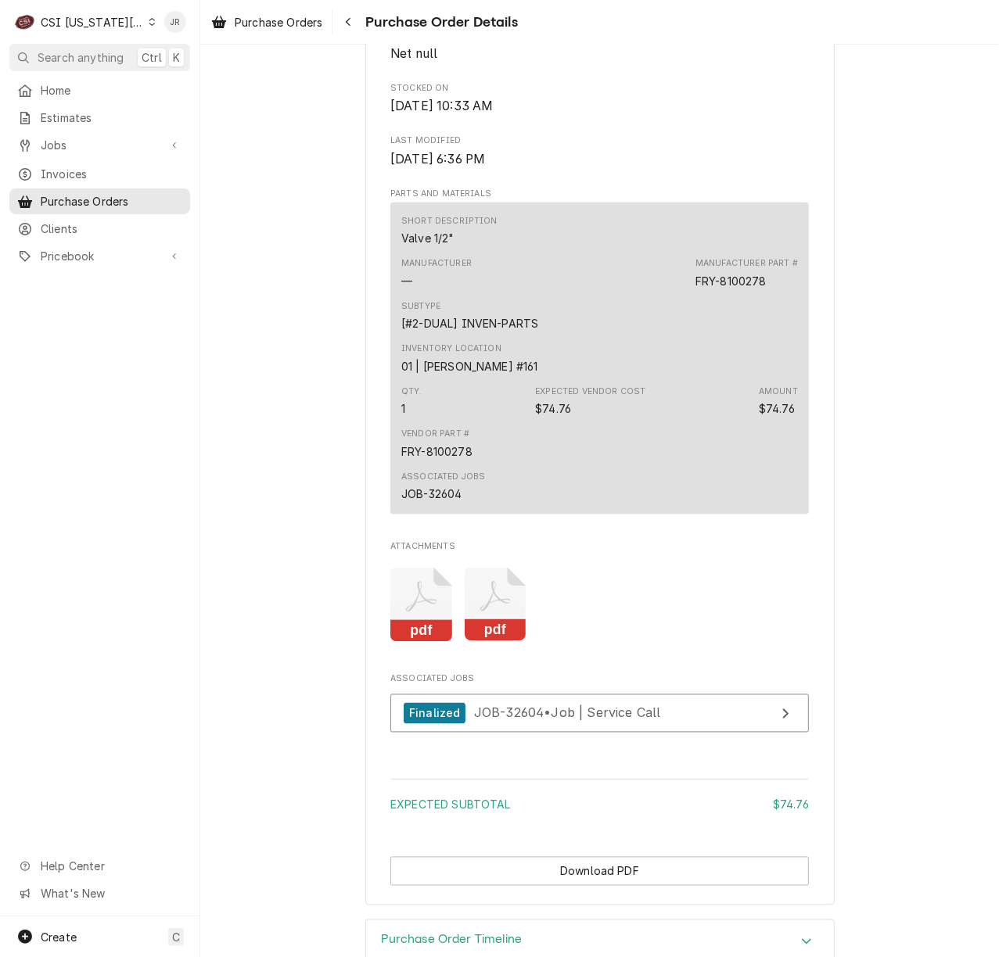
click at [495, 642] on rect "Attachments" at bounding box center [496, 631] width 62 height 22
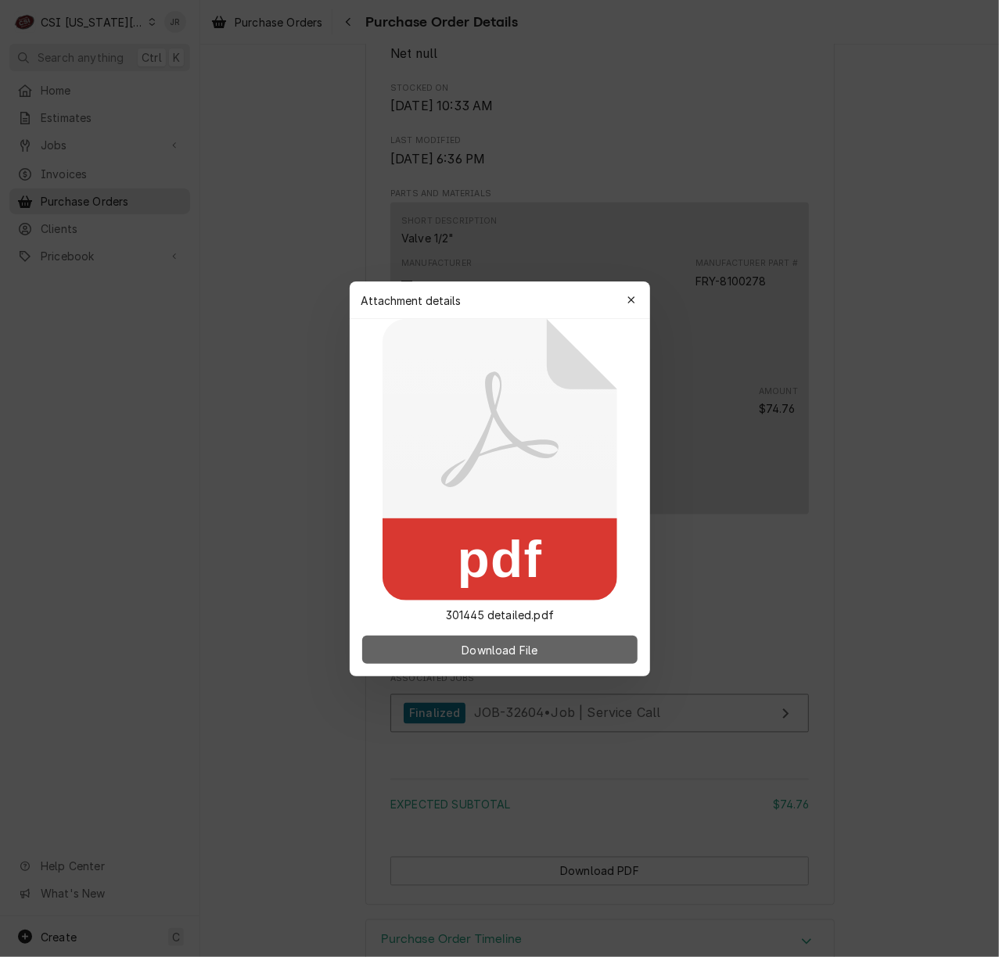
click at [519, 659] on button "Download File" at bounding box center [499, 650] width 275 height 28
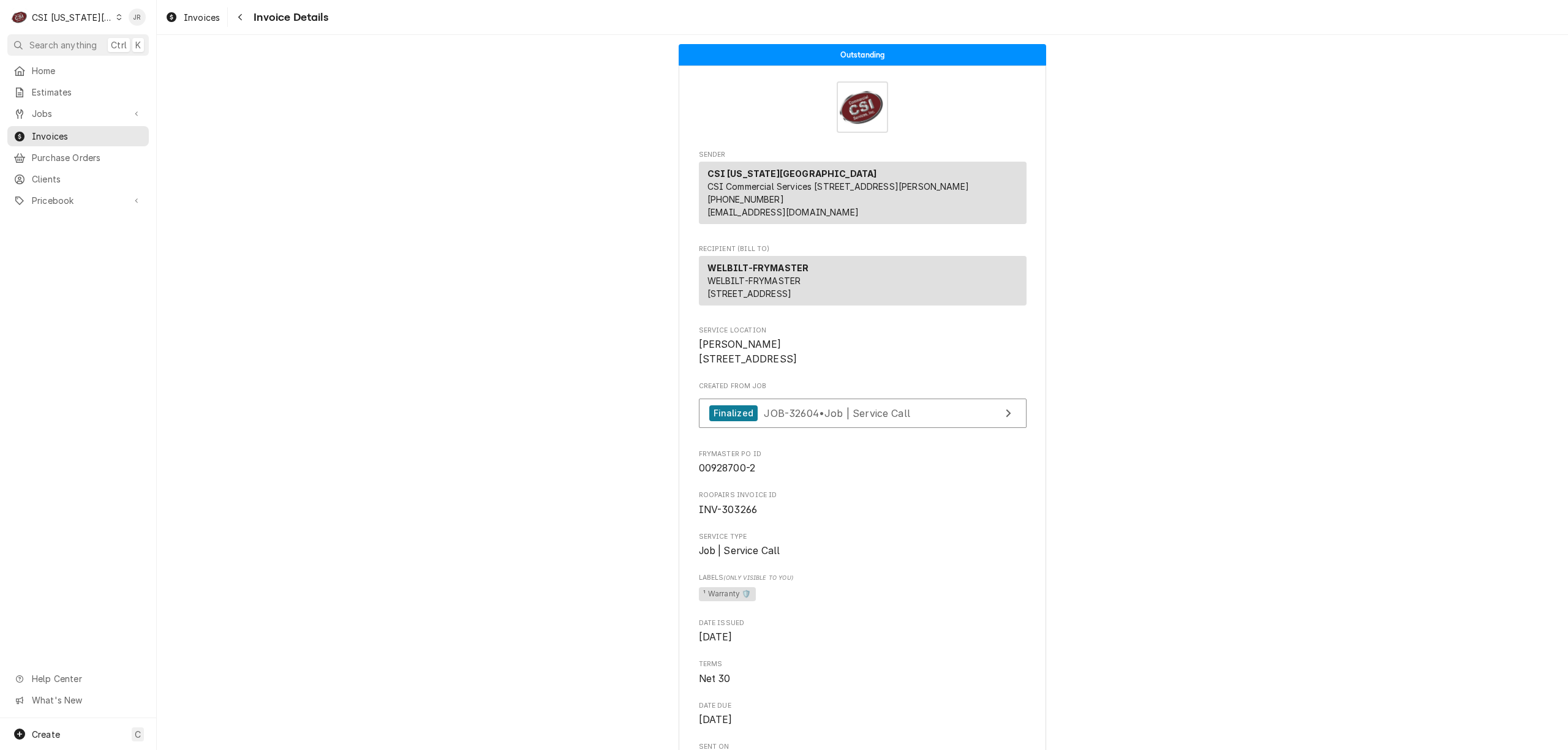
click at [79, 18] on div "CSI Kansas City" at bounding box center [72, 17] width 81 height 13
click at [148, 69] on div "CSI St. [PERSON_NAME]" at bounding box center [210, 67] width 179 height 13
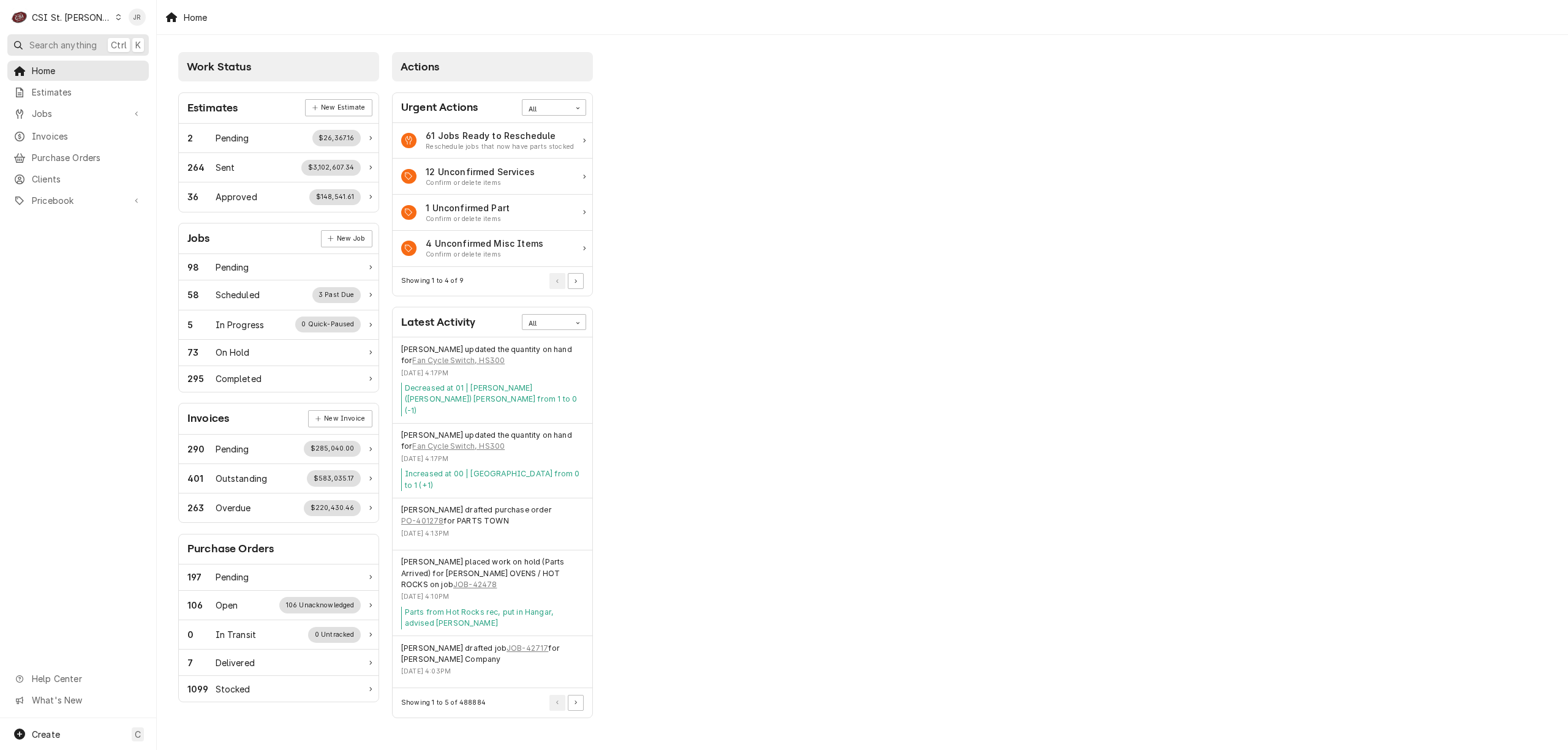
click at [65, 37] on button "Search anything Ctrl K" at bounding box center [78, 45] width 142 height 21
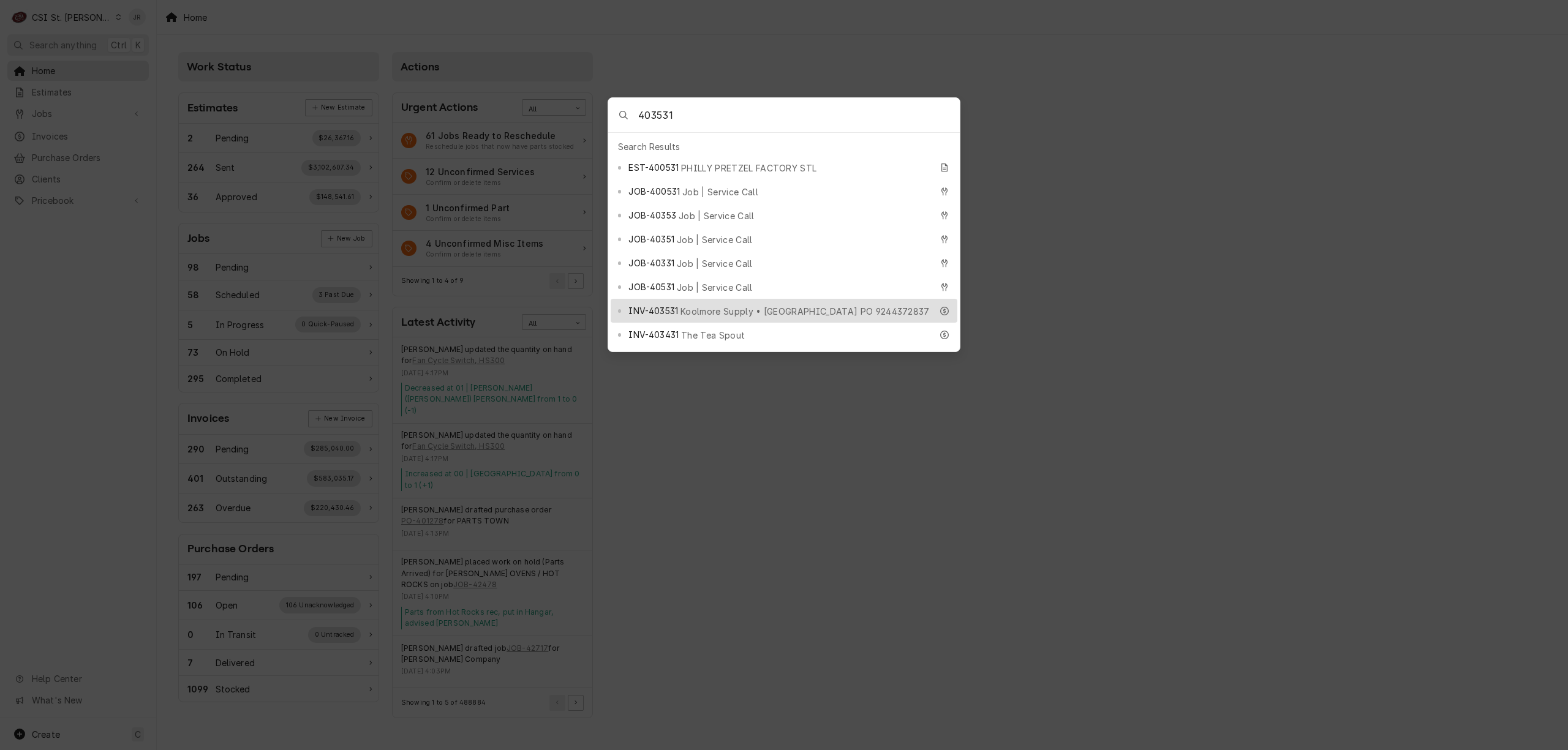
type input "403531"
click at [749, 305] on span "Koolmore Supply • Koolmore PO 9244372837" at bounding box center [805, 312] width 249 height 13
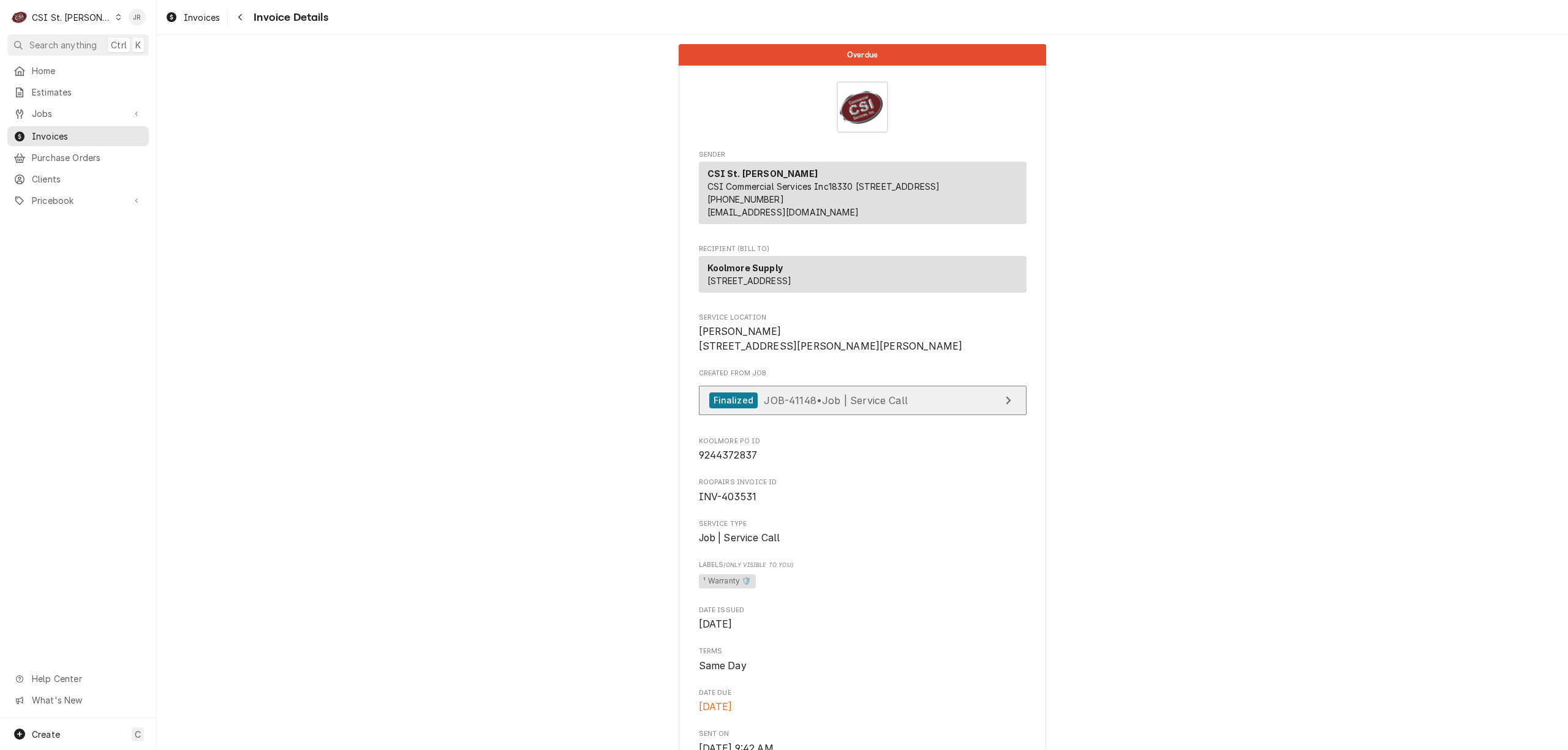
click at [905, 416] on link "Finalized JOB-41148 • Job | Service Call" at bounding box center [863, 401] width 327 height 30
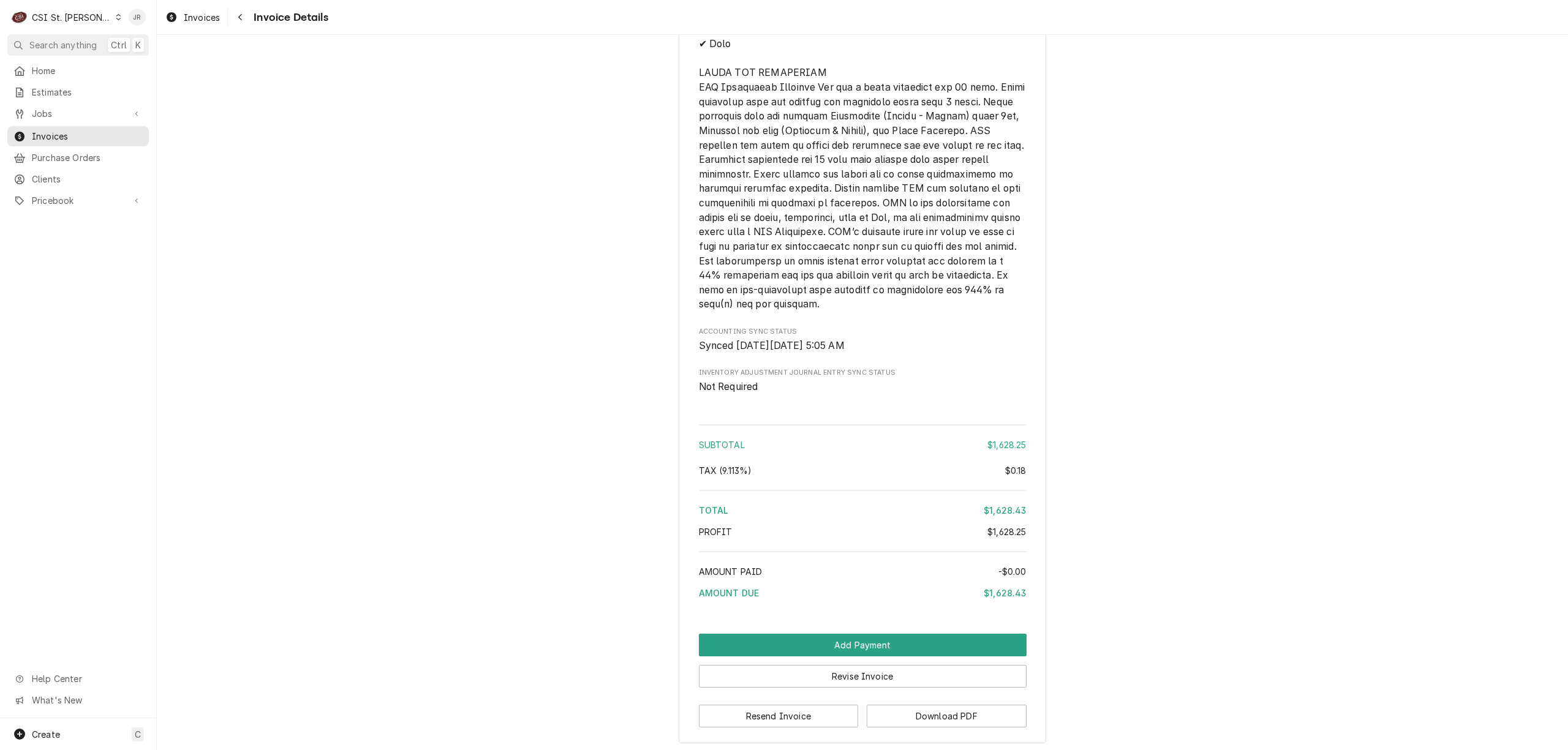
scroll to position [2237, 0]
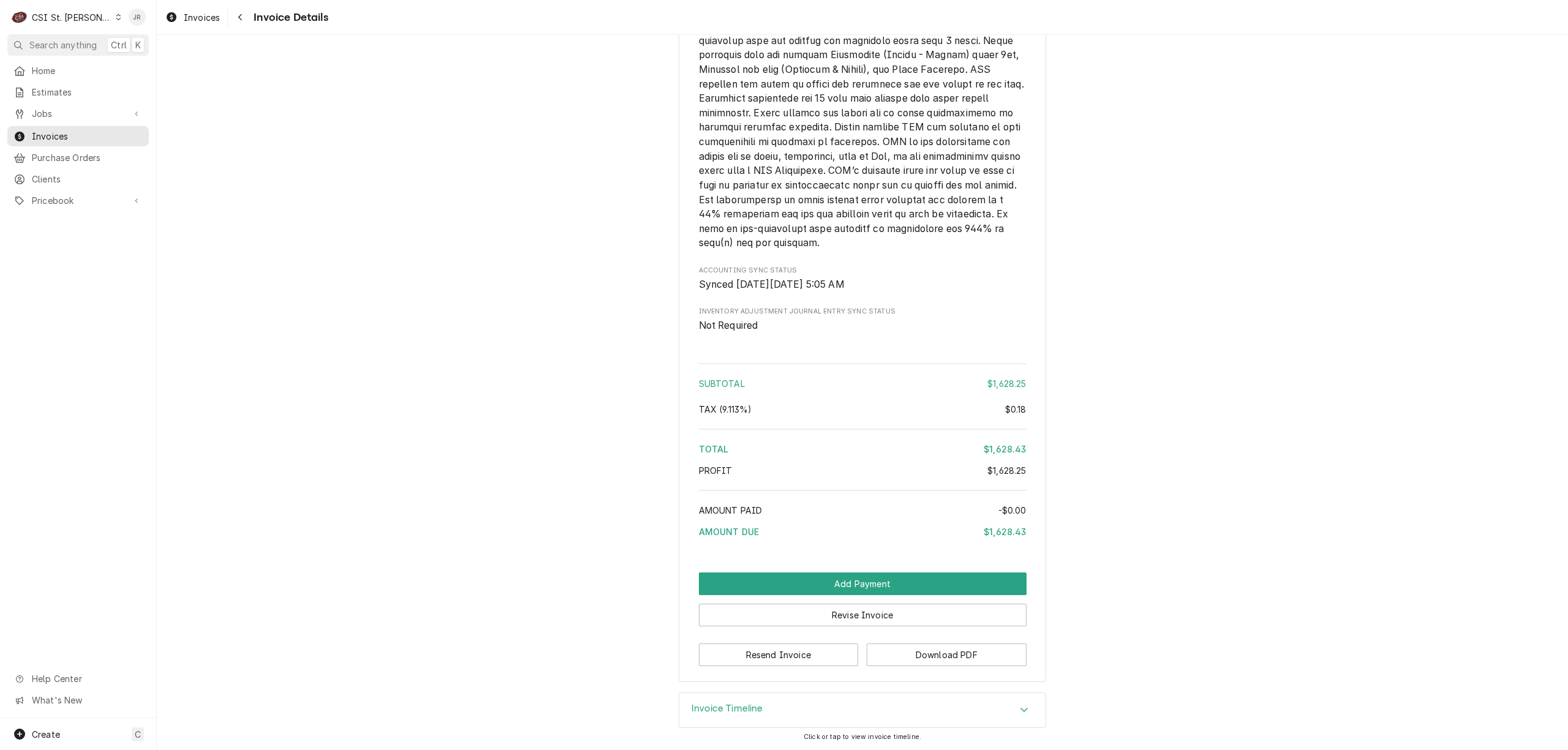
click at [786, 701] on div "Invoice Timeline" at bounding box center [862, 710] width 367 height 34
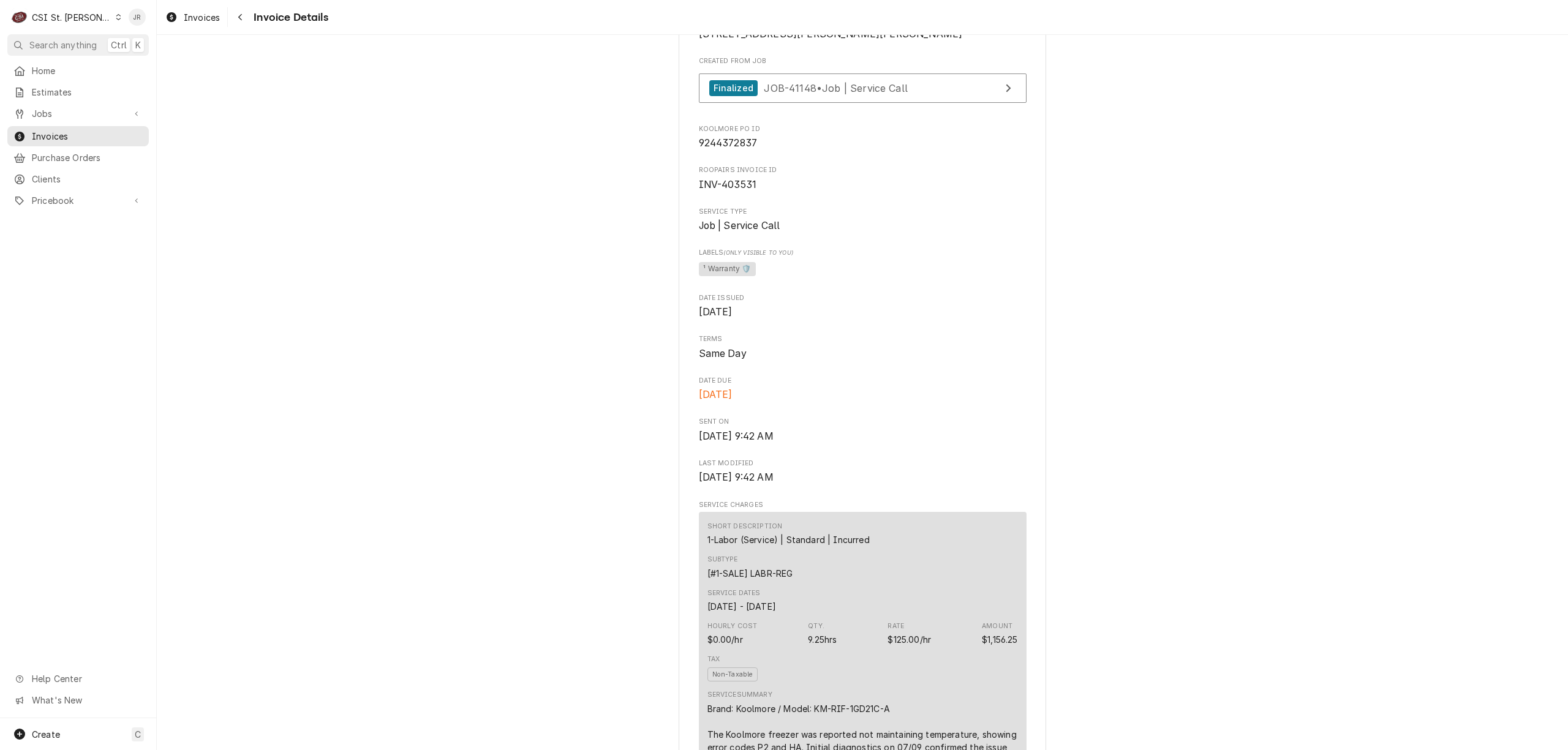
scroll to position [0, 0]
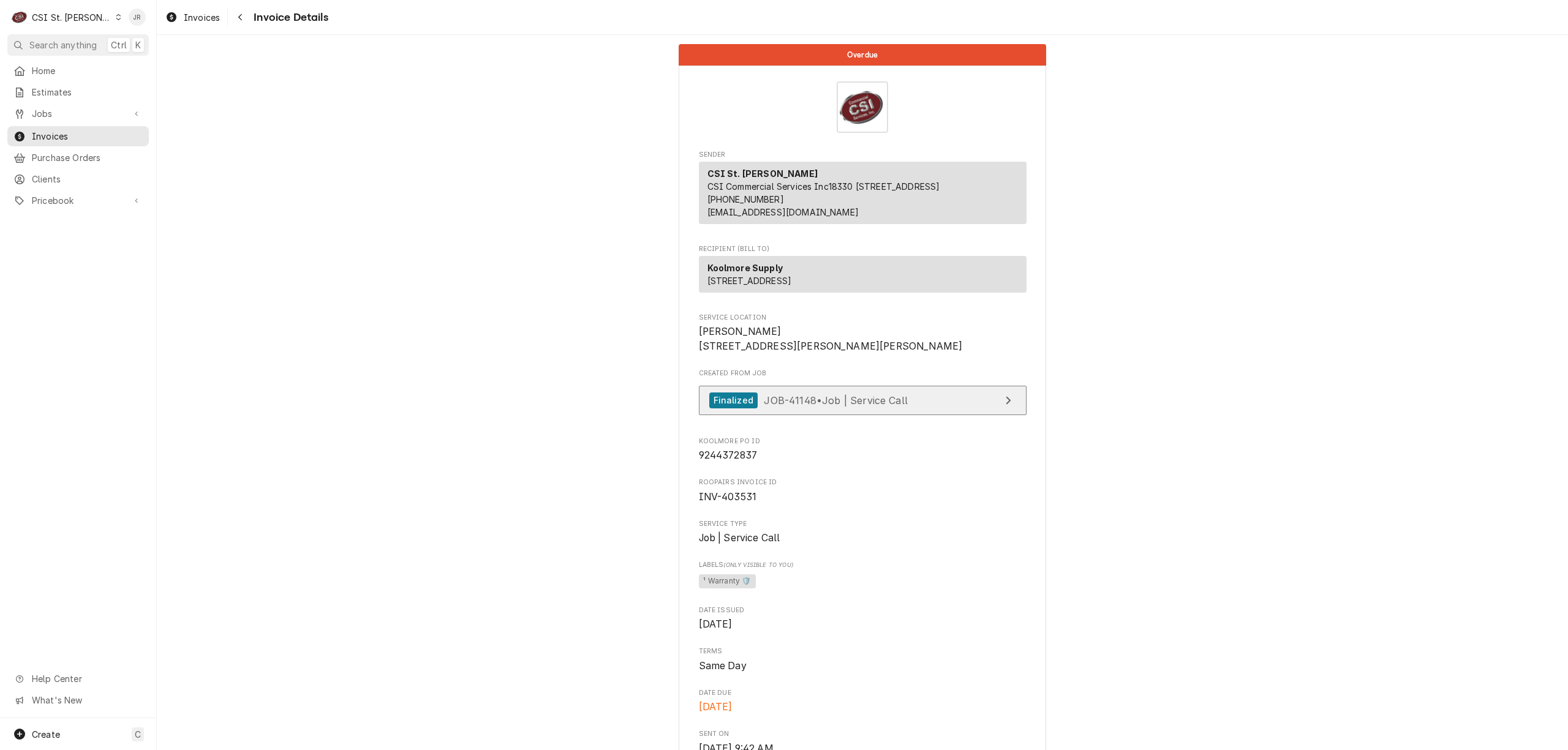
click at [831, 416] on link "Finalized JOB-41148 • Job | Service Call" at bounding box center [863, 401] width 327 height 30
click at [137, 13] on div "Jessica Rentfro's Avatar" at bounding box center [137, 17] width 17 height 17
drag, startPoint x: 184, startPoint y: 157, endPoint x: 728, endPoint y: 445, distance: 615.5
click at [726, 442] on html "C CSI St. Louis JR Search anything Ctrl K Home Estimates Jobs Jobs Job Series I…" at bounding box center [784, 375] width 1568 height 750
click at [730, 535] on html "C CSI St. Louis JR Search anything Ctrl K Home Estimates Jobs Jobs Job Series I…" at bounding box center [784, 375] width 1568 height 750
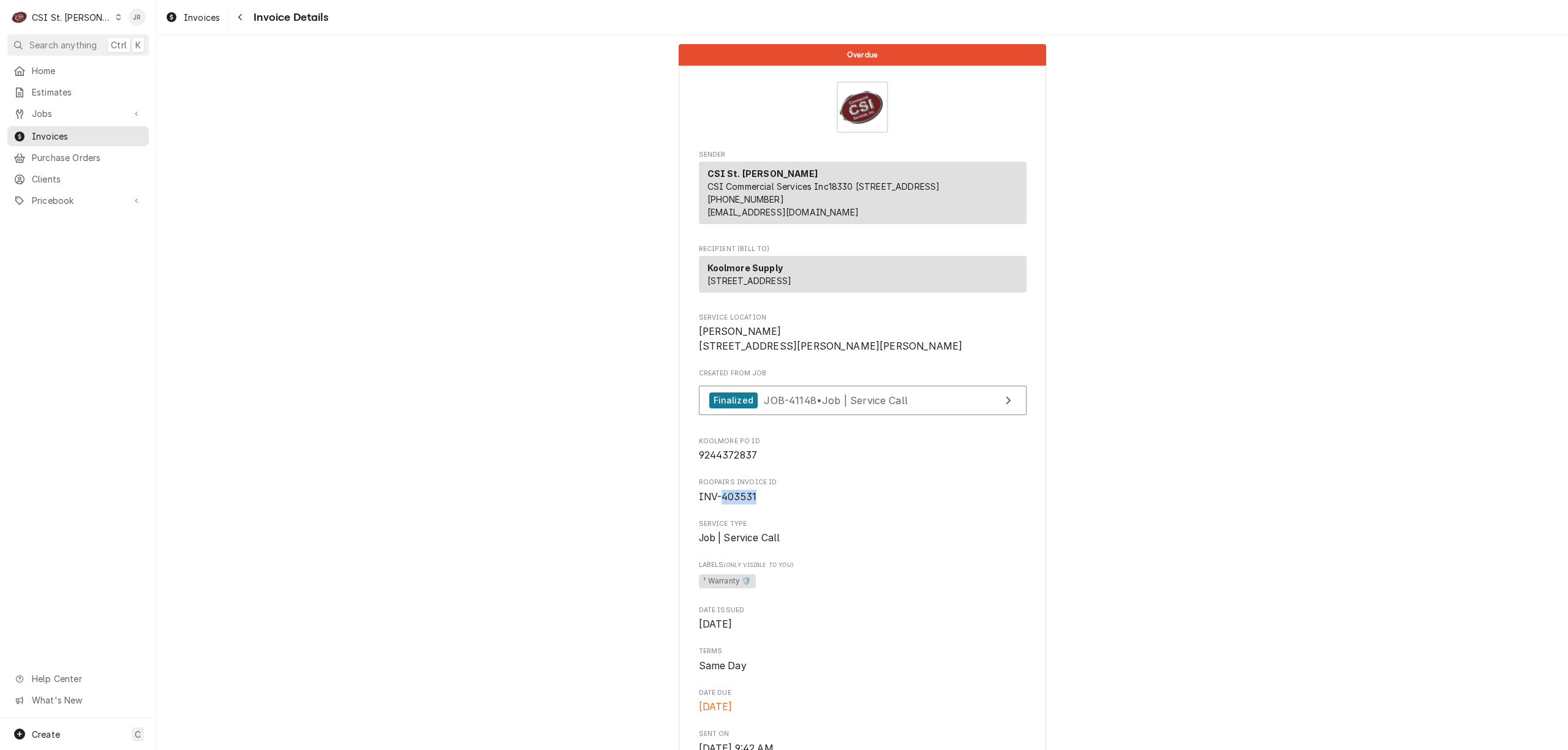
click at [731, 503] on span "INV-403531" at bounding box center [728, 496] width 58 height 12
copy span "403531"
click at [135, 15] on div "Jessica Rentfro's Avatar" at bounding box center [137, 17] width 17 height 17
click at [180, 162] on div "Log Out" at bounding box center [196, 163] width 92 height 13
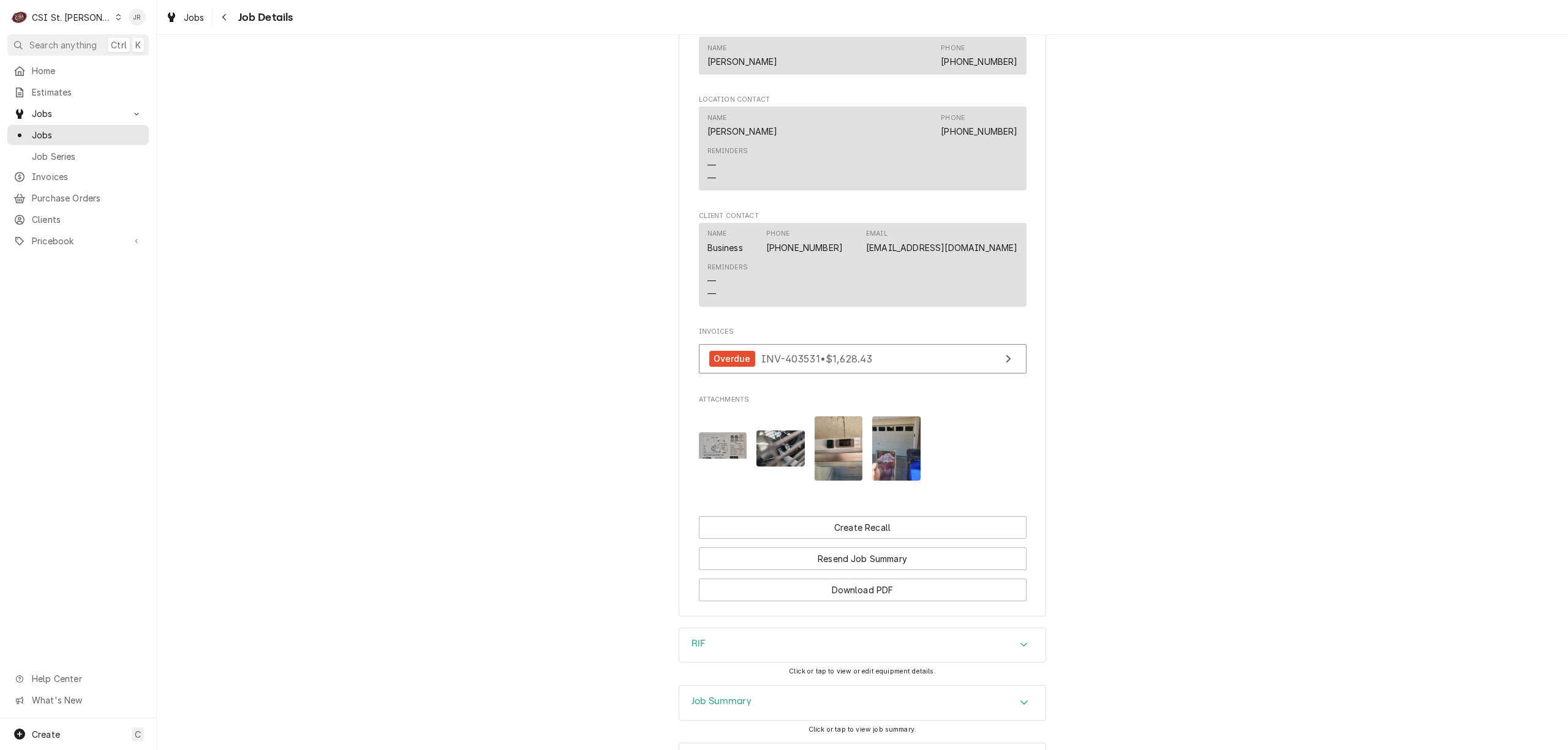
scroll to position [1332, 0]
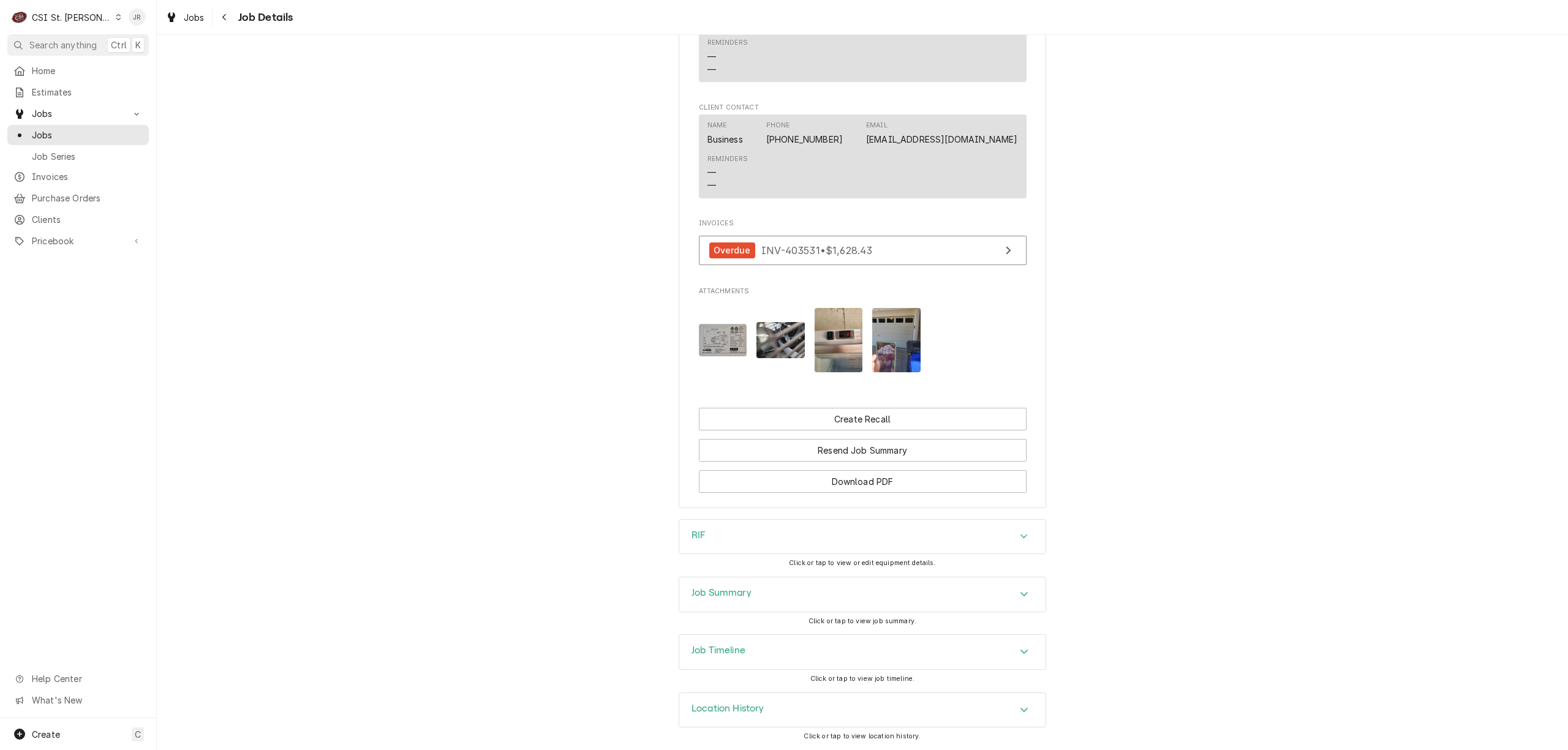
click at [757, 596] on div "Job Summary" at bounding box center [862, 595] width 367 height 34
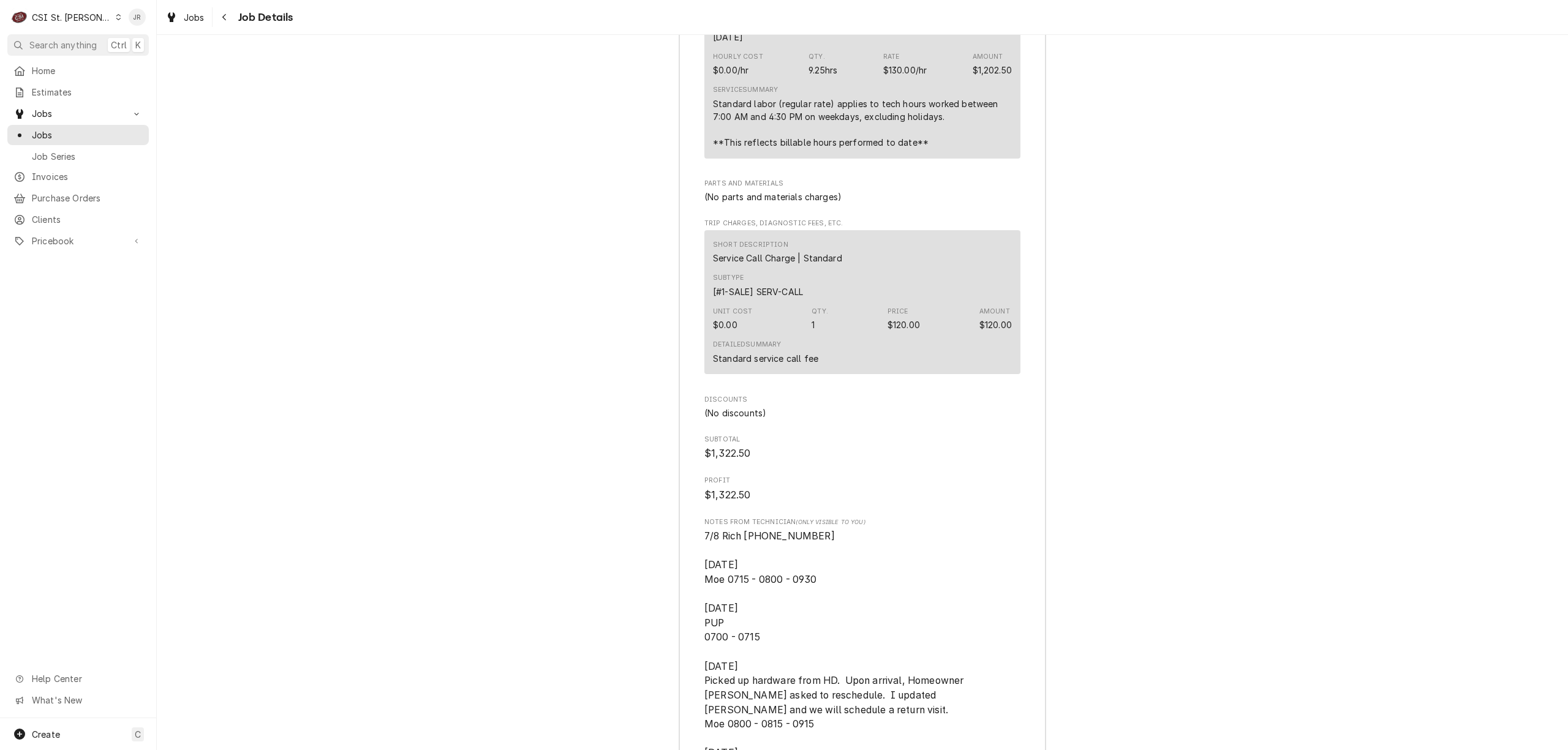
scroll to position [3626, 0]
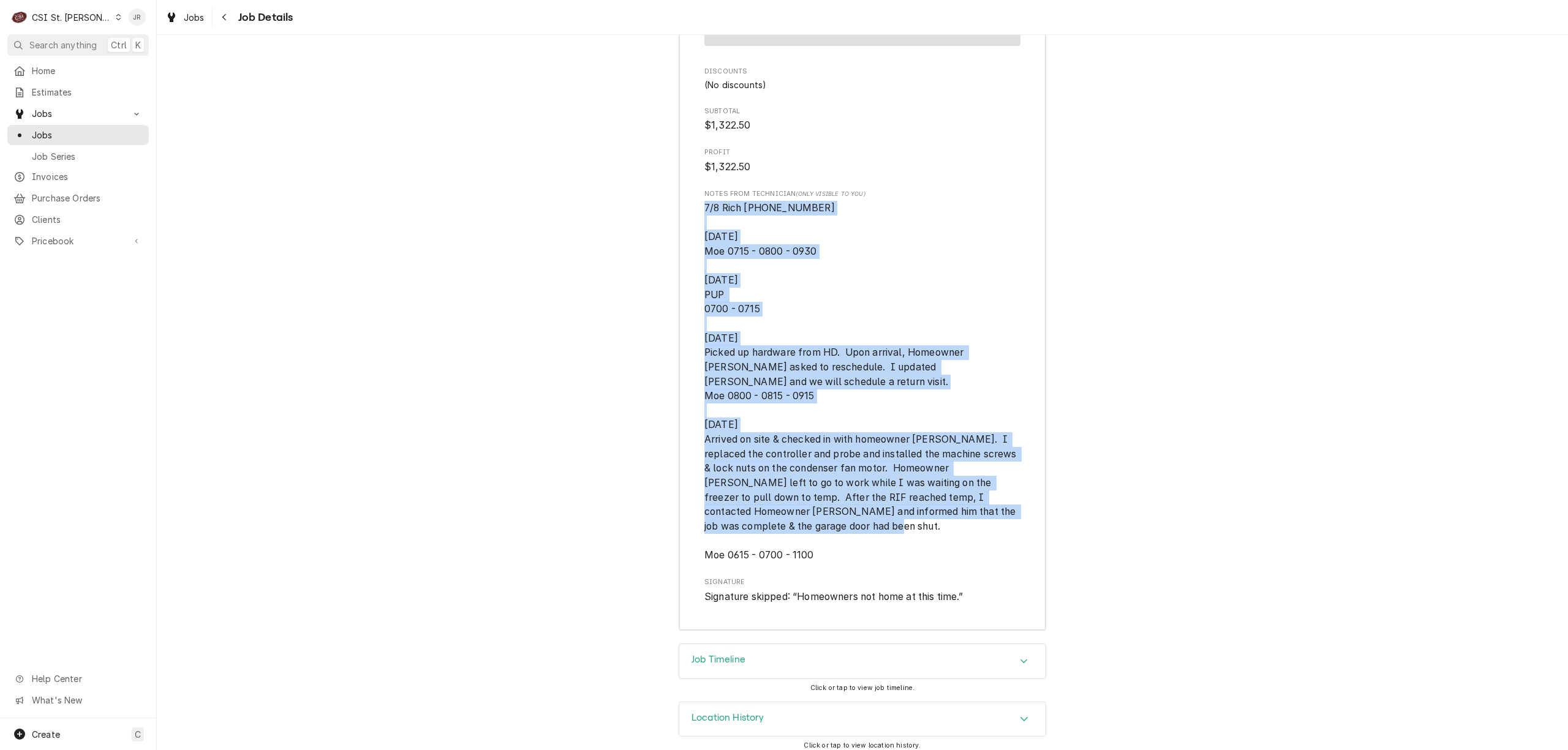
drag, startPoint x: 696, startPoint y: 204, endPoint x: 792, endPoint y: 542, distance: 351.4
copy span "7/8 Rich 700 730 1000 7/9/2025 Moe 0715 - 0800 - 0930 8/11/2025 PUP 0700 - 0715…"
drag, startPoint x: 1155, startPoint y: 432, endPoint x: 1163, endPoint y: 442, distance: 12.8
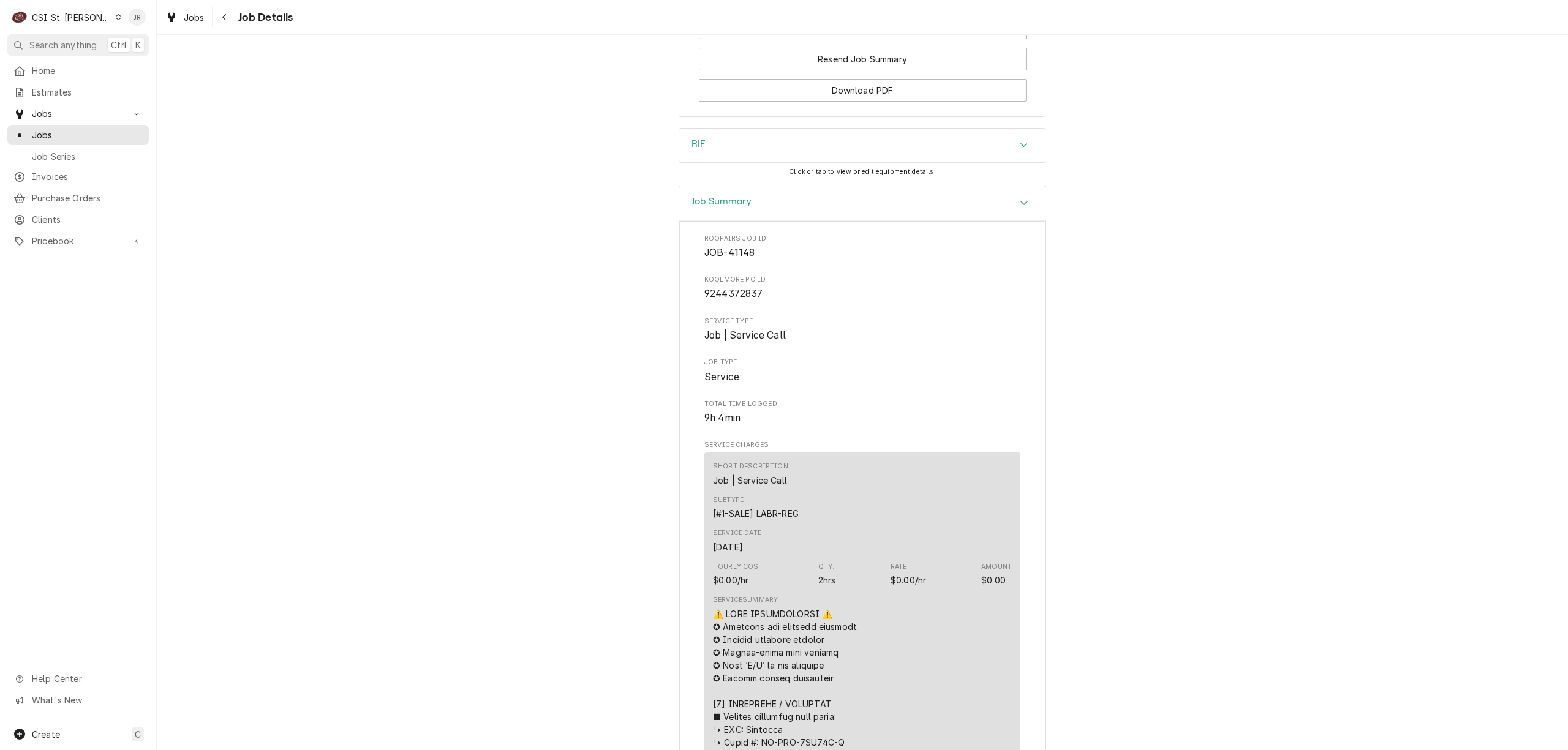
scroll to position [1667, 0]
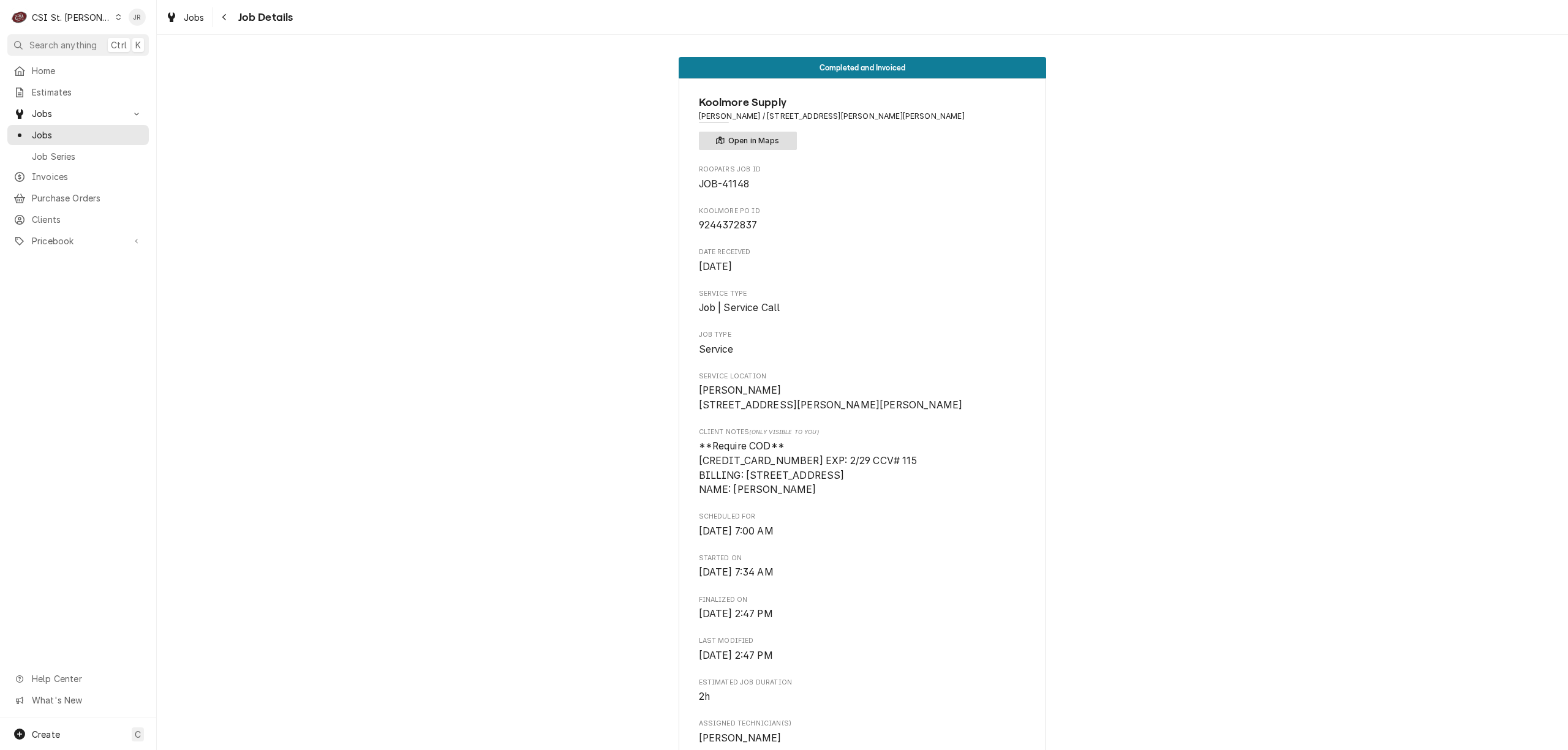
click at [748, 139] on button "Open in Maps" at bounding box center [748, 140] width 98 height 18
drag, startPoint x: 760, startPoint y: 120, endPoint x: 916, endPoint y: 120, distance: 156.0
click at [916, 120] on span "[PERSON_NAME] / [STREET_ADDRESS][PERSON_NAME][PERSON_NAME]" at bounding box center [863, 117] width 327 height 11
copy span "[STREET_ADDRESS][PERSON_NAME][PERSON_NAME]"
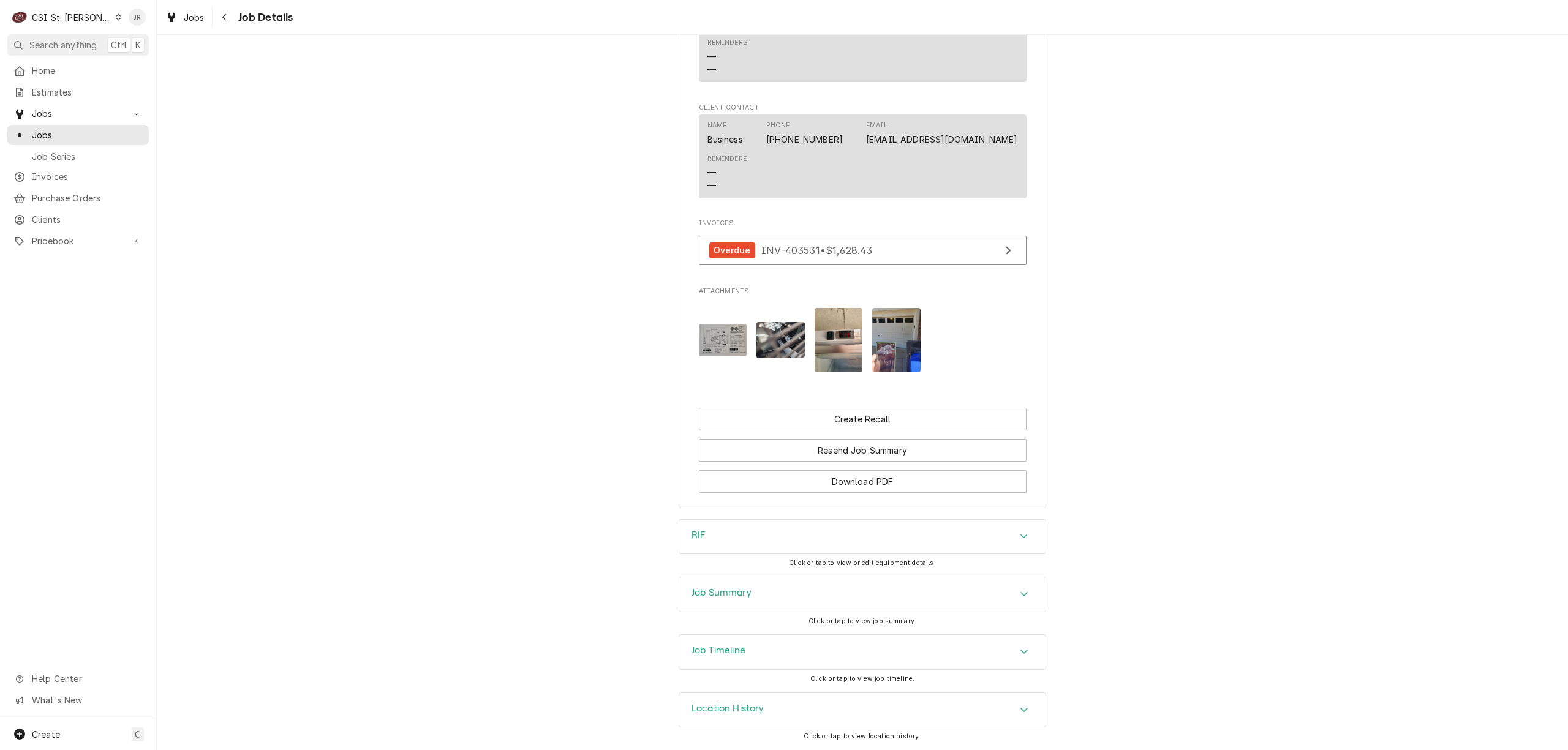
scroll to position [1332, 0]
drag, startPoint x: 757, startPoint y: 586, endPoint x: 881, endPoint y: 543, distance: 131.2
click at [760, 586] on div "Job Summary" at bounding box center [862, 595] width 367 height 34
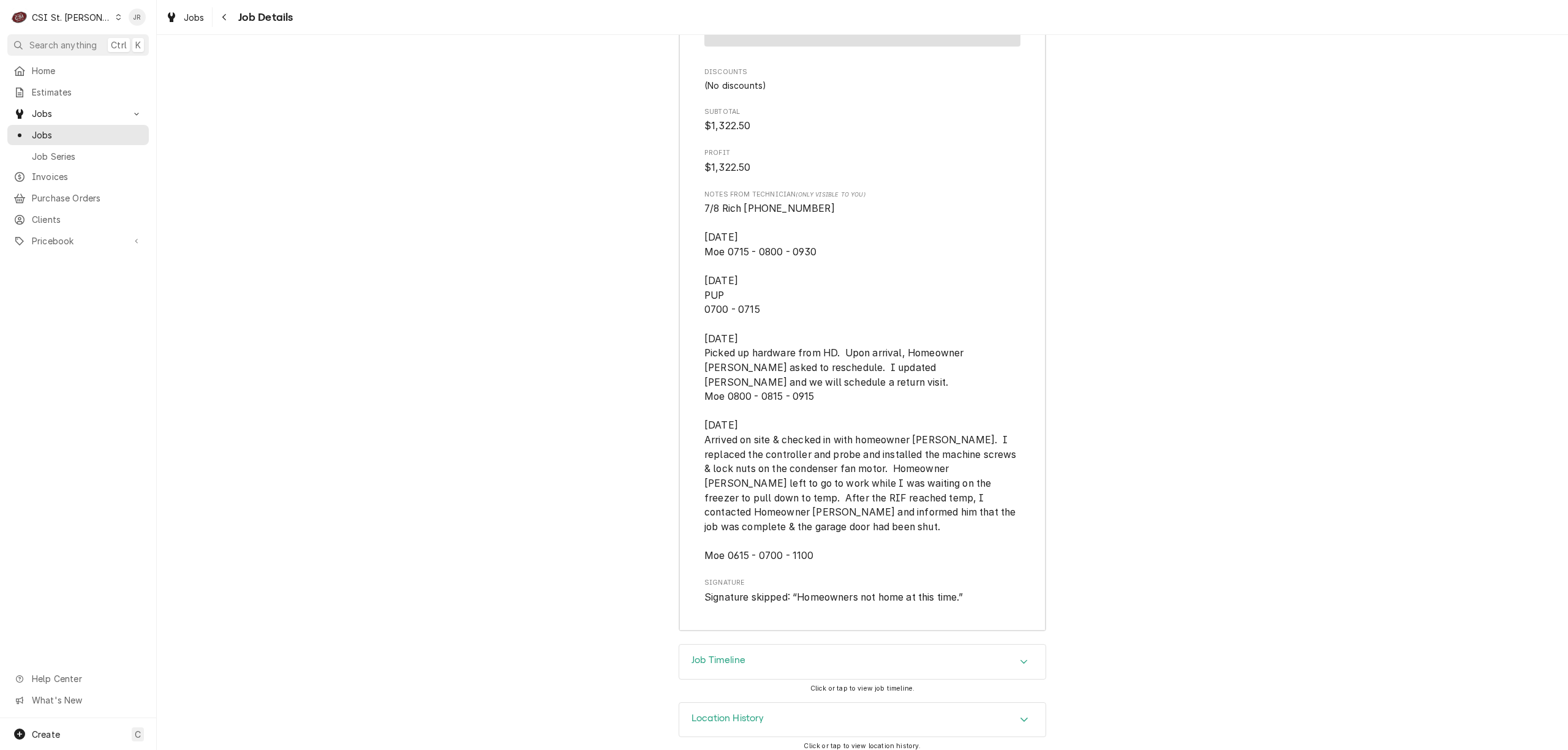
scroll to position [3626, 0]
click at [863, 395] on span "7/8 Rich 700 730 1000 7/9/2025 Moe 0715 - 0800 - 0930 8/11/2025 PUP 0700 - 0715…" at bounding box center [863, 382] width 316 height 362
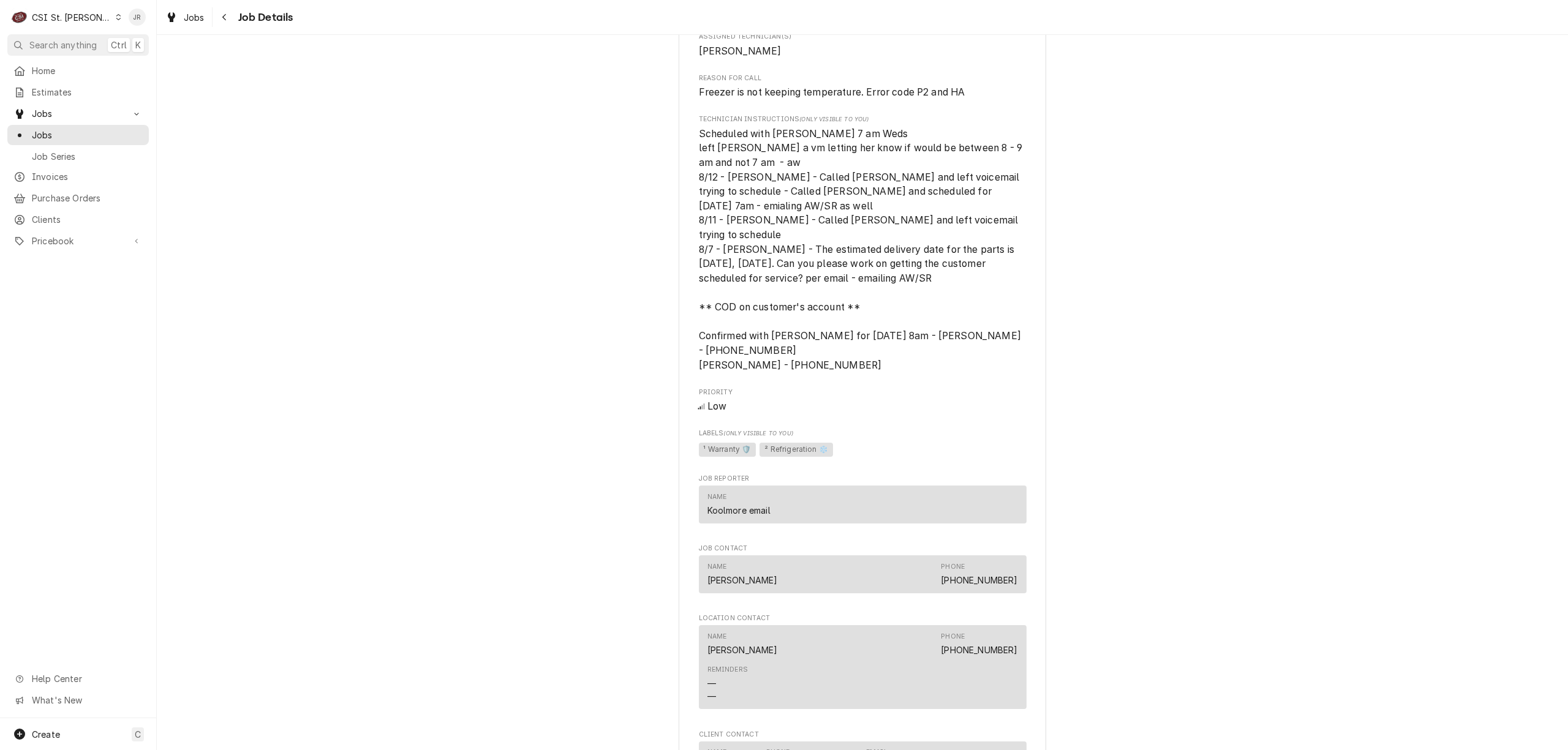
scroll to position [0, 0]
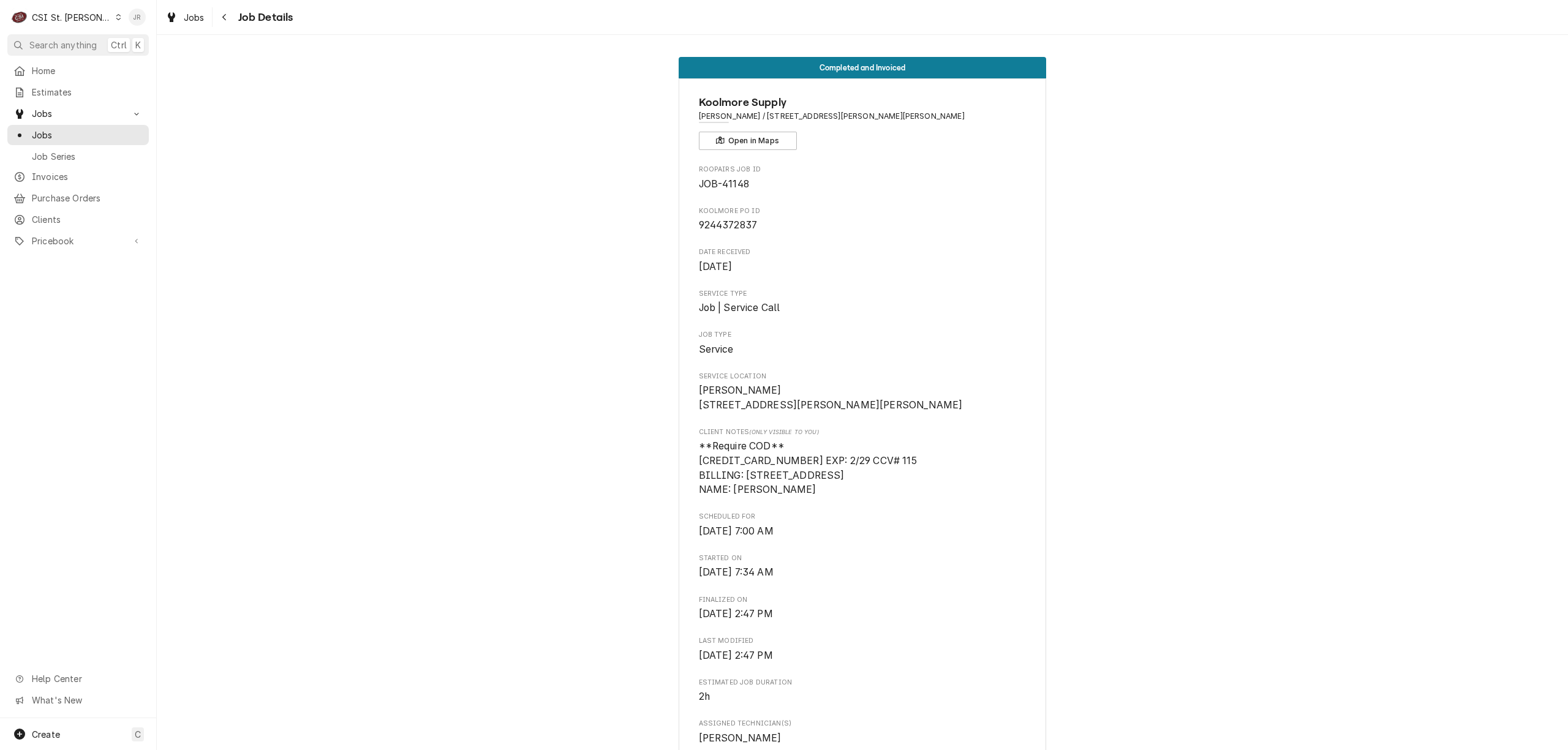
click at [145, 13] on div "JR" at bounding box center [137, 17] width 23 height 23
click at [191, 157] on div "Log Out" at bounding box center [196, 163] width 92 height 13
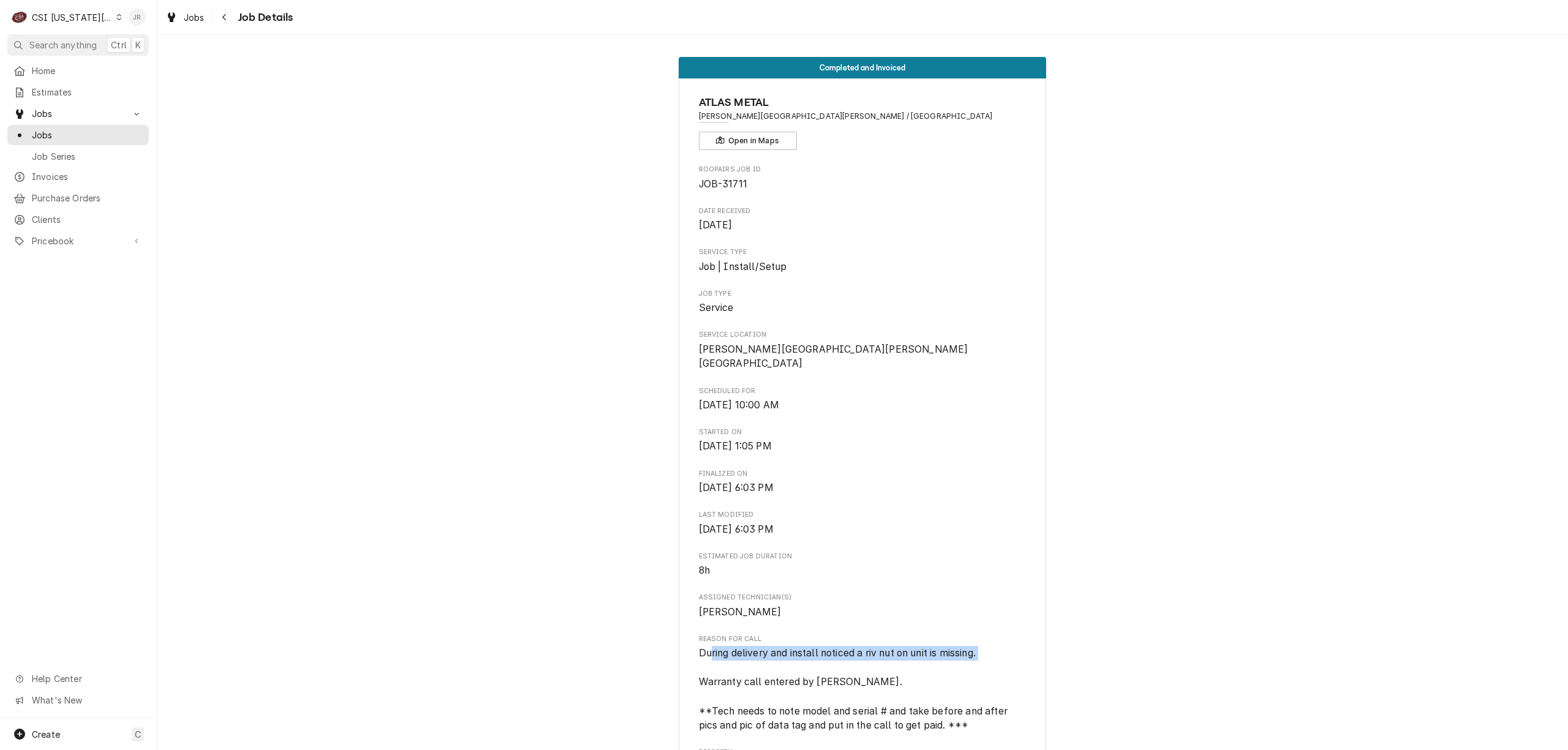
click at [139, 13] on div "Jessica Rentfro's Avatar" at bounding box center [137, 17] width 17 height 17
click at [208, 156] on div "Log Out" at bounding box center [186, 164] width 115 height 16
